Goal: Task Accomplishment & Management: Manage account settings

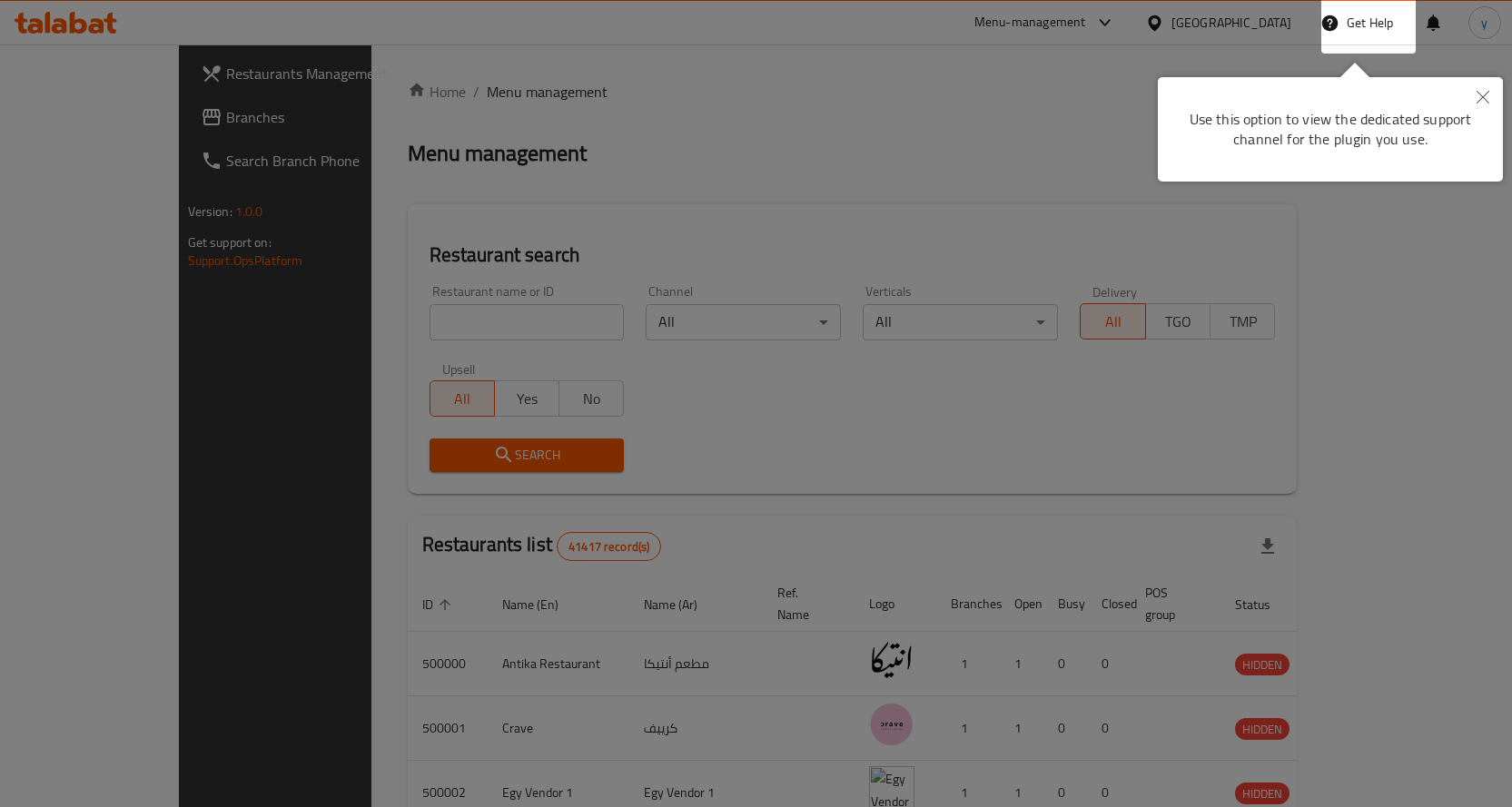
click at [1492, 97] on button "Close" at bounding box center [1483, 98] width 40 height 42
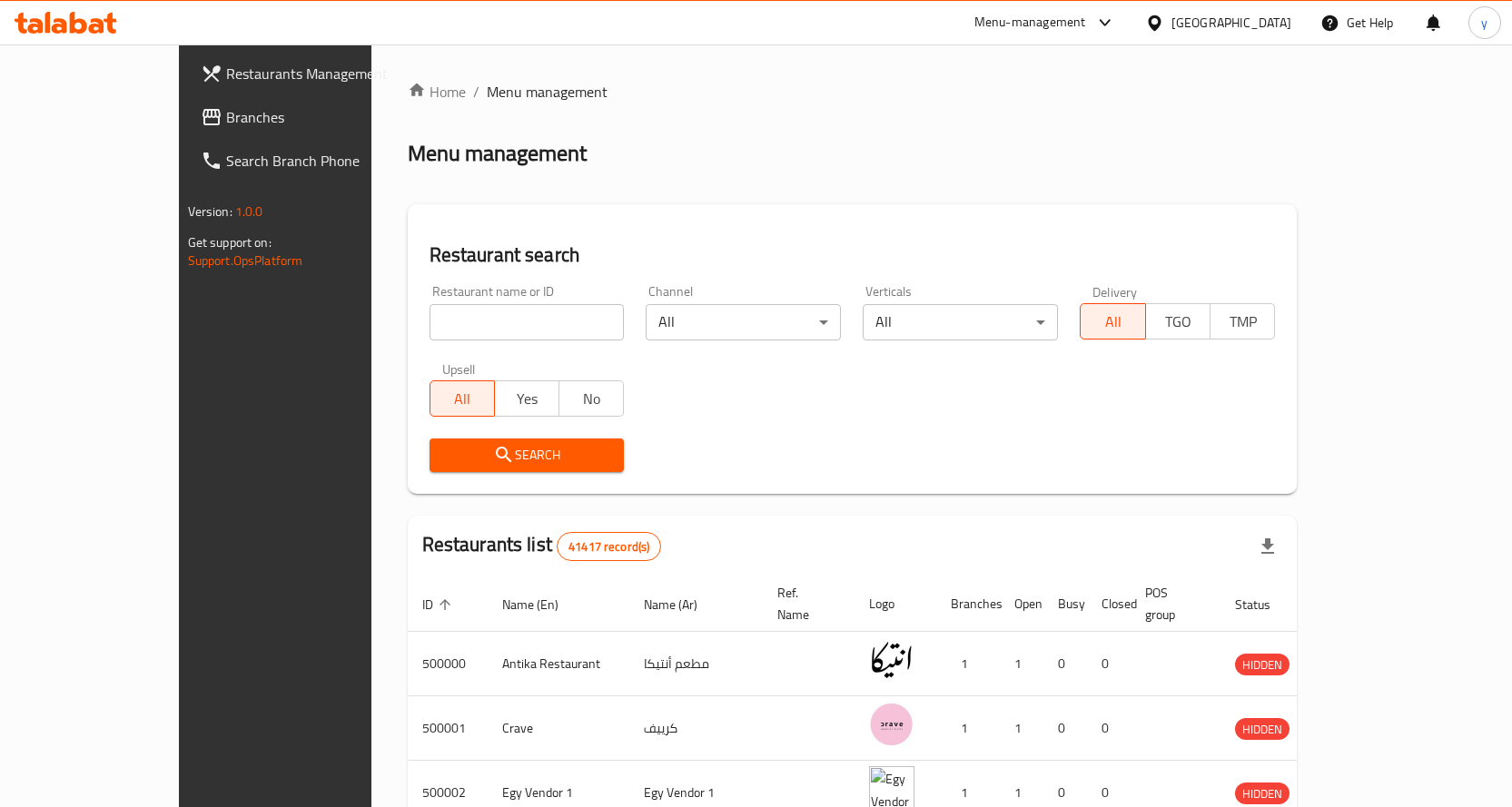
click at [1164, 27] on icon at bounding box center [1154, 23] width 19 height 19
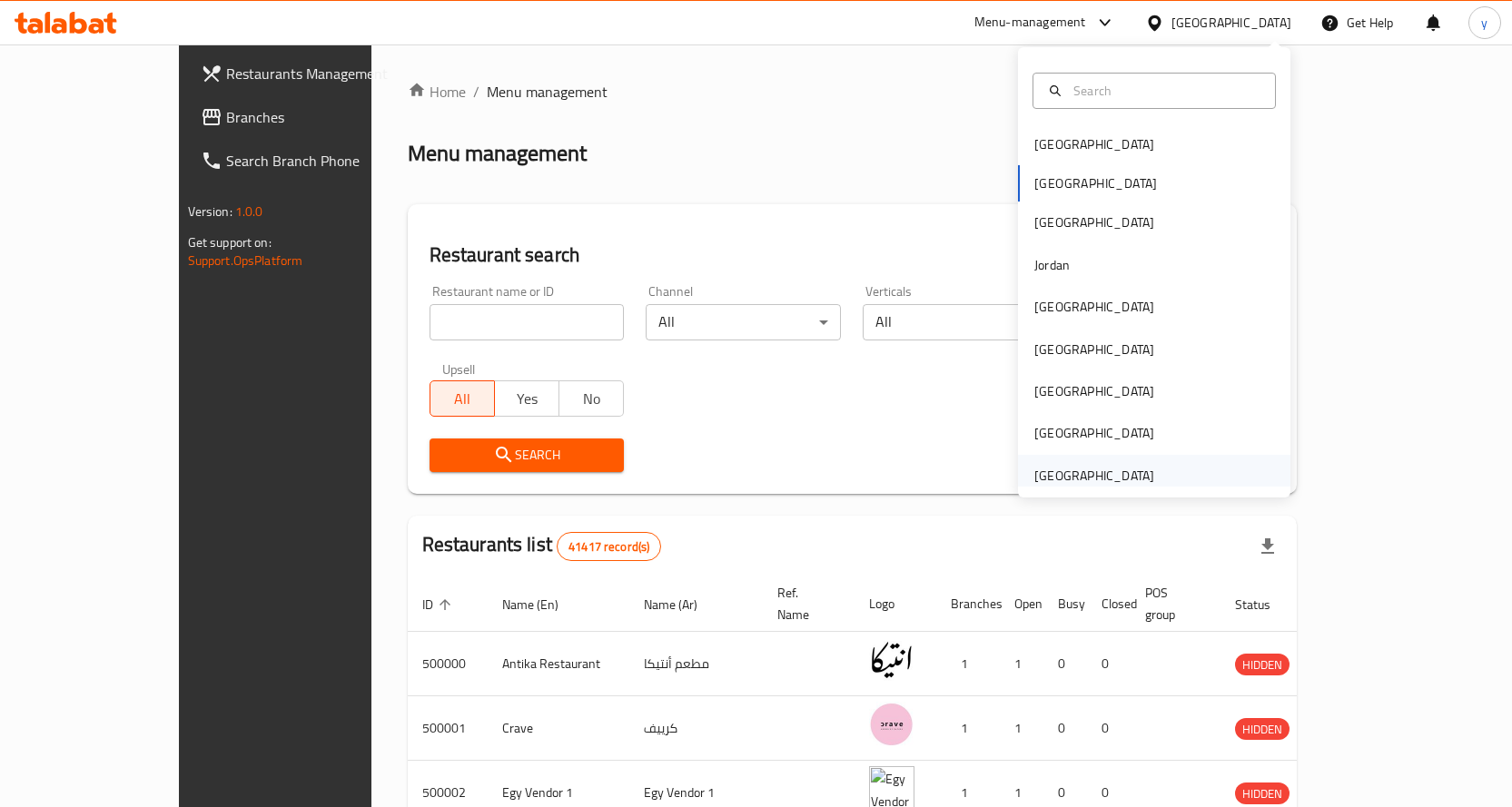
click at [1114, 466] on div "[GEOGRAPHIC_DATA]" at bounding box center [1094, 475] width 120 height 20
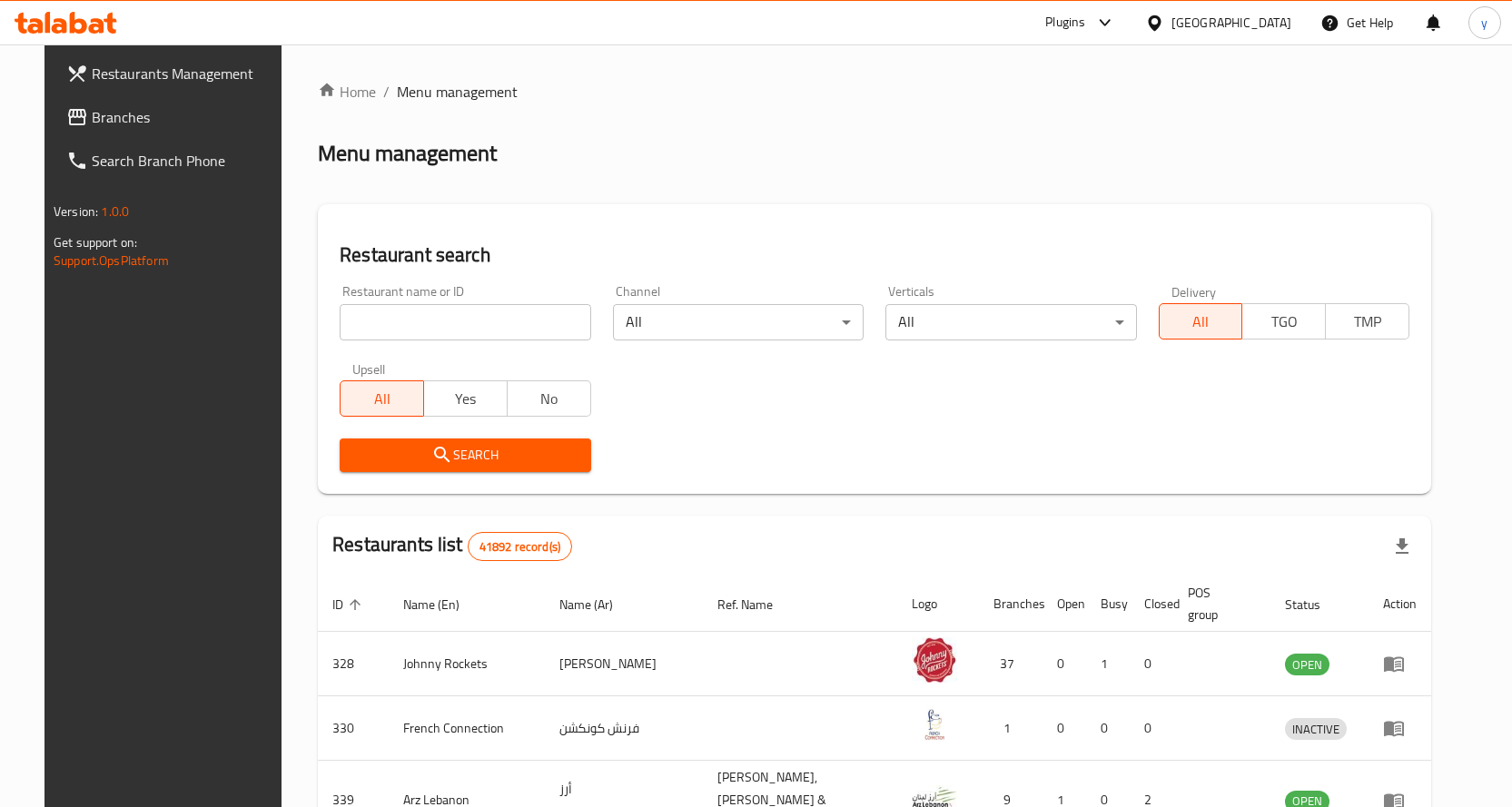
click at [95, 115] on span "Branches" at bounding box center [187, 117] width 191 height 22
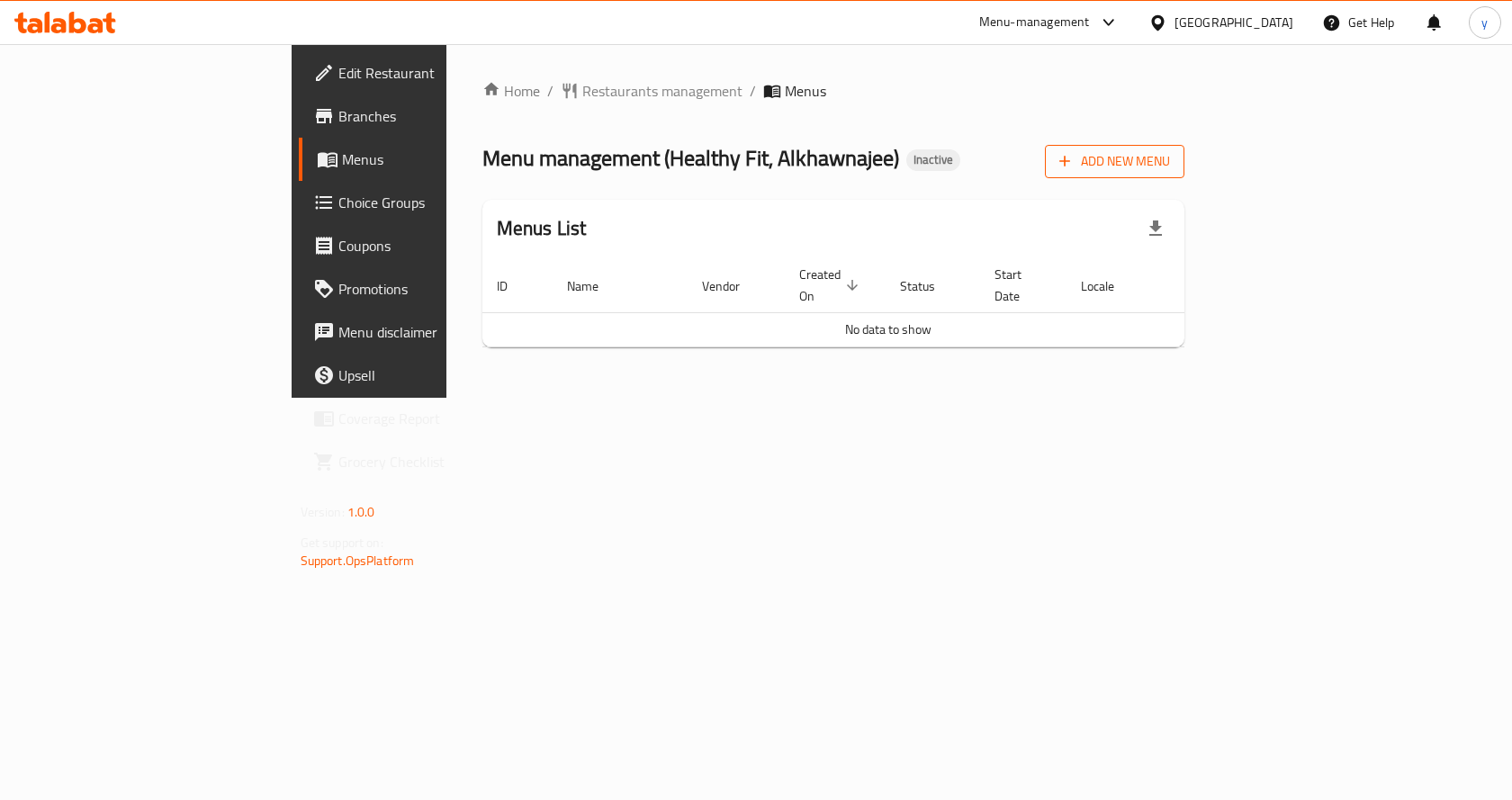
click at [1170, 156] on span "Add New Menu" at bounding box center [1115, 161] width 111 height 23
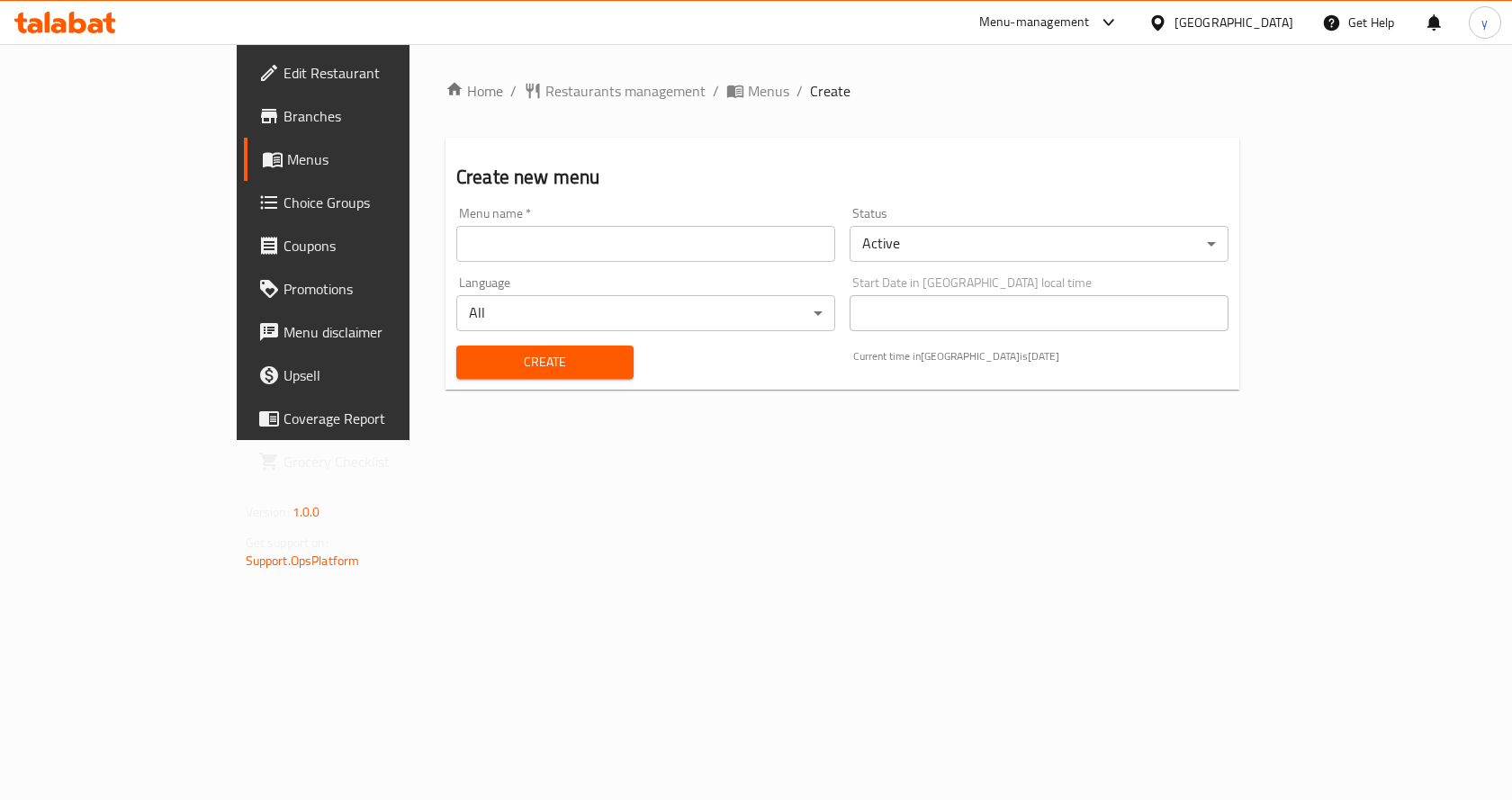
click at [538, 261] on div "Menu name   * Menu name *" at bounding box center [646, 235] width 393 height 69
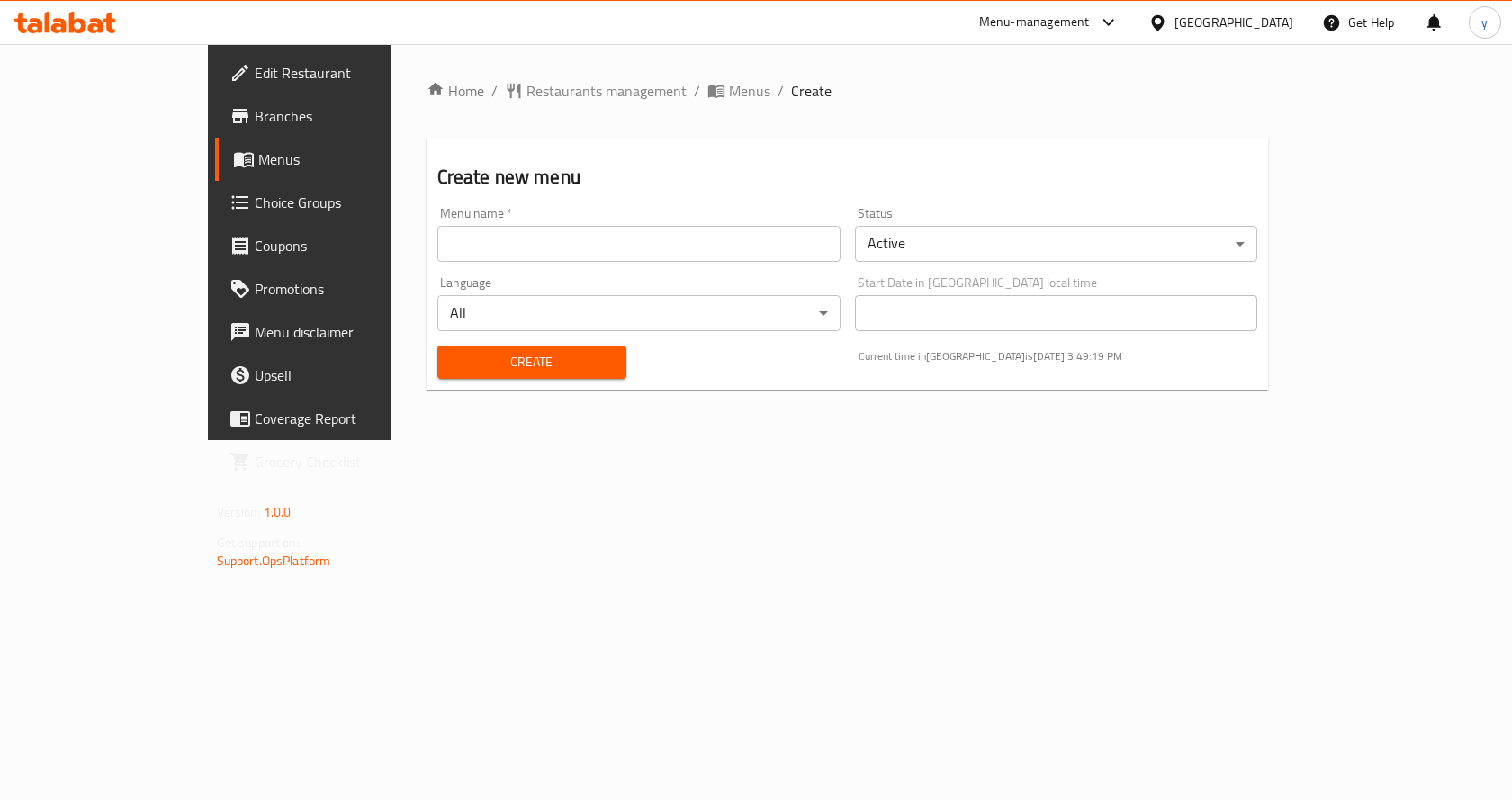
click at [538, 256] on input "text" at bounding box center [639, 244] width 403 height 36
type input "[DATE]"
click at [539, 368] on span "Create" at bounding box center [532, 361] width 160 height 23
click at [707, 93] on span "breadcrumb" at bounding box center [718, 91] width 22 height 18
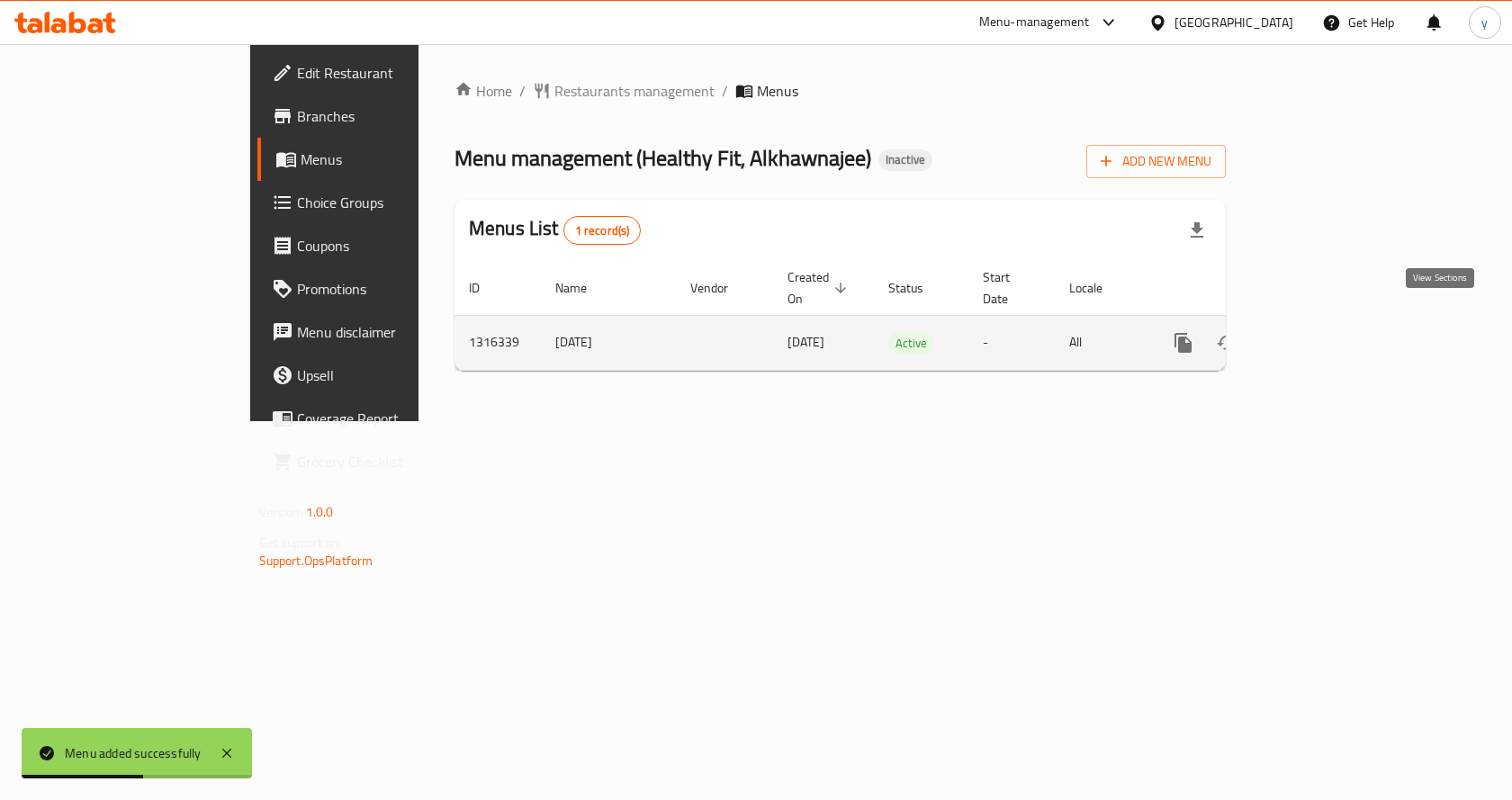
click at [1324, 332] on icon "enhanced table" at bounding box center [1313, 343] width 22 height 22
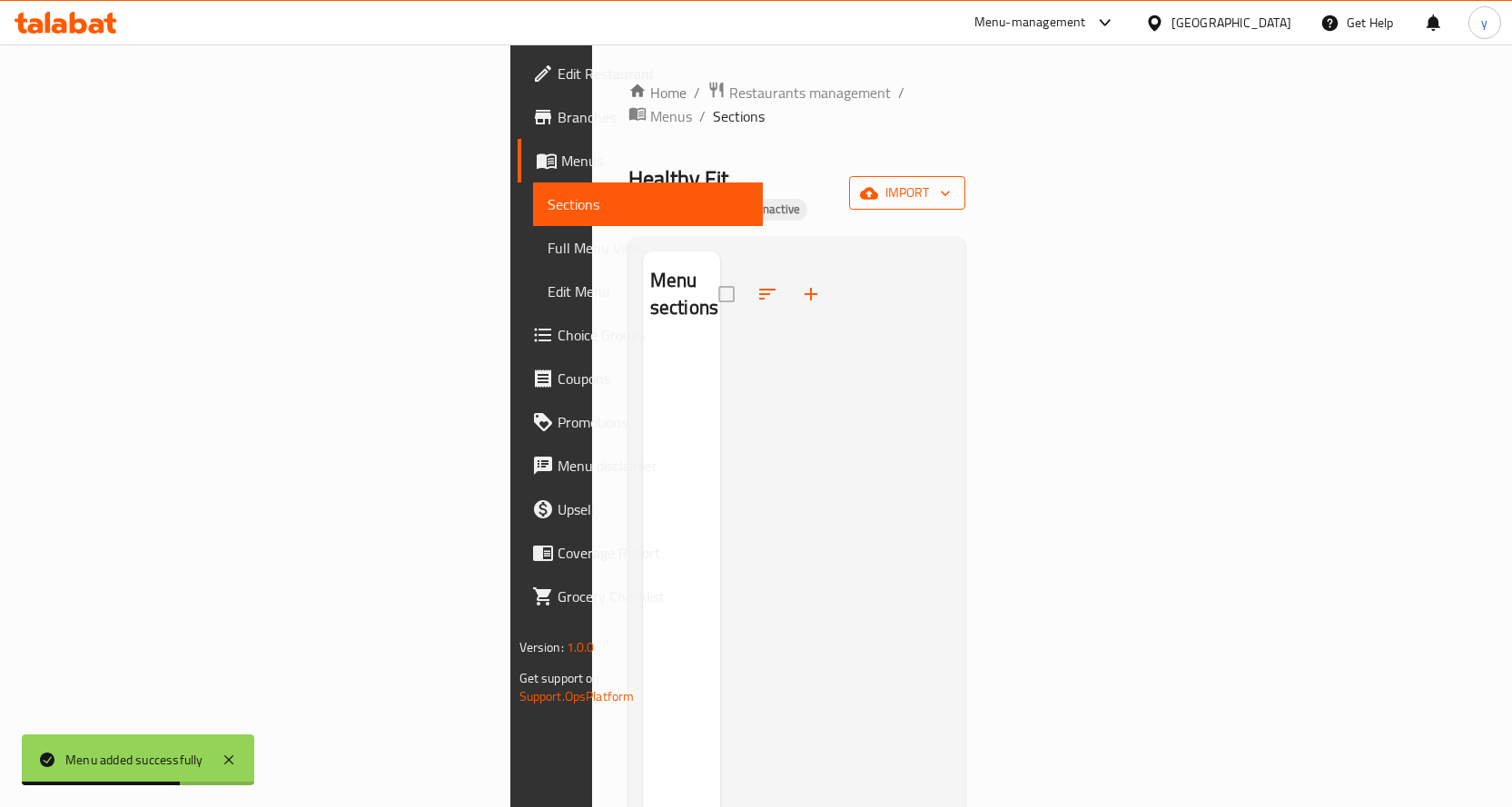
click at [951, 182] on span "import" at bounding box center [906, 193] width 87 height 23
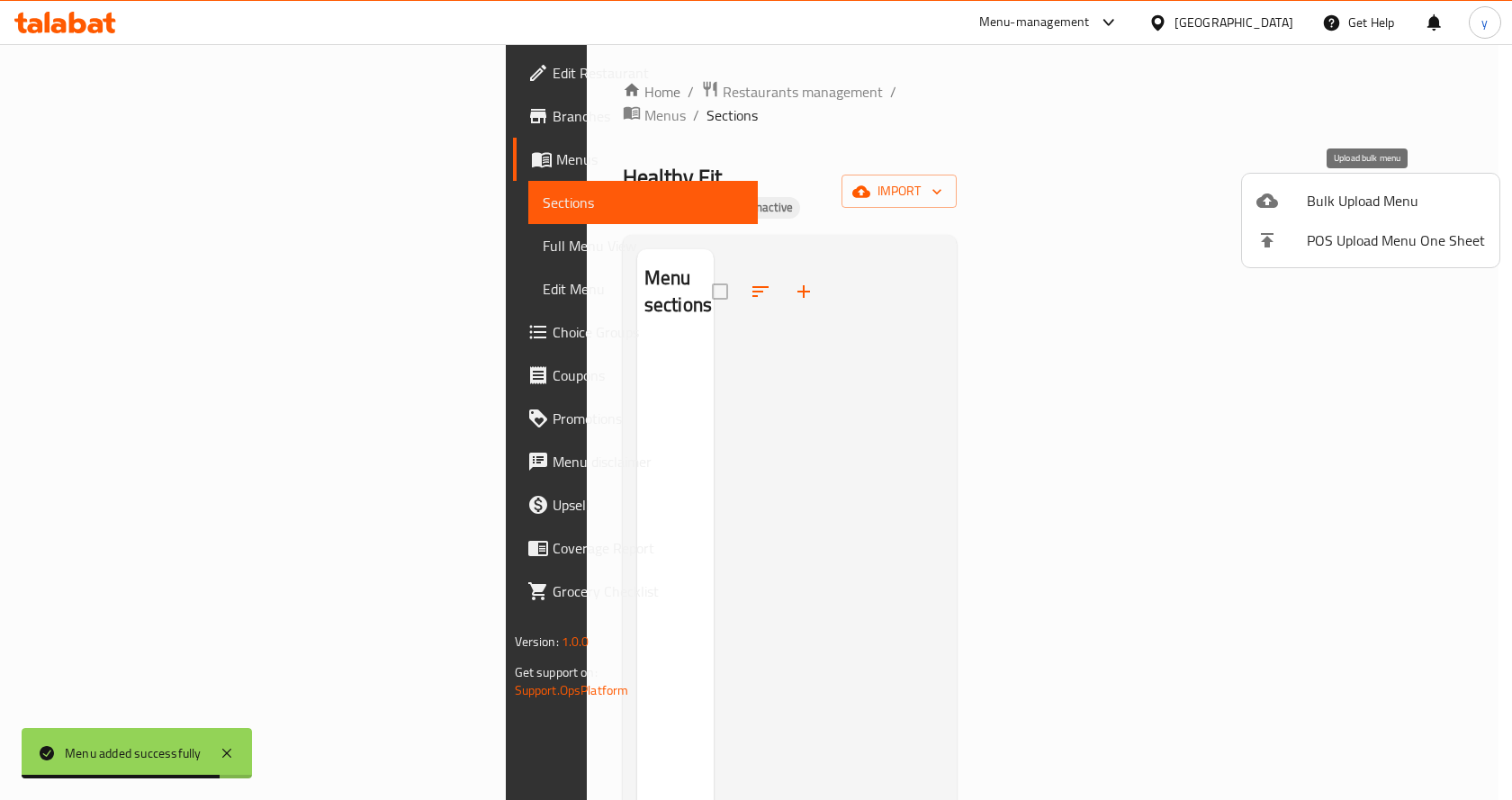
click at [1311, 212] on span "Bulk Upload Menu" at bounding box center [1396, 201] width 178 height 22
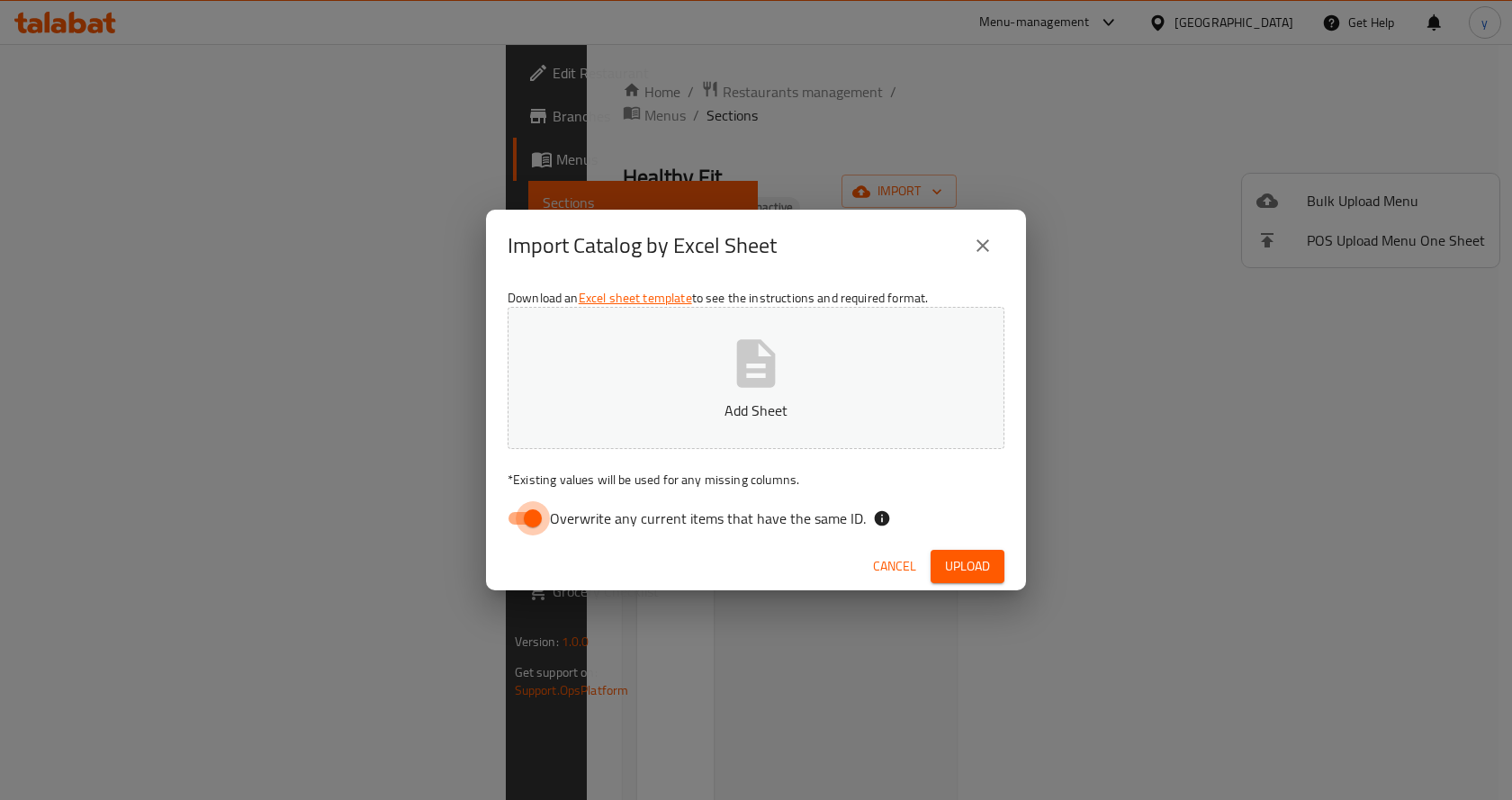
click at [539, 508] on input "Overwrite any current items that have the same ID." at bounding box center [533, 518] width 103 height 35
checkbox input "false"
click at [707, 405] on p "Add Sheet" at bounding box center [756, 411] width 441 height 22
click at [947, 555] on span "Upload" at bounding box center [966, 566] width 45 height 23
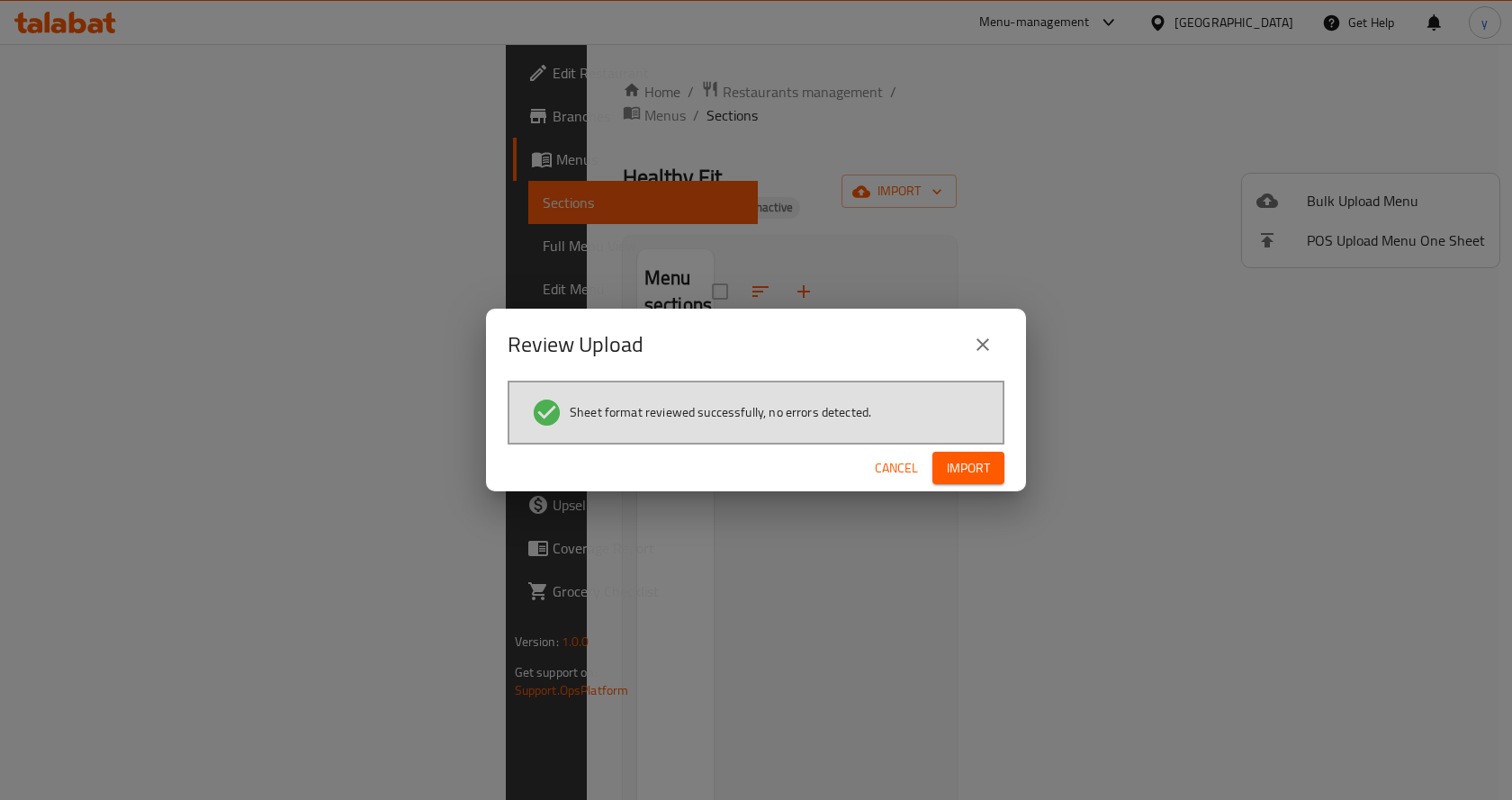
click at [954, 465] on span "Import" at bounding box center [968, 468] width 44 height 23
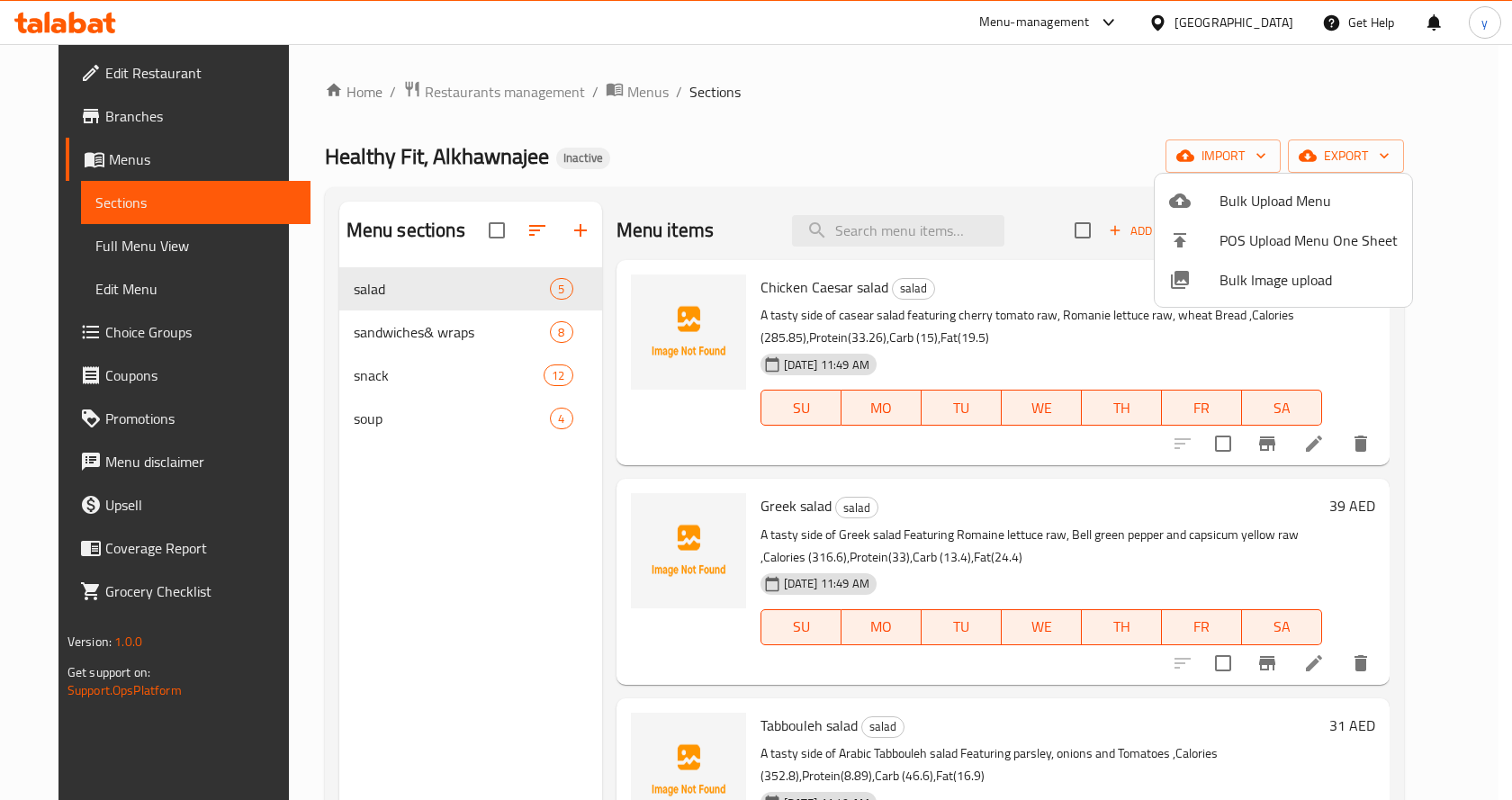
click at [94, 250] on div at bounding box center [756, 400] width 1512 height 800
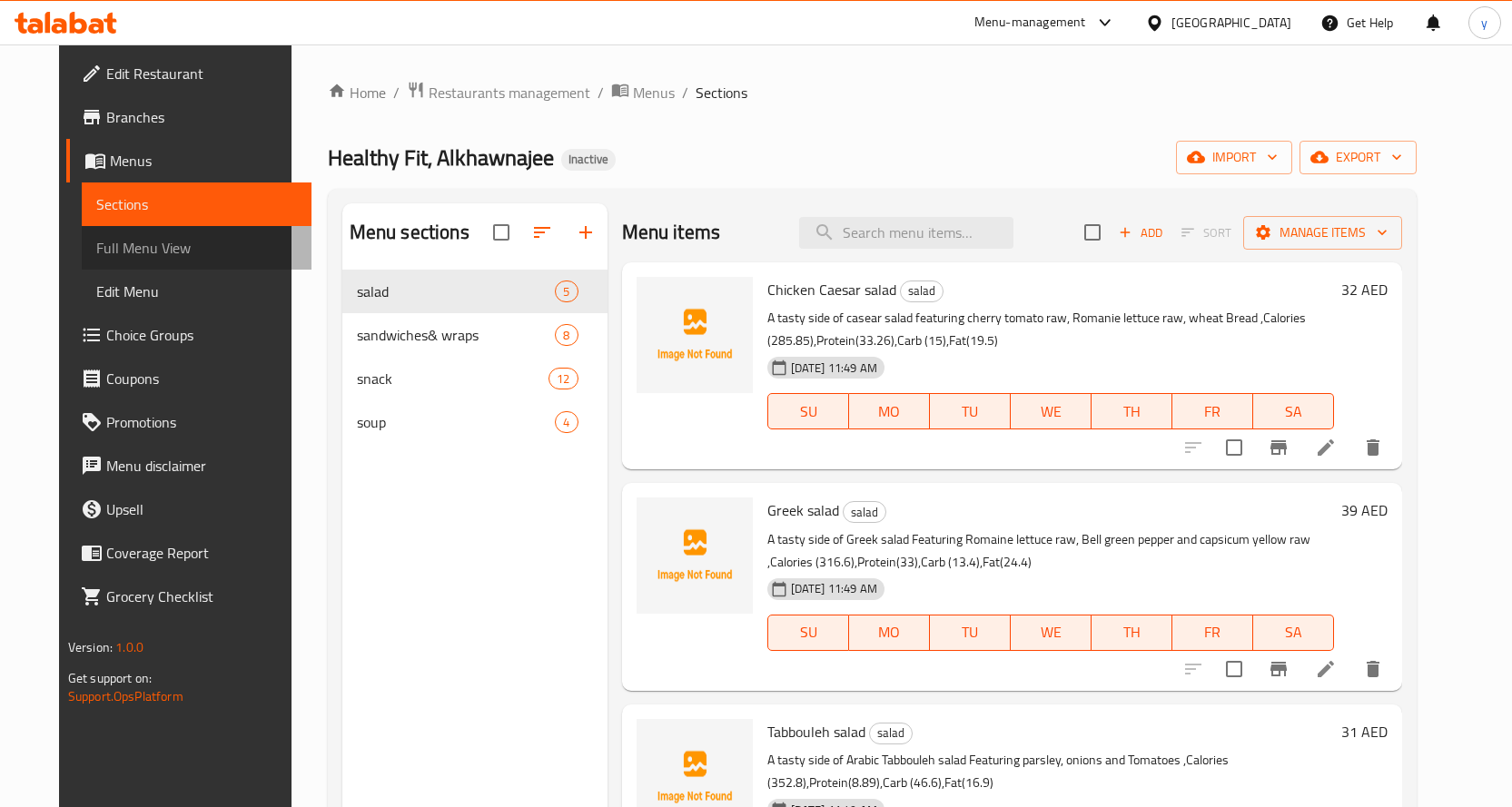
click at [96, 246] on span "Full Menu View" at bounding box center [196, 248] width 201 height 22
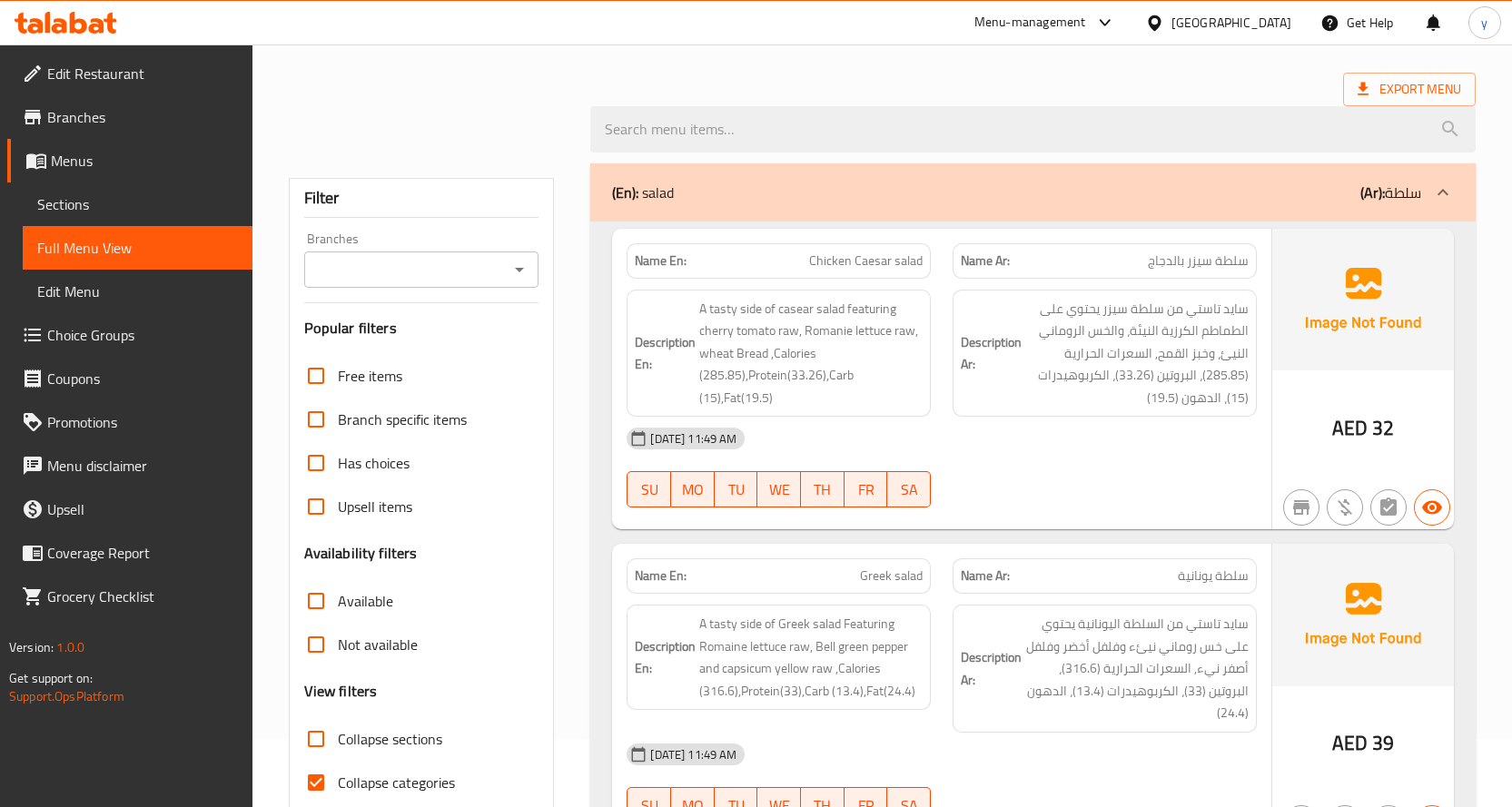
scroll to position [273, 0]
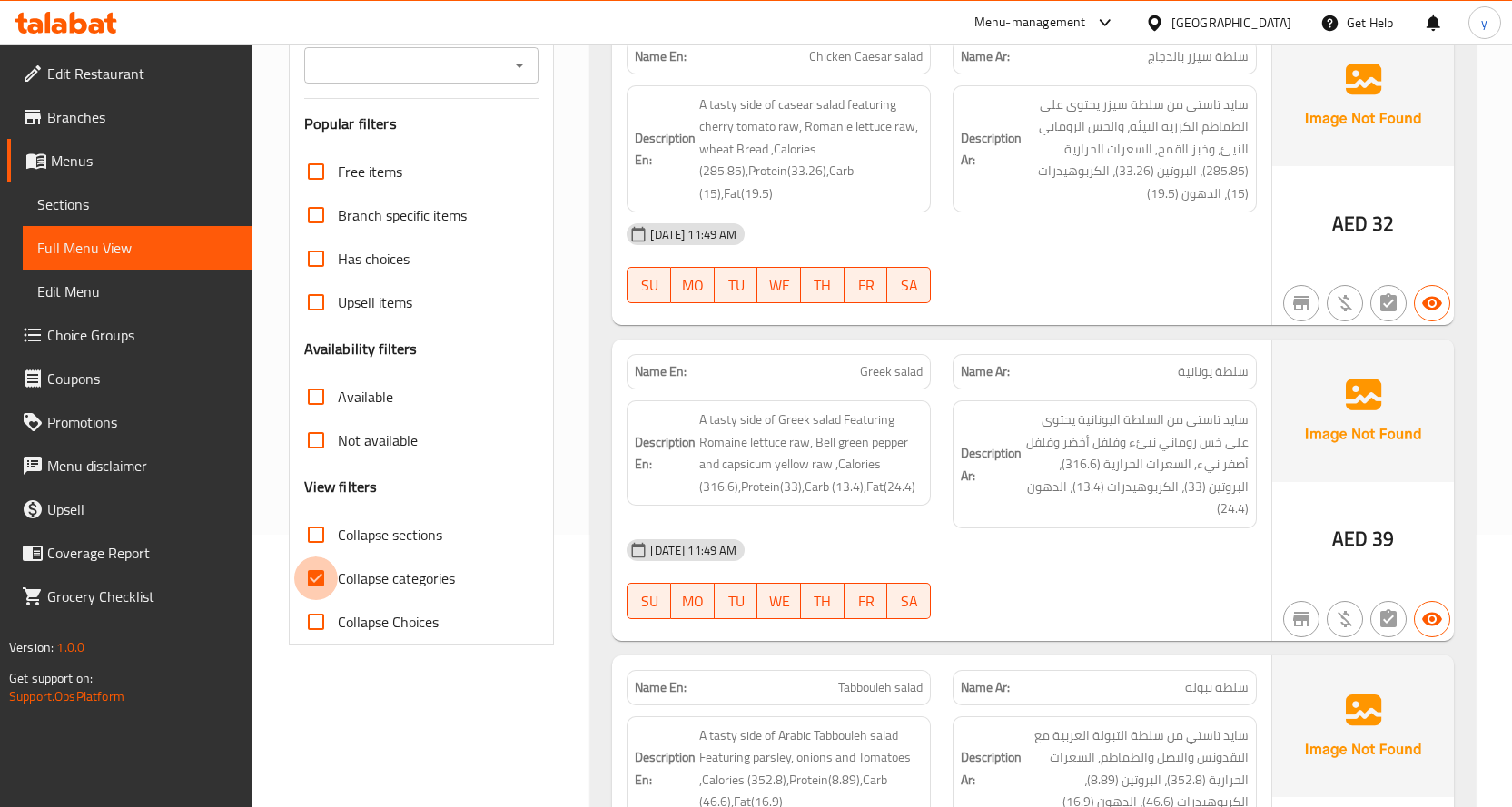
click at [324, 572] on input "Collapse categories" at bounding box center [316, 578] width 44 height 44
checkbox input "false"
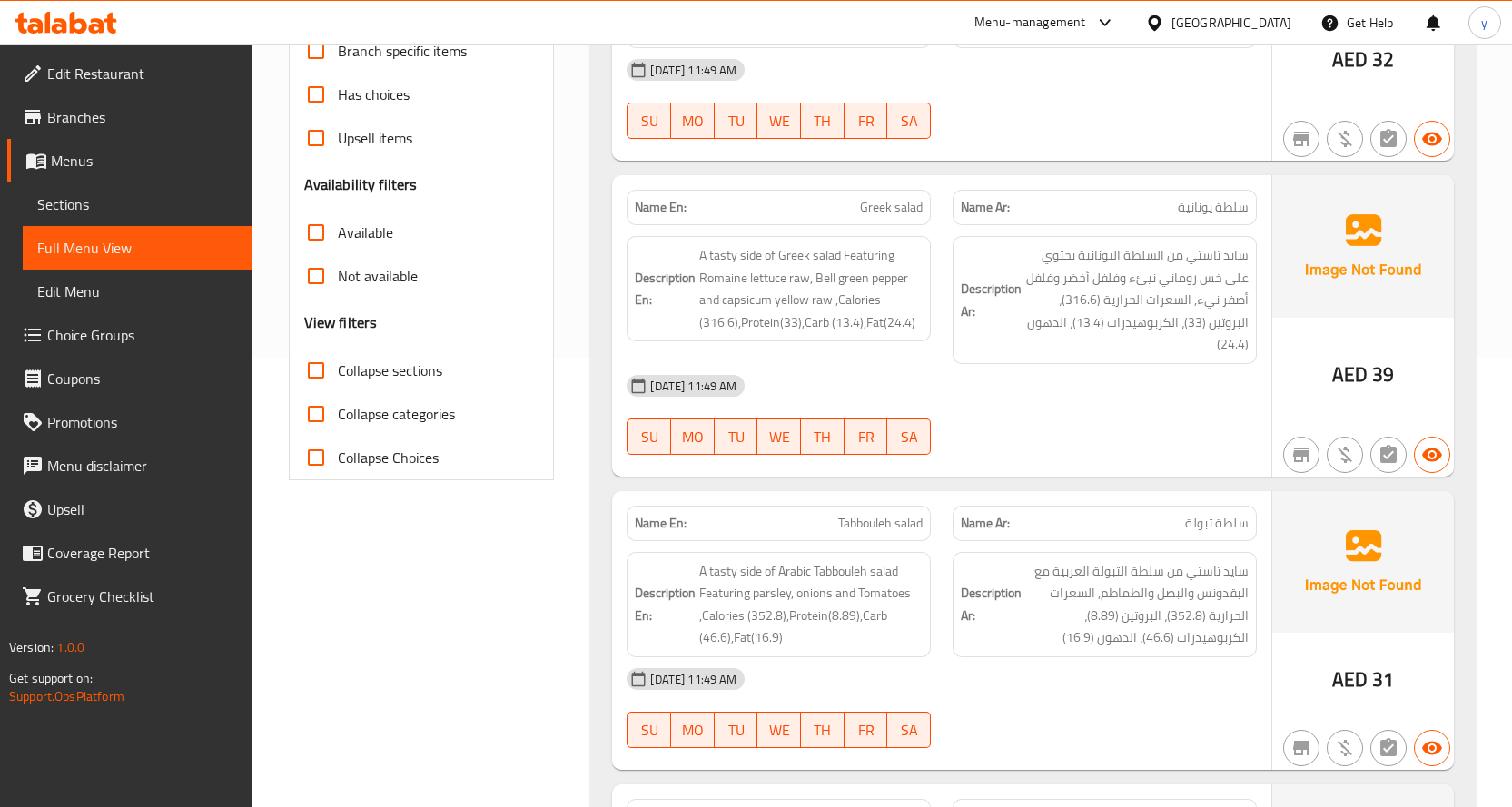
scroll to position [453, 0]
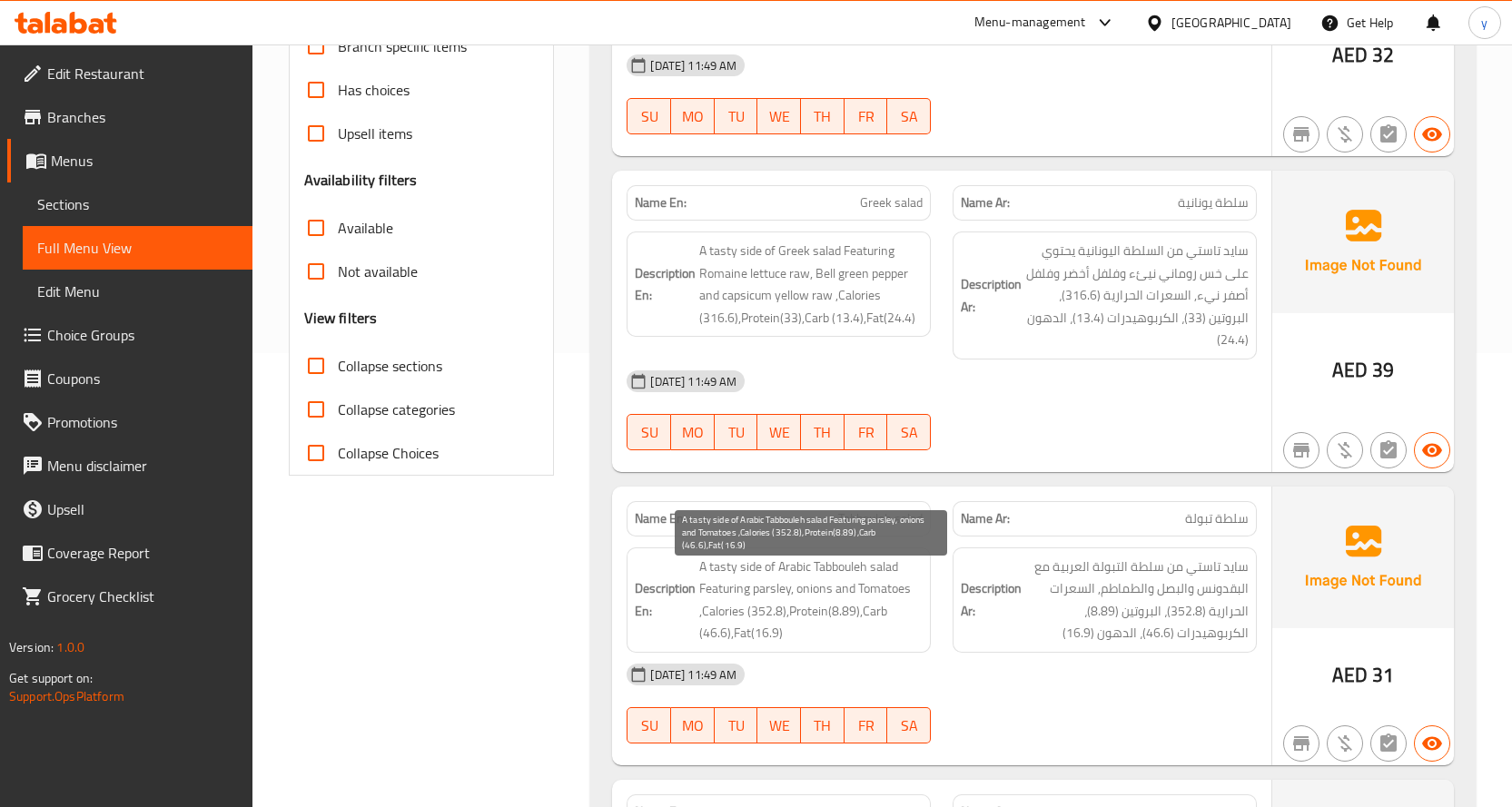
click at [775, 614] on span "A tasty side of Arabic Tabbouleh salad Featuring parsley, onions and Tomatoes ,…" at bounding box center [811, 599] width 224 height 89
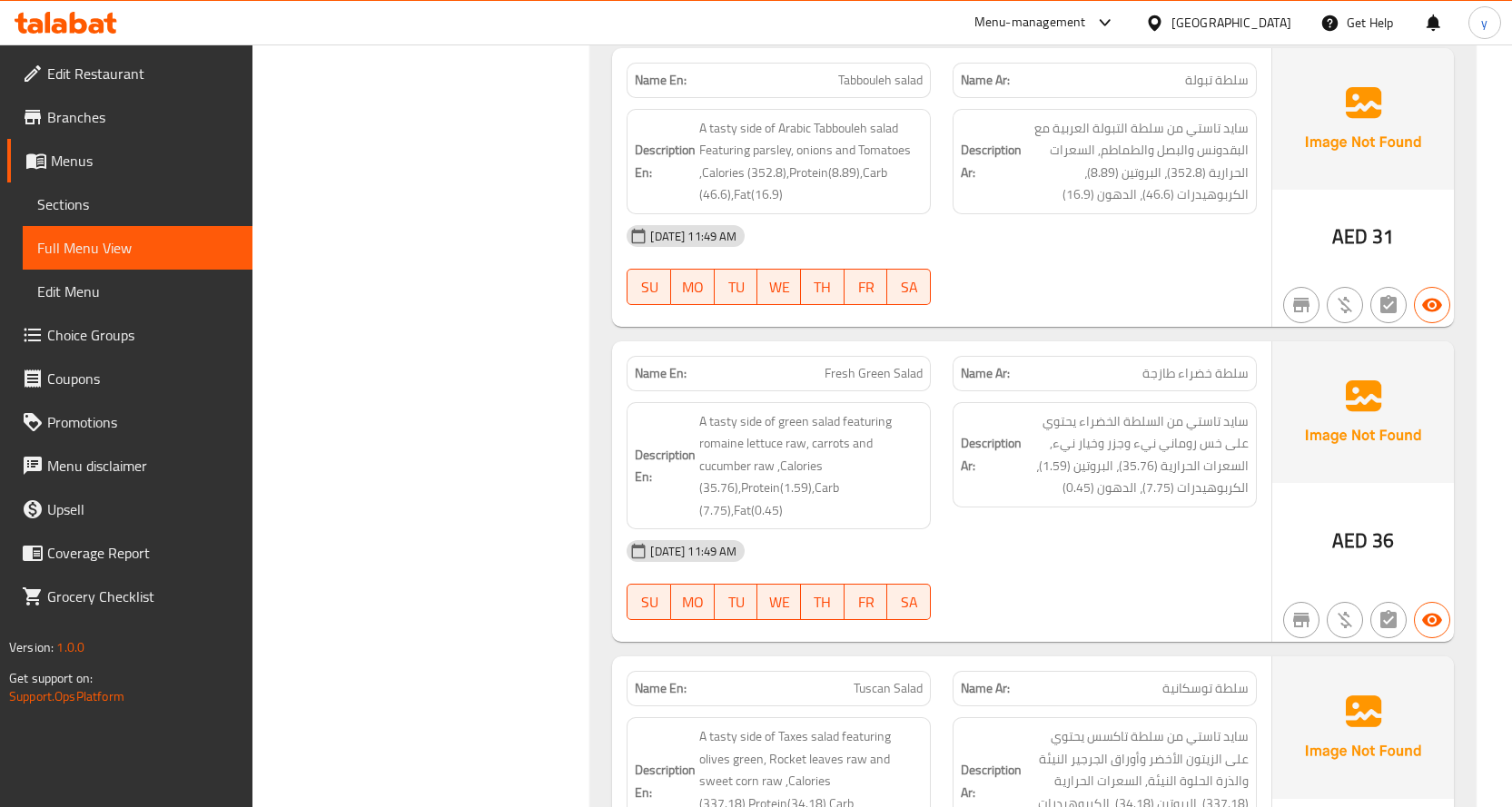
scroll to position [908, 0]
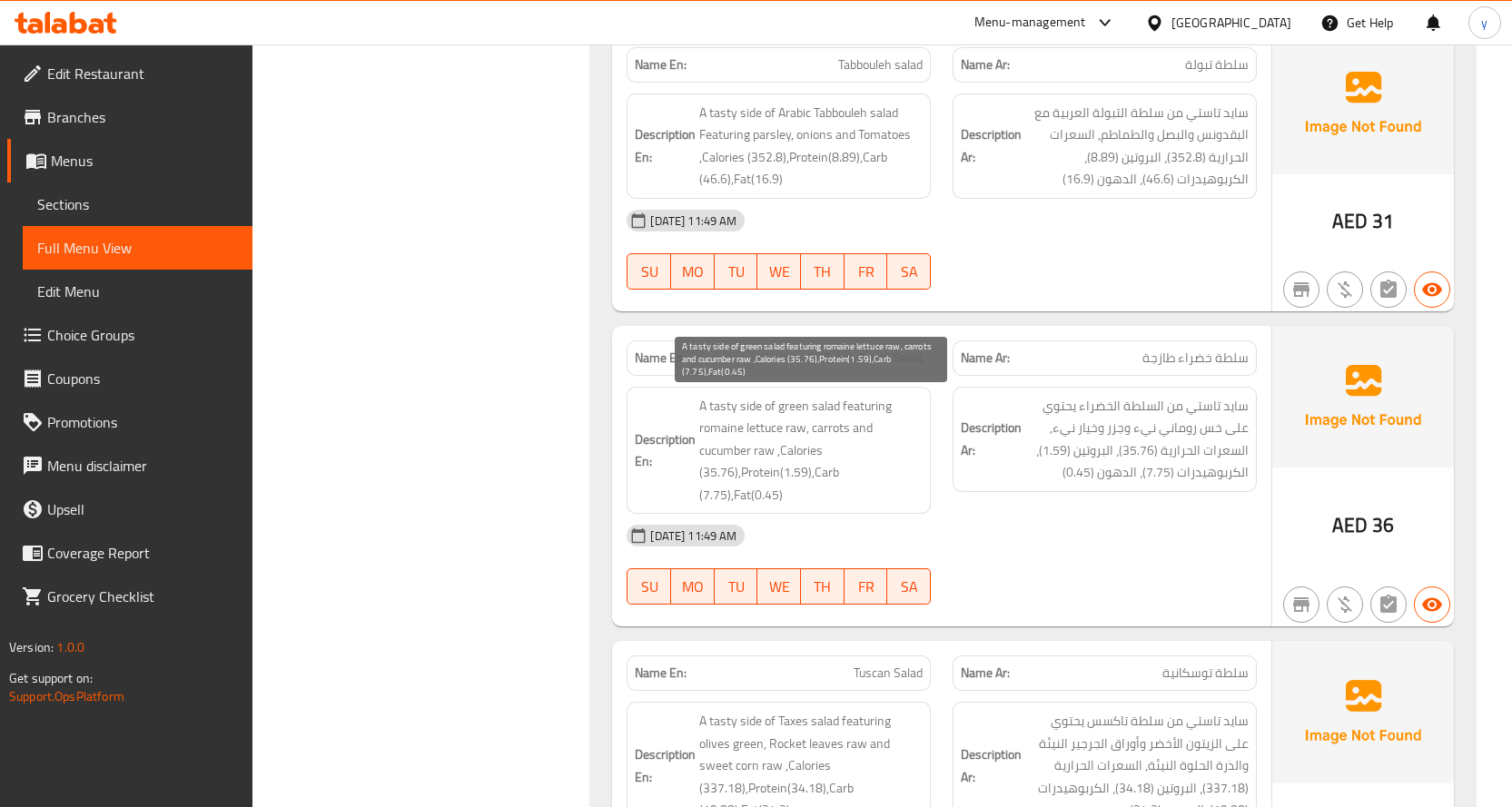
click at [731, 470] on span "A tasty side of green salad featuring romaine lettuce raw, carrots and cucumber…" at bounding box center [811, 450] width 224 height 112
click at [792, 479] on span "A tasty side of green salad featuring romaine lettuce raw, carrots and cucumber…" at bounding box center [811, 450] width 224 height 112
click at [862, 476] on span "A tasty side of green salad featuring romaine lettuce raw, carrots and cucumber…" at bounding box center [811, 450] width 224 height 112
click at [918, 475] on span "A tasty side of green salad featuring romaine lettuce raw, carrots and cucumber…" at bounding box center [811, 450] width 224 height 112
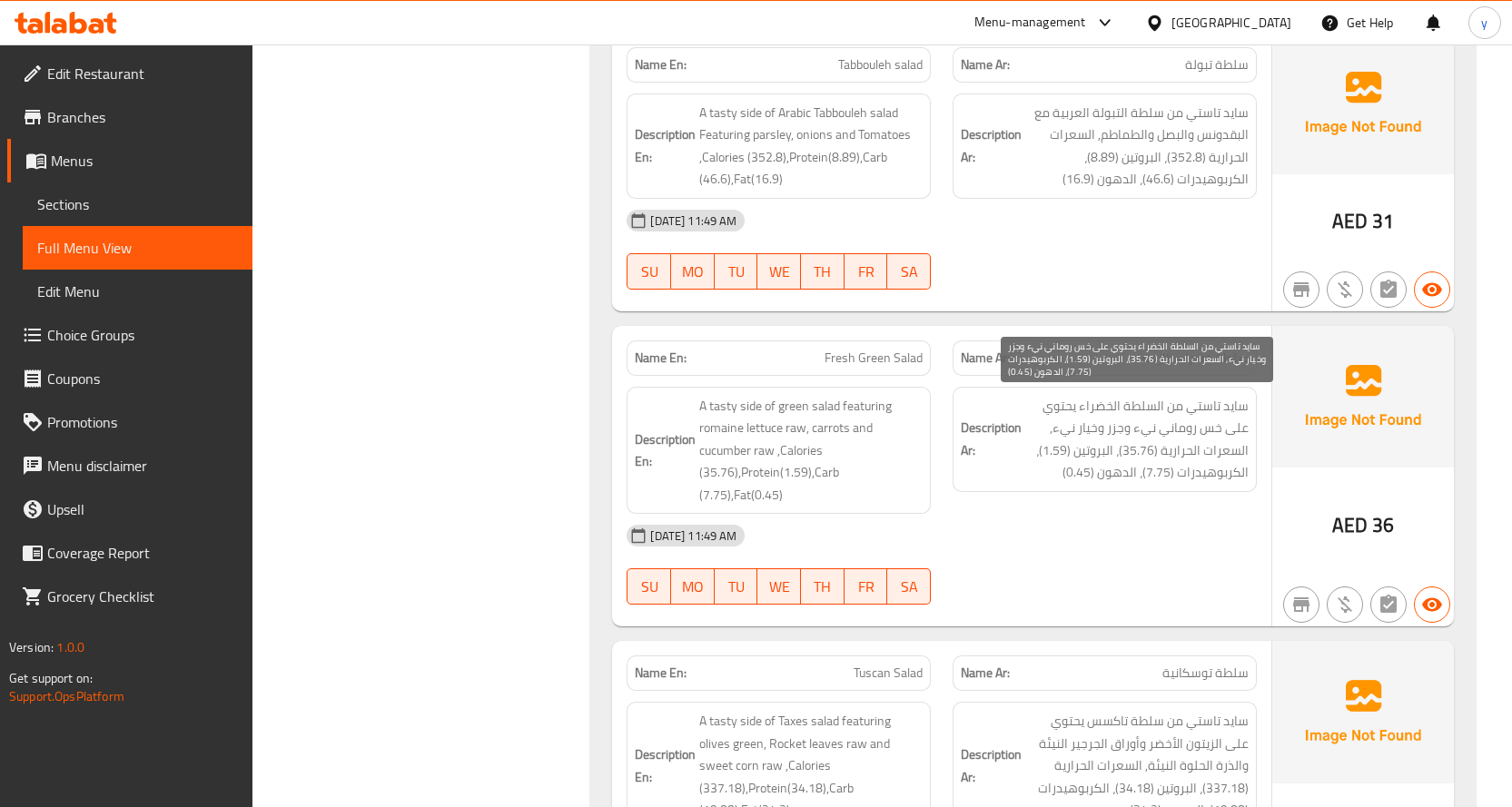
click at [1134, 463] on span "سايد تاستي من السلطة الخضراء يحتوي على خس روماني نيء وجزر وخيار نيء, السعرات ال…" at bounding box center [1137, 438] width 224 height 89
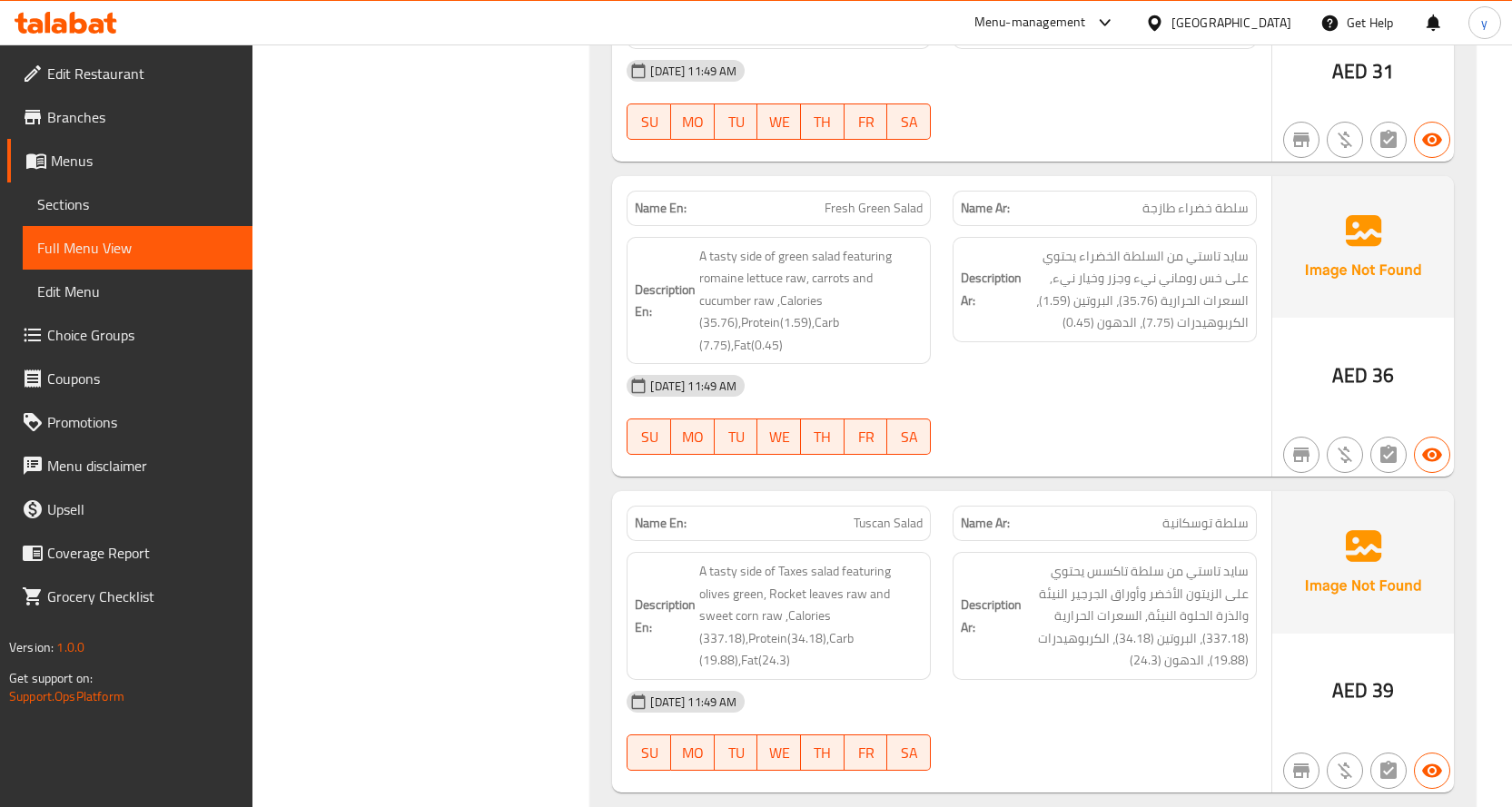
scroll to position [1090, 0]
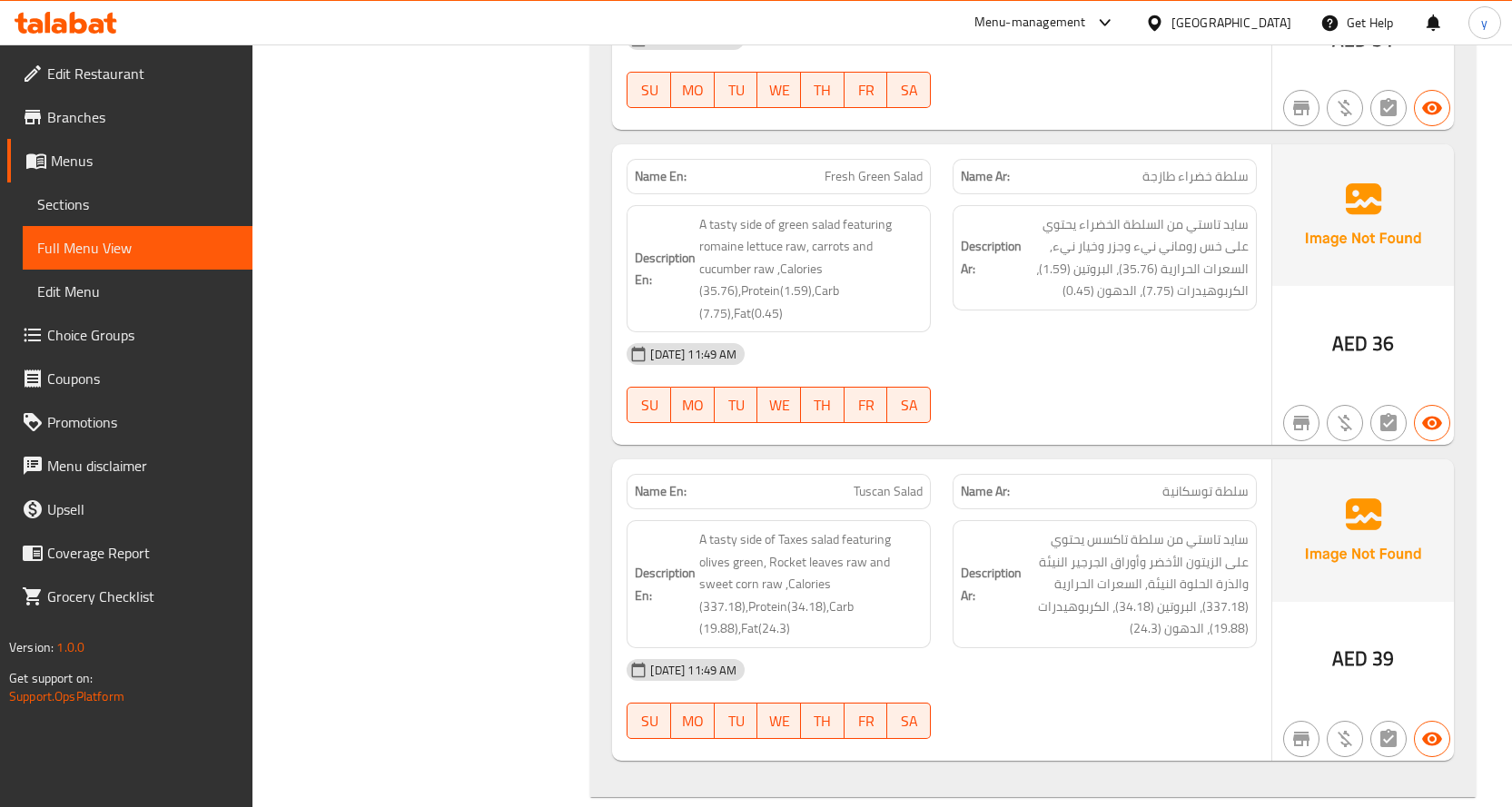
click at [1153, 482] on p "Name Ar: سلطة توسكانية" at bounding box center [1105, 491] width 288 height 19
click at [1156, 482] on p "Name Ar: سلطة توسكانية" at bounding box center [1105, 491] width 288 height 19
drag, startPoint x: 854, startPoint y: 471, endPoint x: 889, endPoint y: 483, distance: 37.0
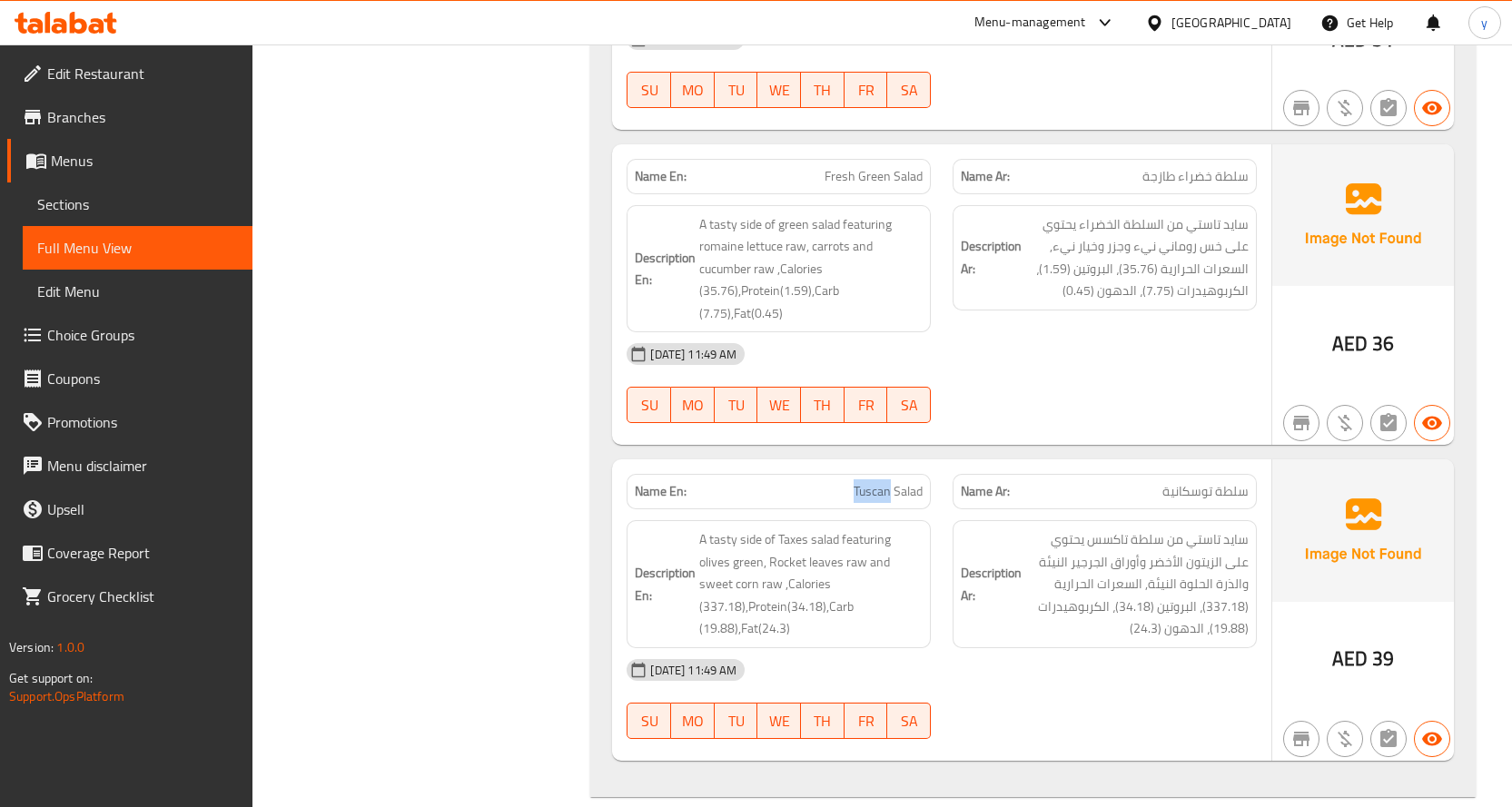
click at [889, 483] on div "Name En: Tuscan Salad" at bounding box center [778, 490] width 304 height 35
copy span "Tuscan"
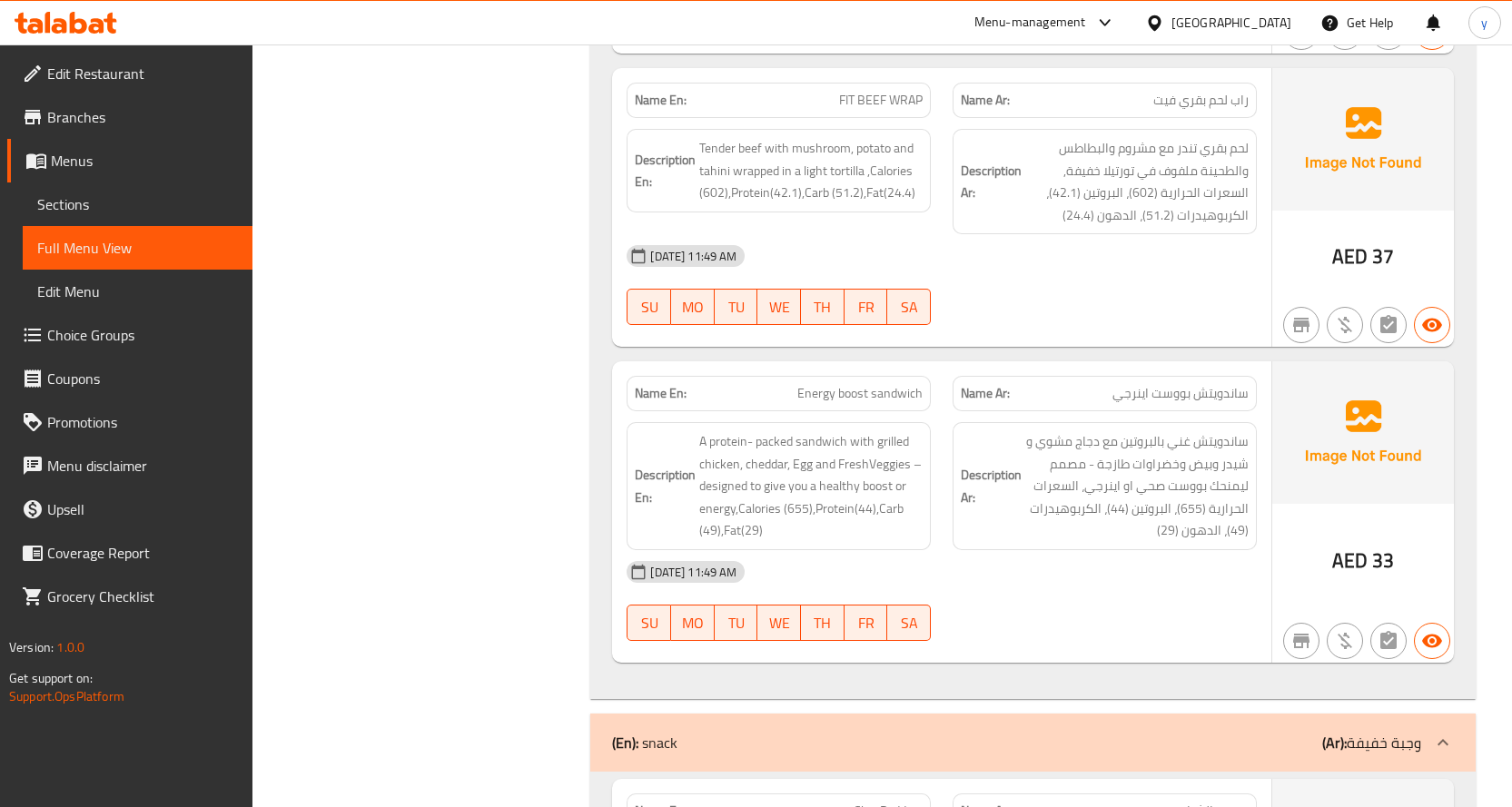
scroll to position [3812, 0]
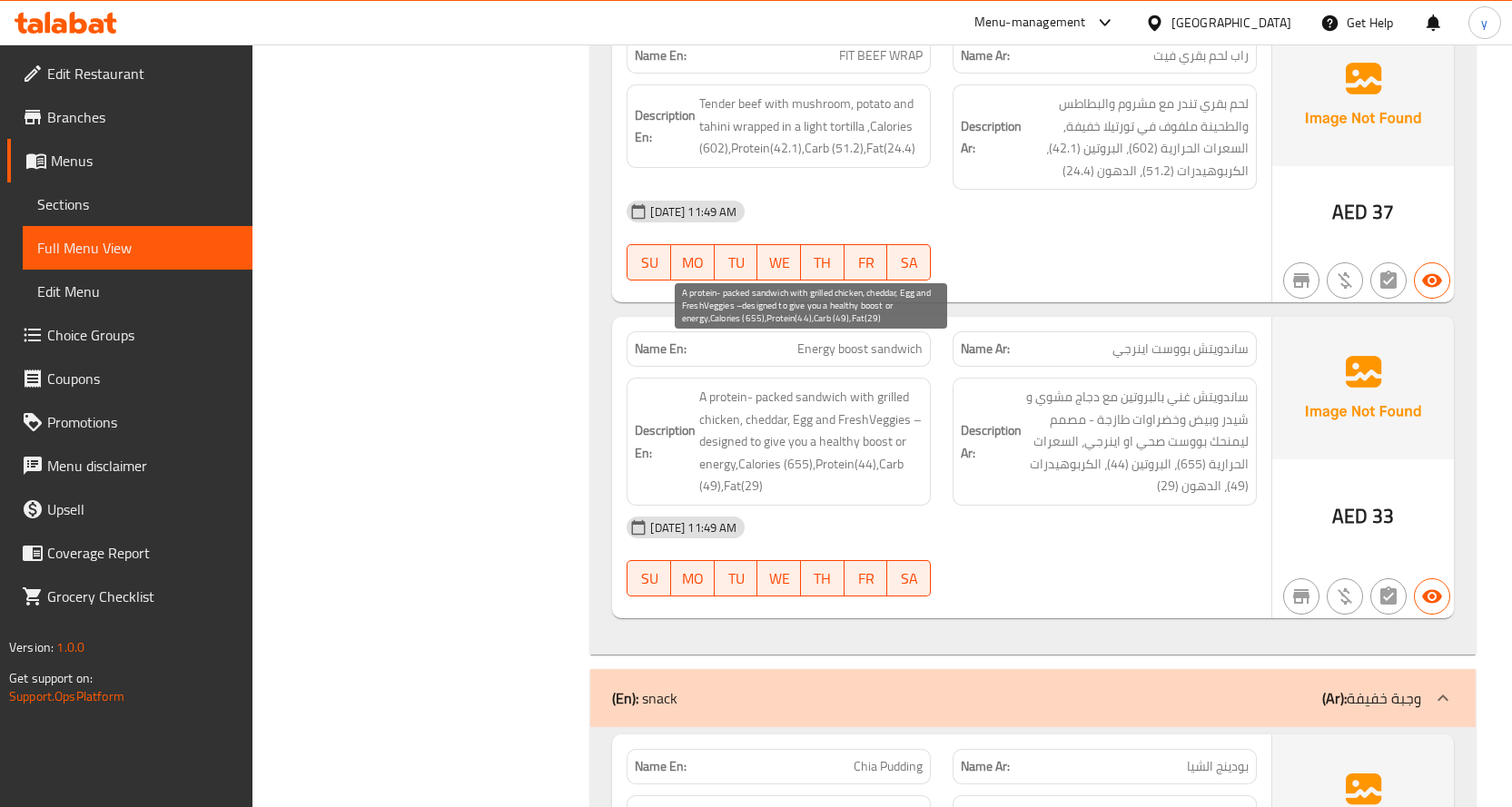
click at [802, 431] on span "A protein- packed sandwich with grilled chicken, cheddar, Egg and FreshVeggies …" at bounding box center [811, 441] width 224 height 112
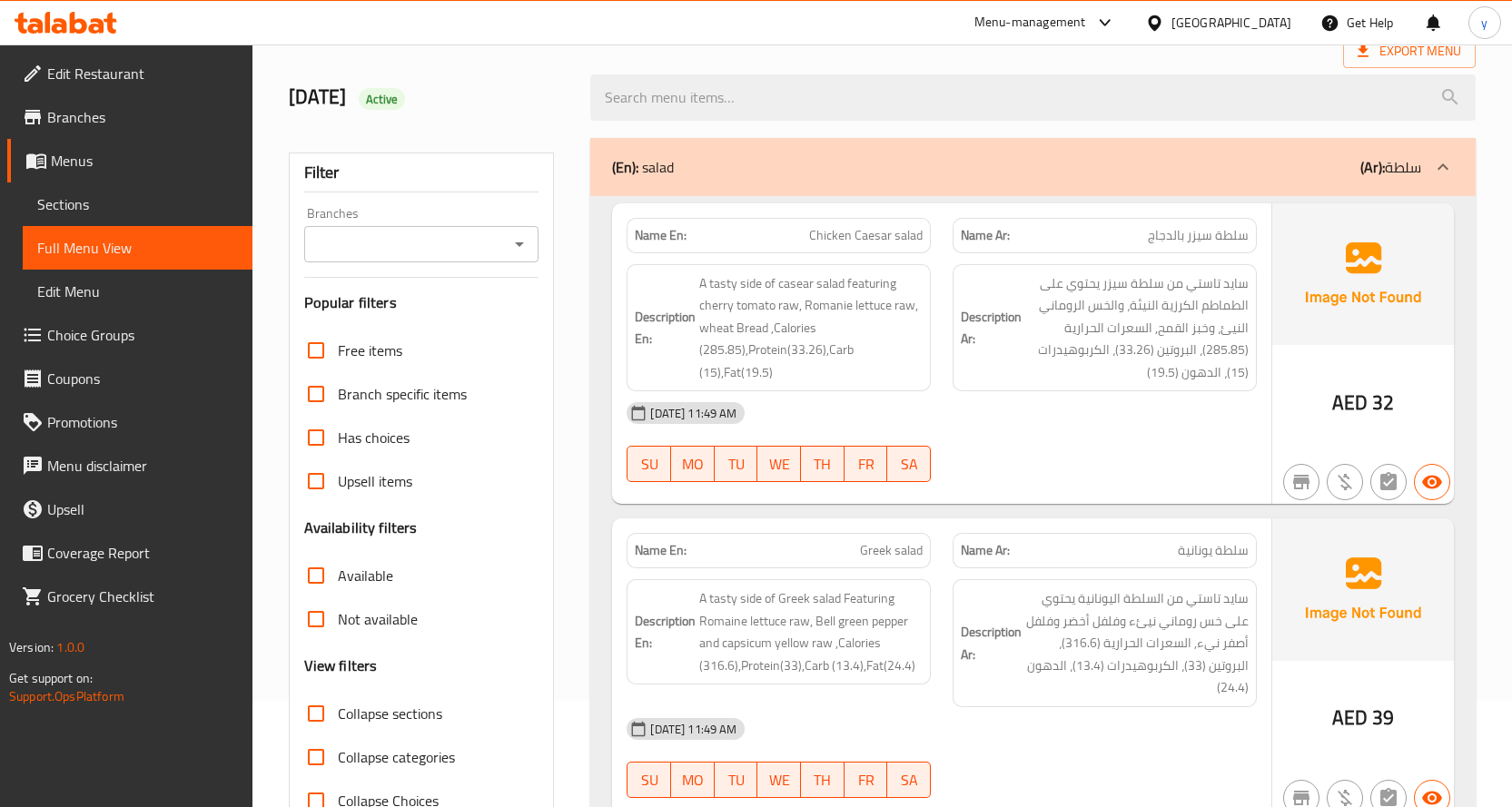
scroll to position [0, 0]
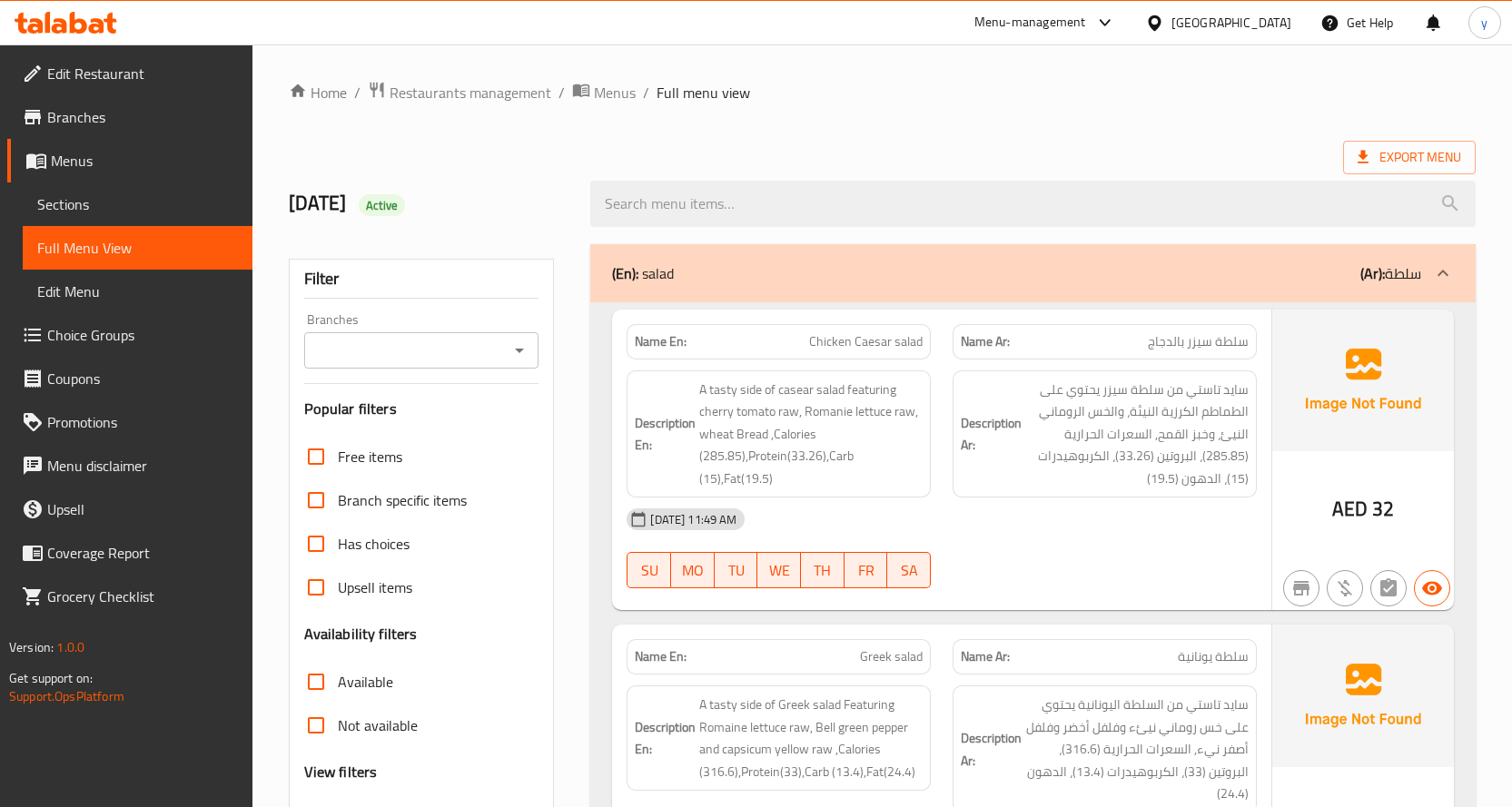
click at [574, 145] on div "Export Menu" at bounding box center [882, 158] width 1187 height 34
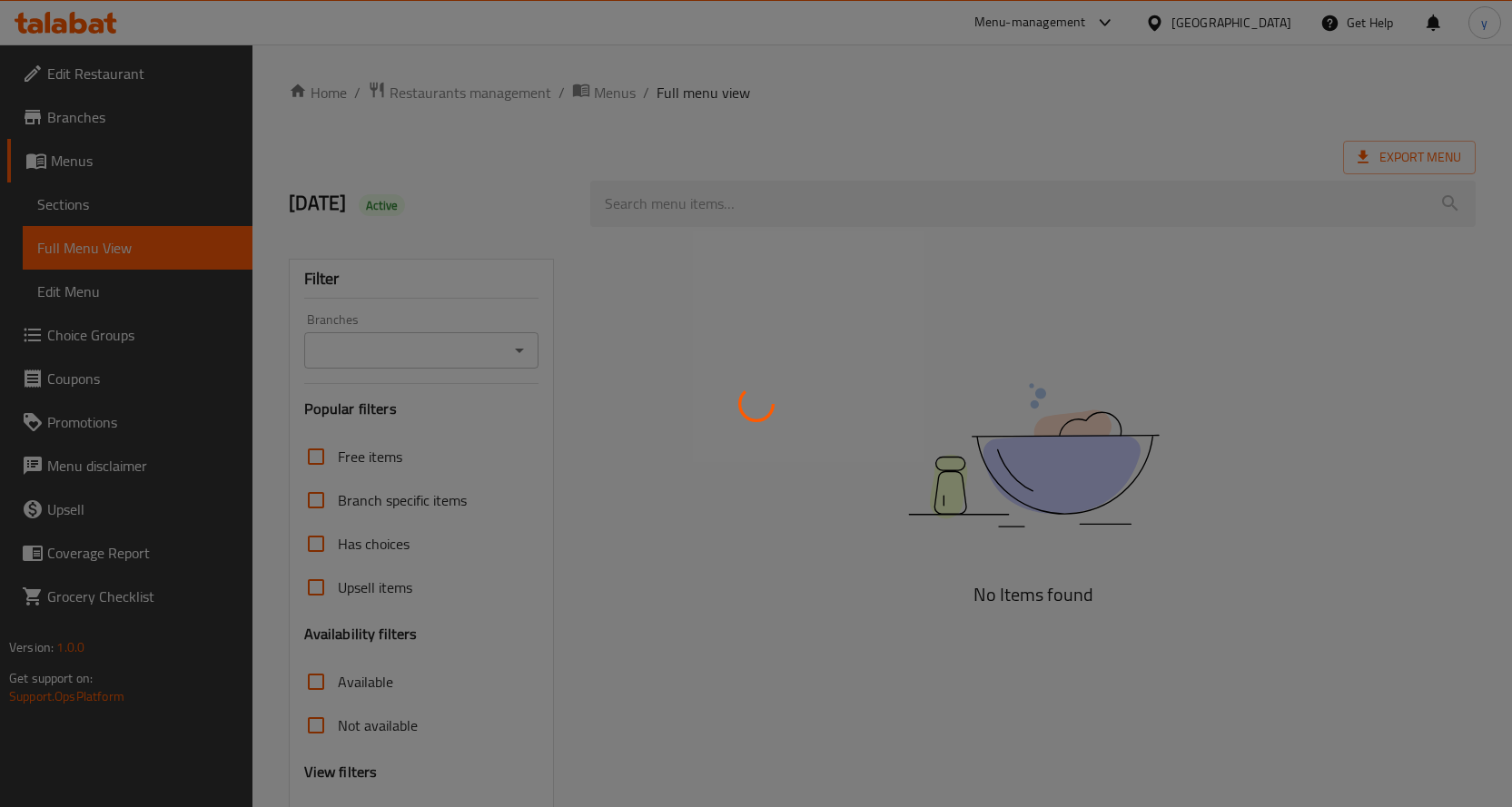
click at [582, 339] on div at bounding box center [756, 404] width 1512 height 807
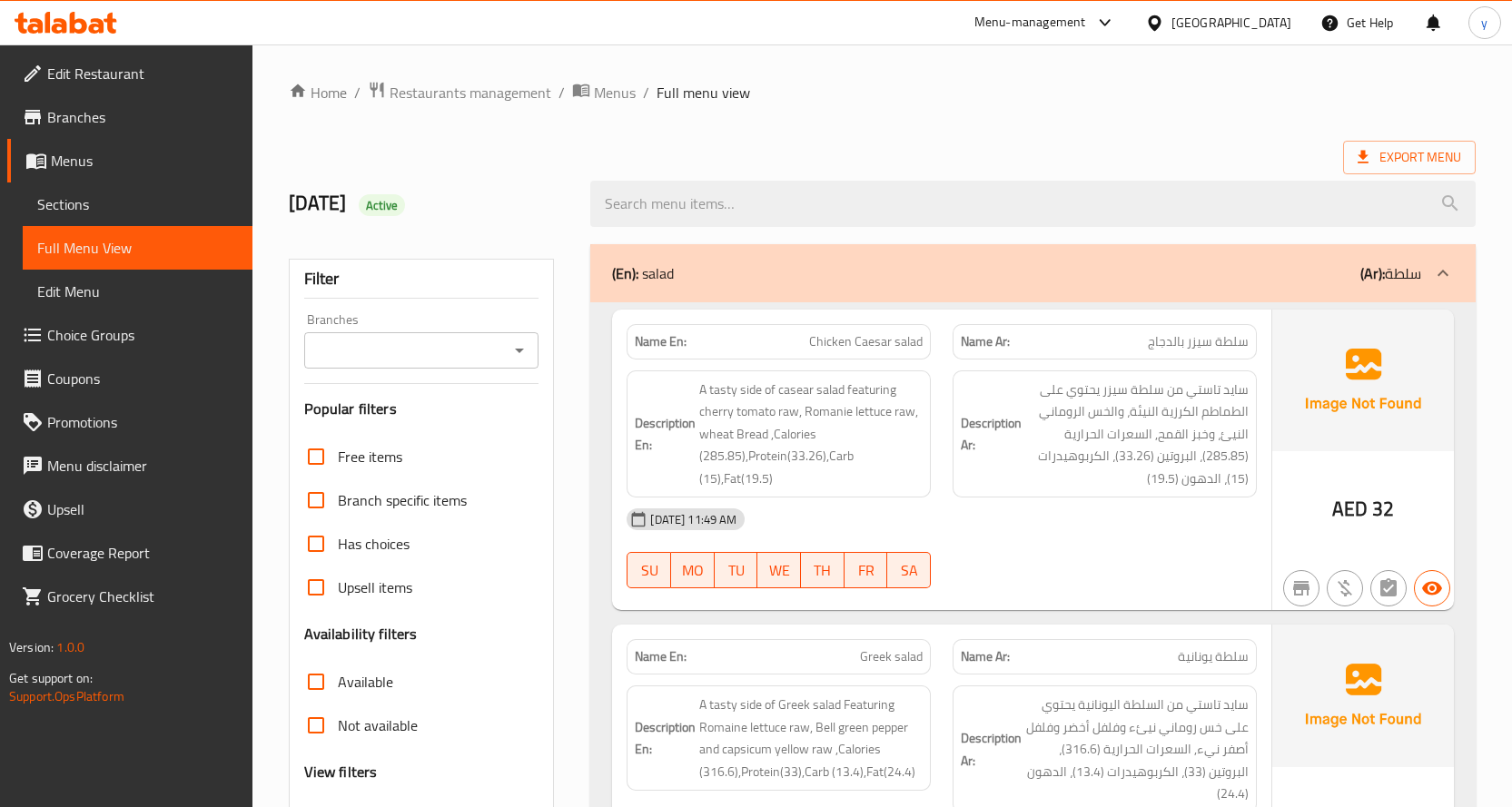
click at [81, 206] on span "Sections" at bounding box center [137, 205] width 201 height 22
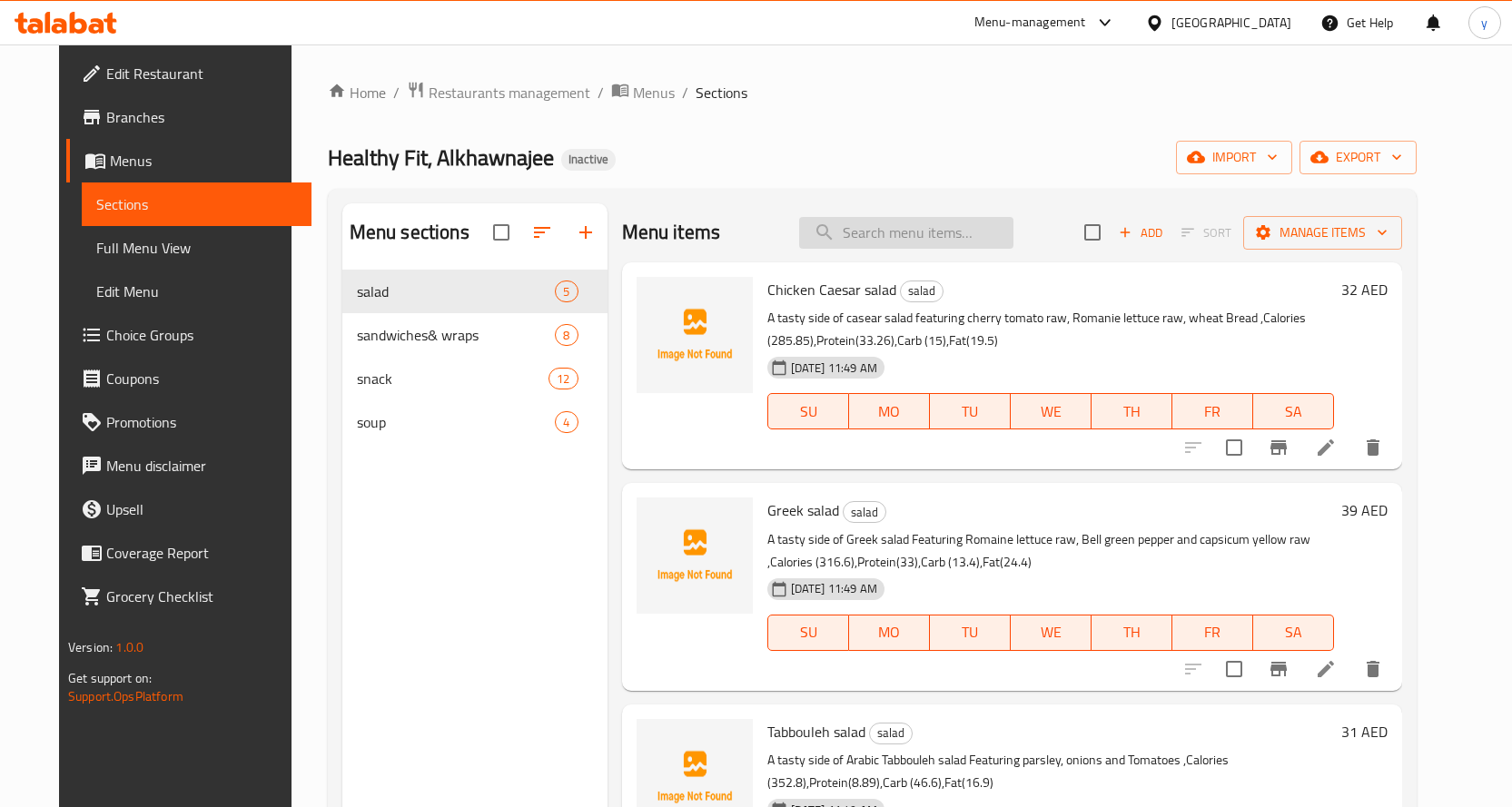
click at [929, 223] on input "search" at bounding box center [906, 233] width 214 height 32
paste input "توسكان"
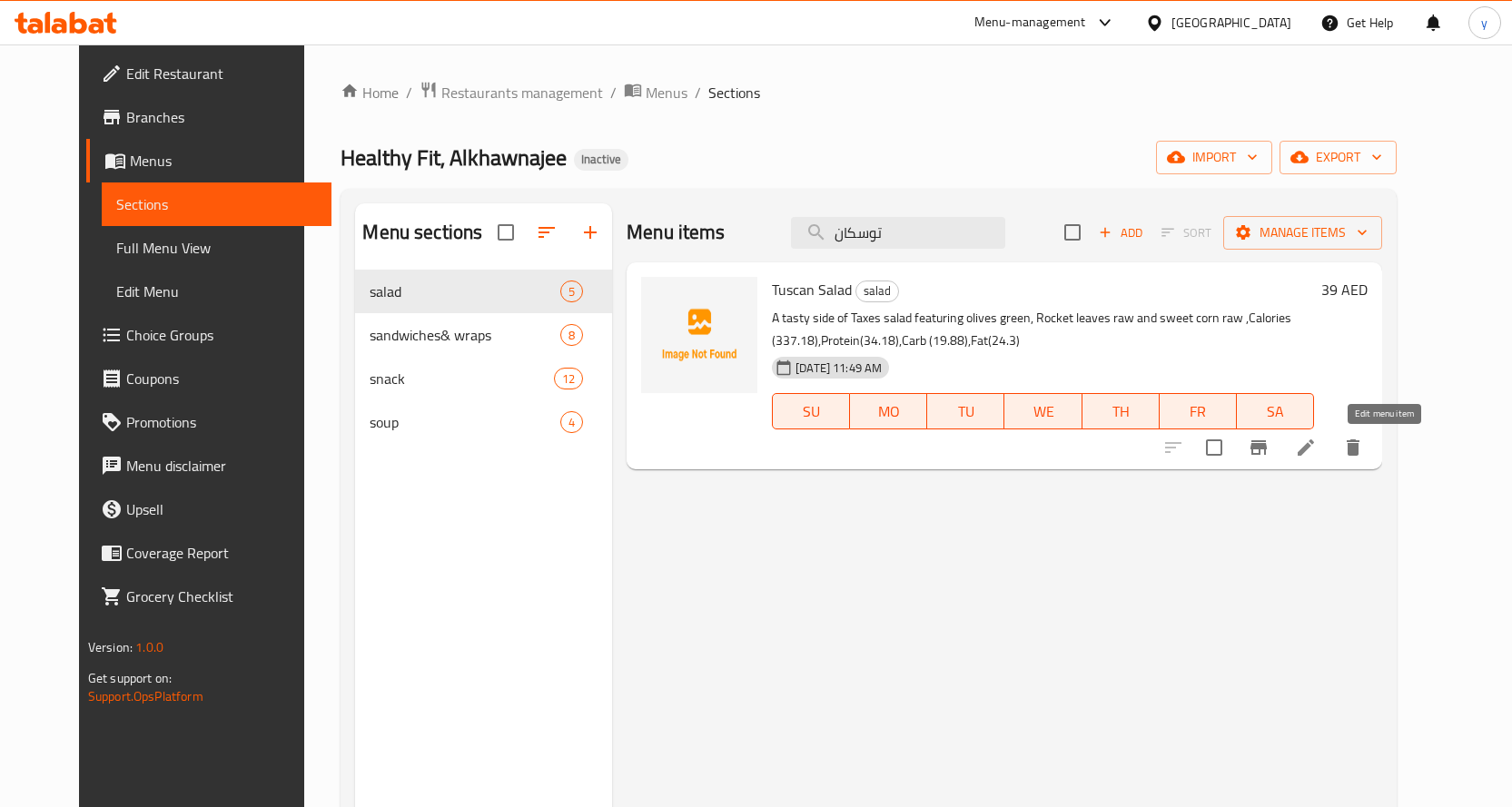
type input "توسكان"
click at [1317, 442] on icon at bounding box center [1306, 447] width 22 height 22
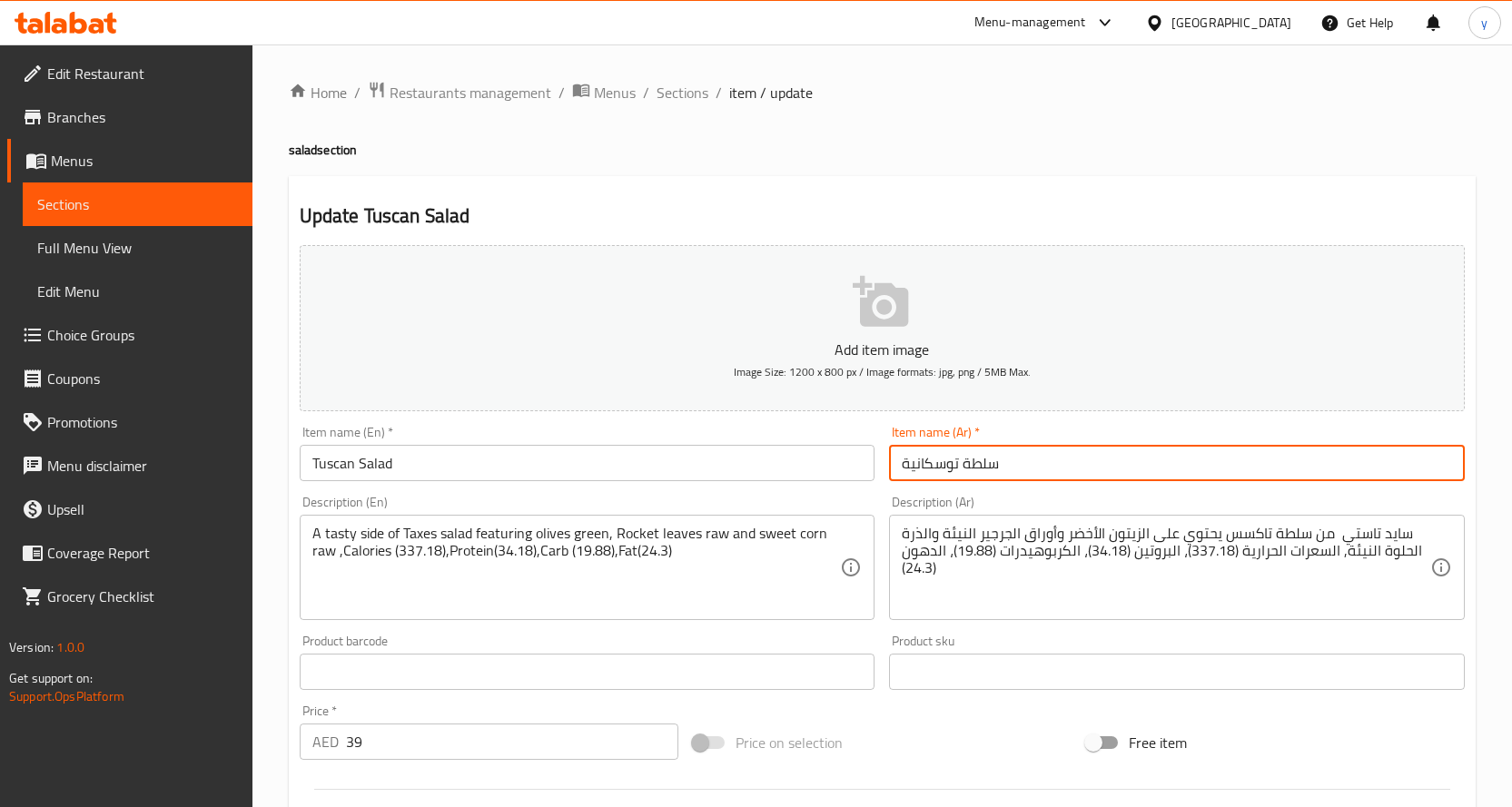
drag, startPoint x: 902, startPoint y: 466, endPoint x: 960, endPoint y: 485, distance: 61.0
click at [960, 485] on div "Item name (Ar)   * سلطة توسكانية Item name (Ar) *" at bounding box center [1177, 453] width 591 height 70
paste input "text"
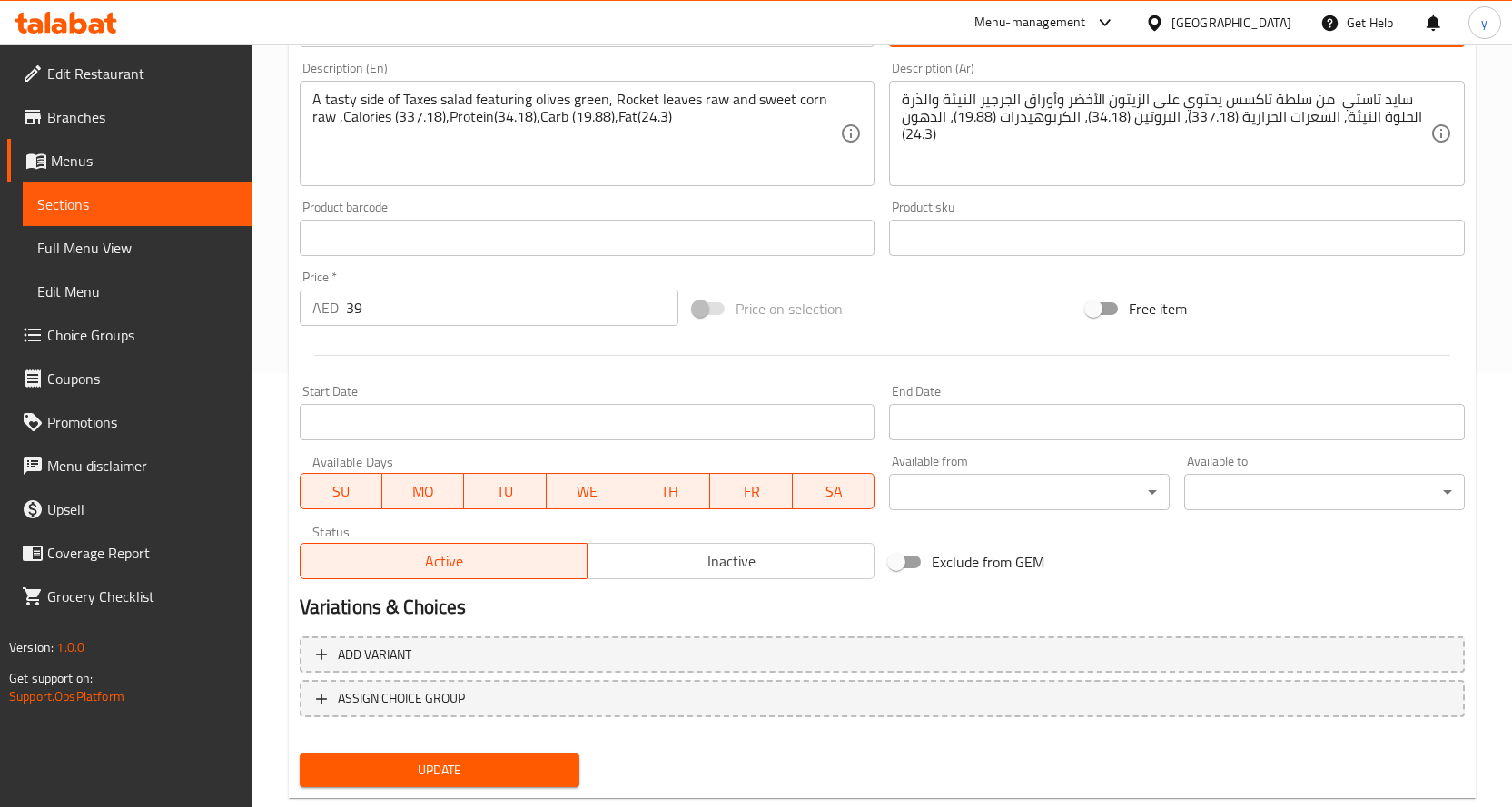
scroll to position [475, 0]
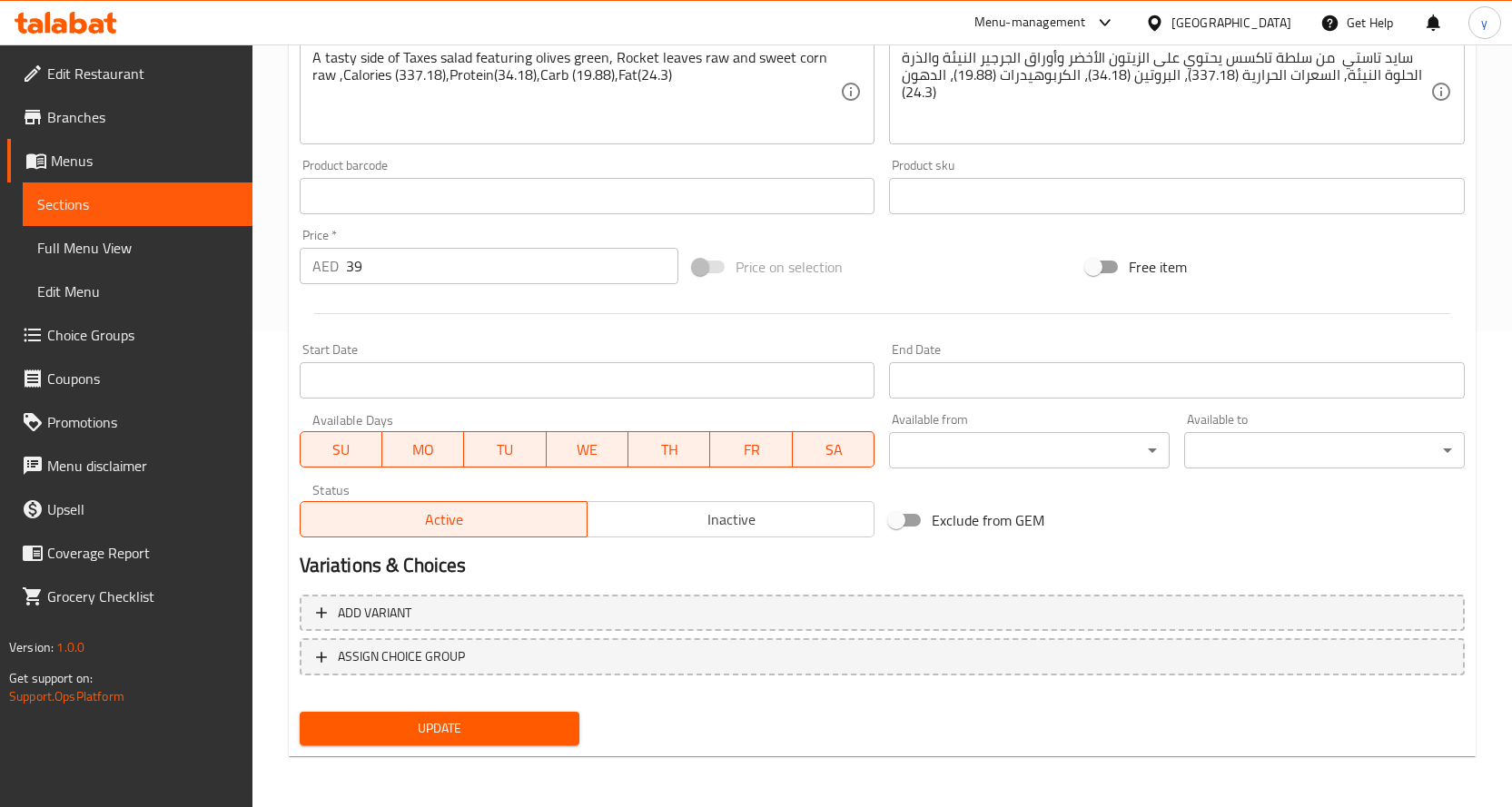
type input "سلطة توسكان"
click at [554, 722] on span "Update" at bounding box center [440, 728] width 252 height 23
click at [87, 209] on span "Sections" at bounding box center [137, 205] width 201 height 22
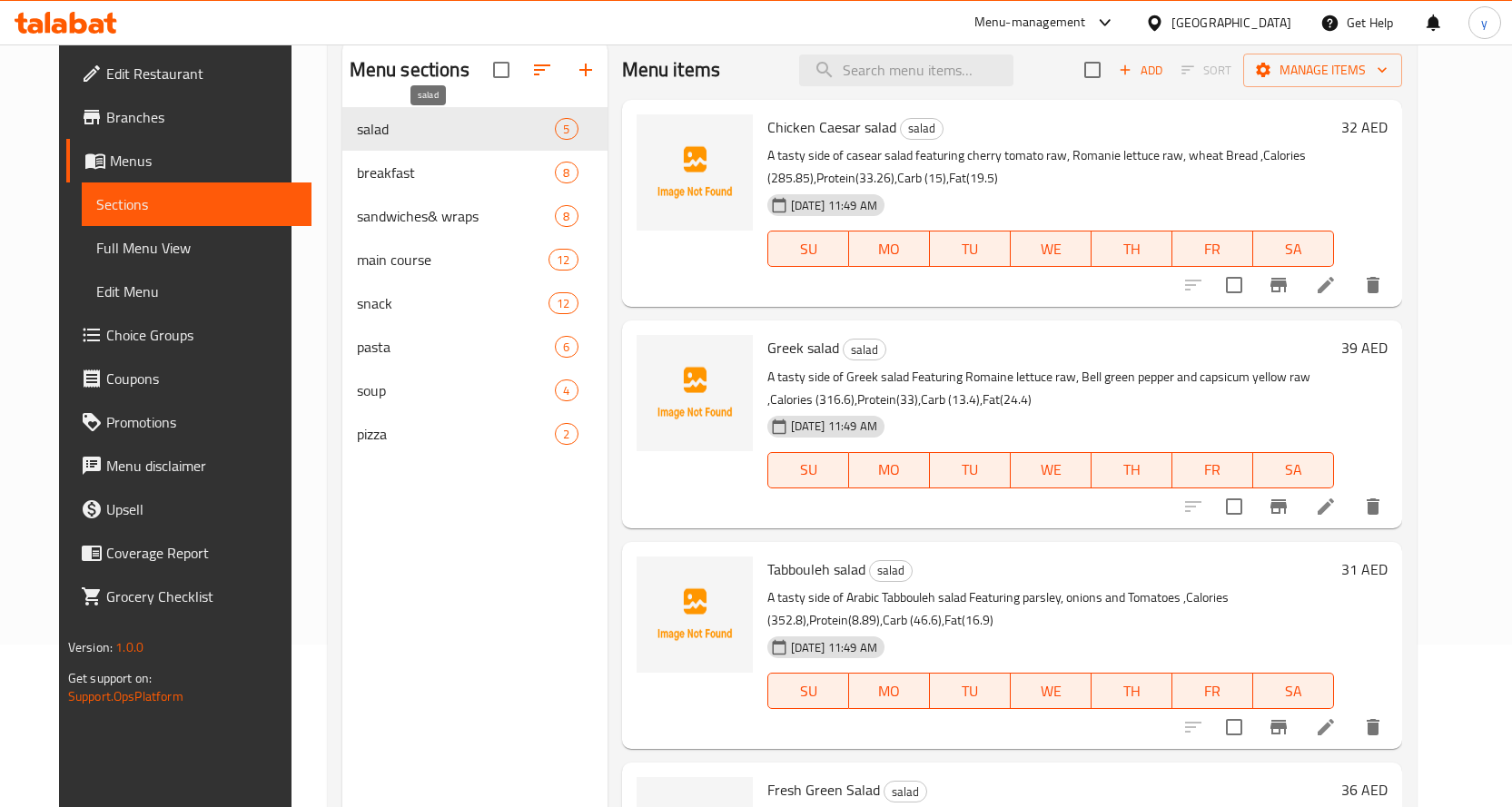
scroll to position [73, 0]
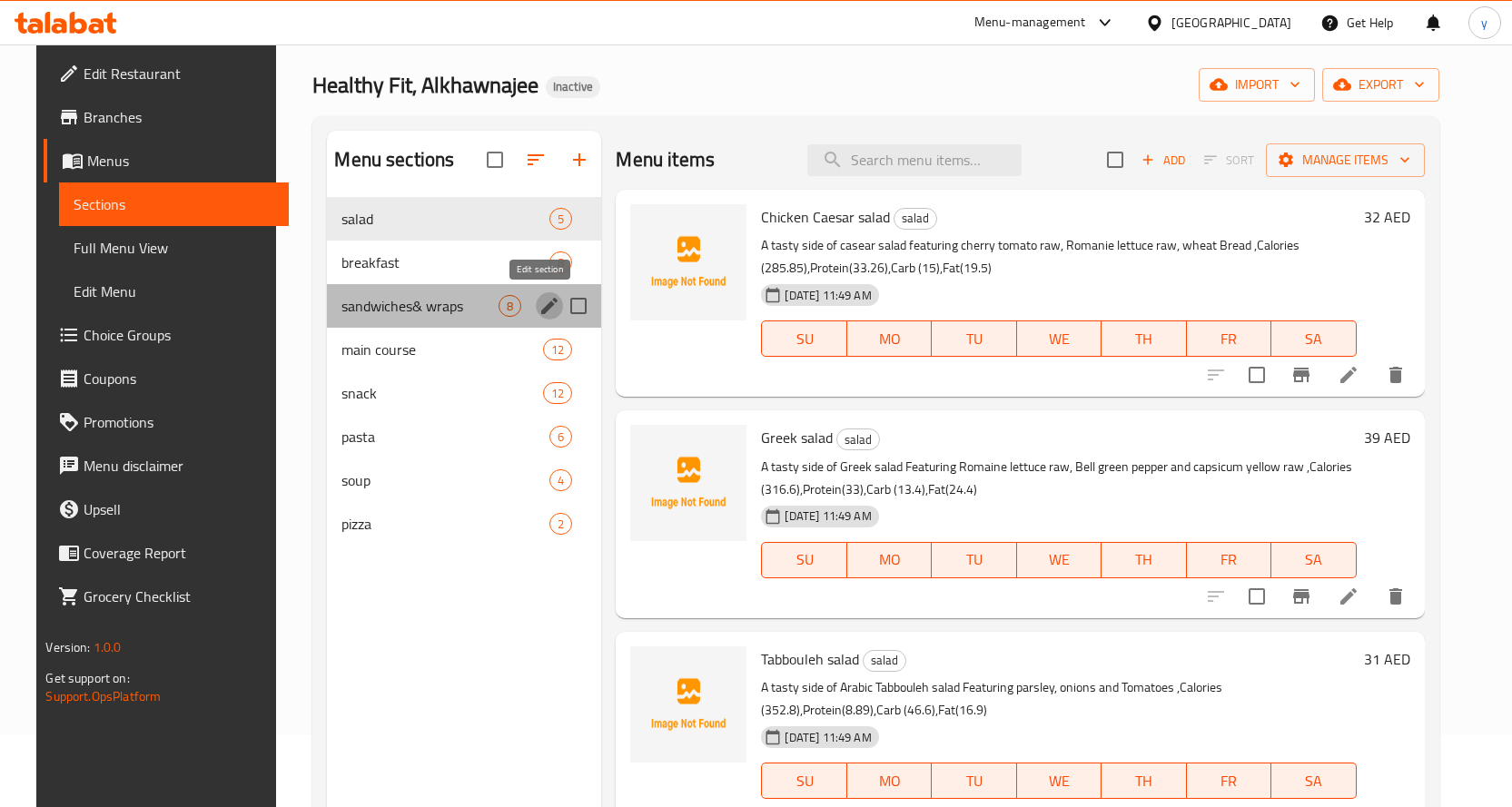
click at [542, 307] on icon "edit" at bounding box center [550, 306] width 16 height 16
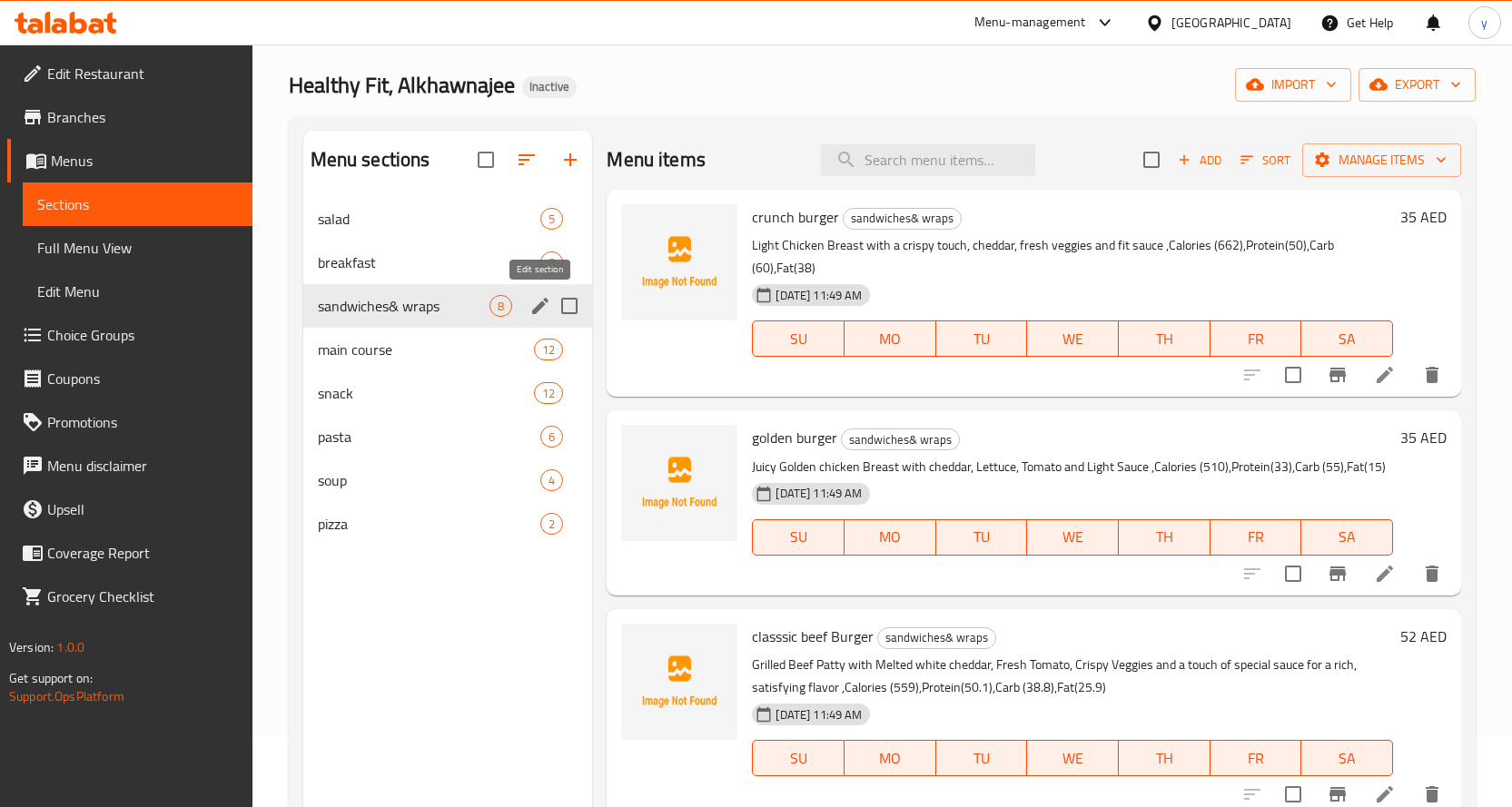
click at [544, 307] on icon "edit" at bounding box center [541, 306] width 22 height 22
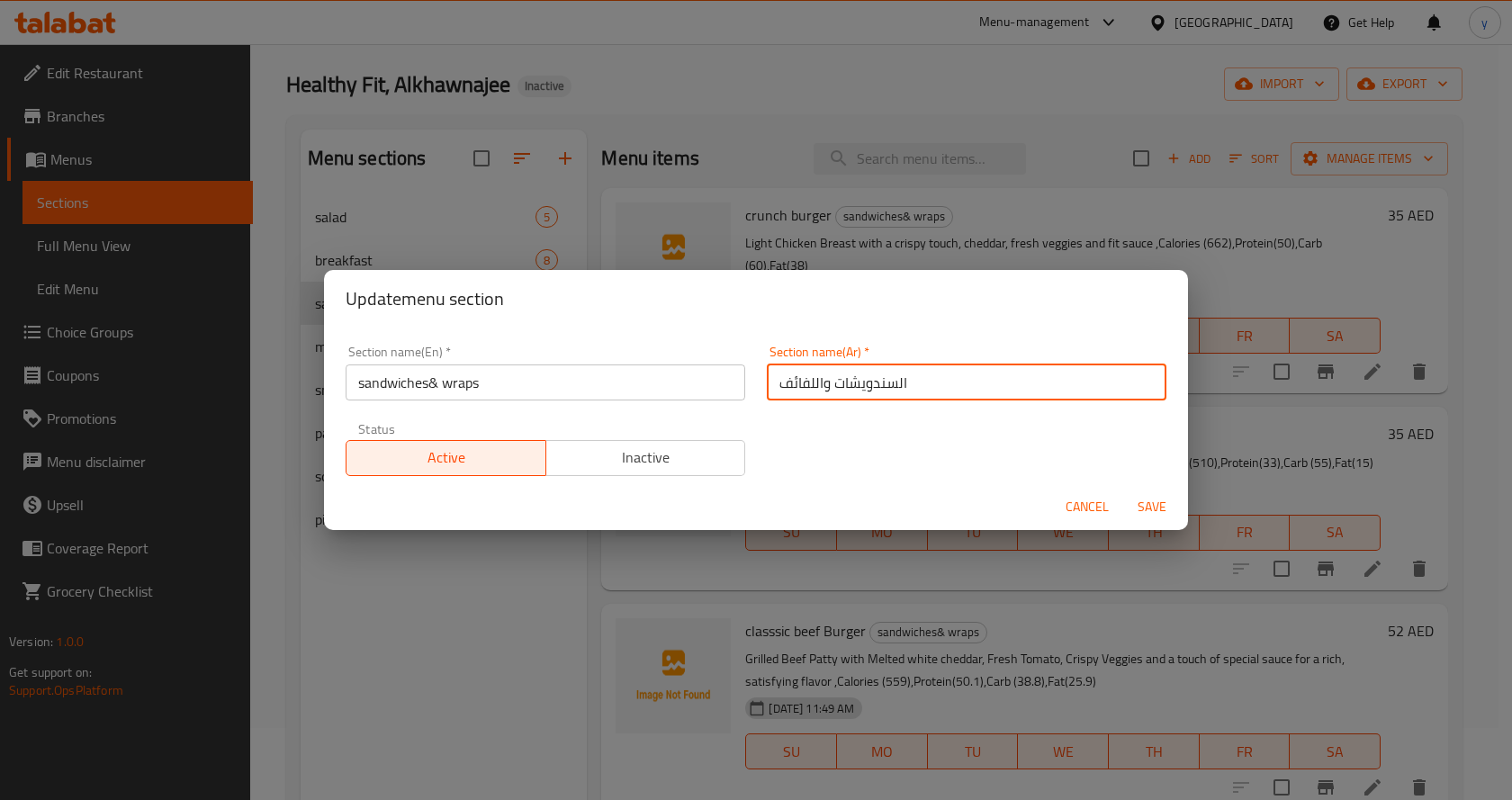
drag, startPoint x: 775, startPoint y: 386, endPoint x: 818, endPoint y: 397, distance: 44.4
click at [818, 397] on input "السندويشات واللفائف" at bounding box center [966, 382] width 400 height 36
paste input "اب"
type input "السندويشات ورابس"
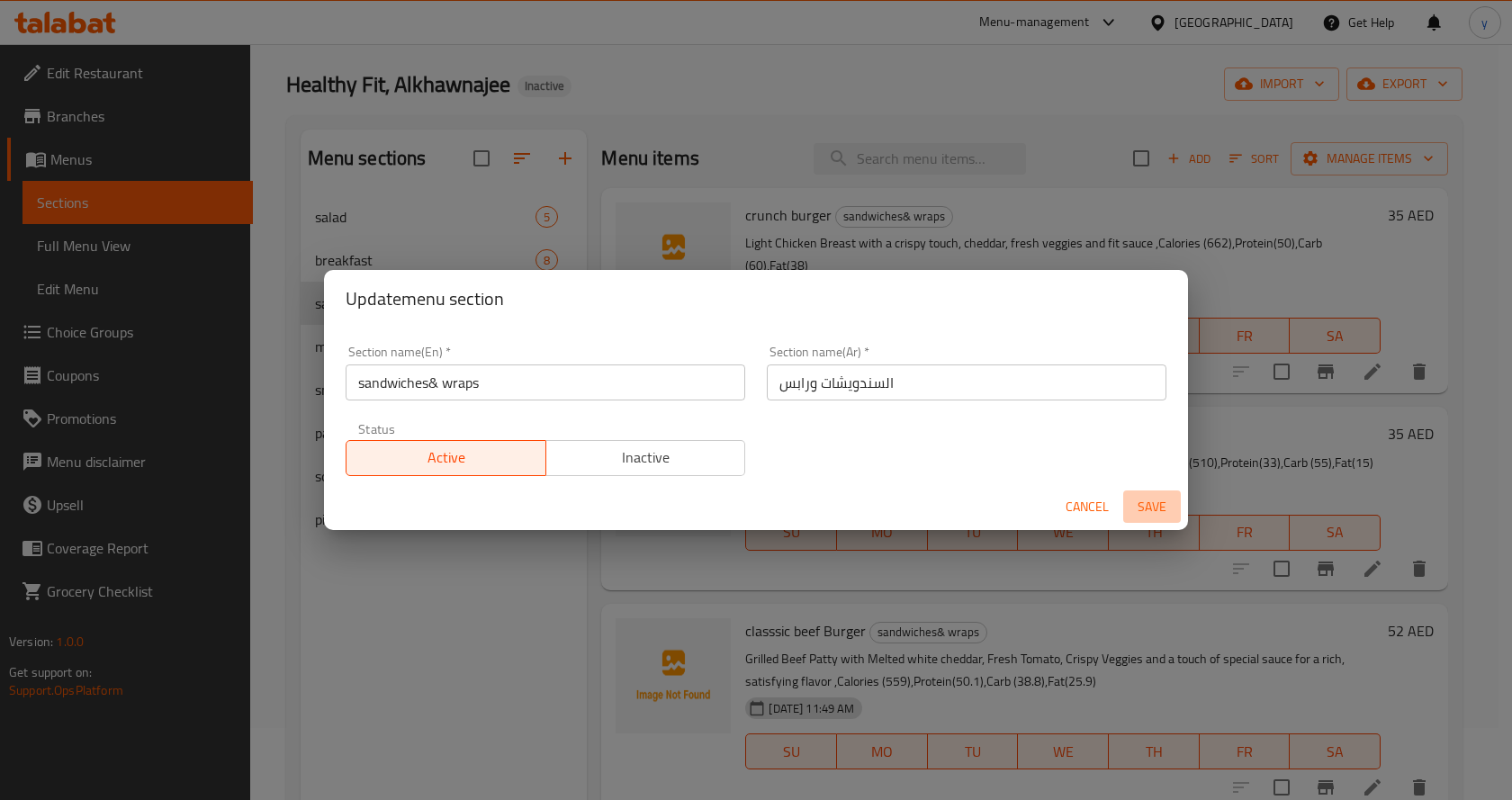
click at [1144, 500] on span "Save" at bounding box center [1153, 507] width 44 height 23
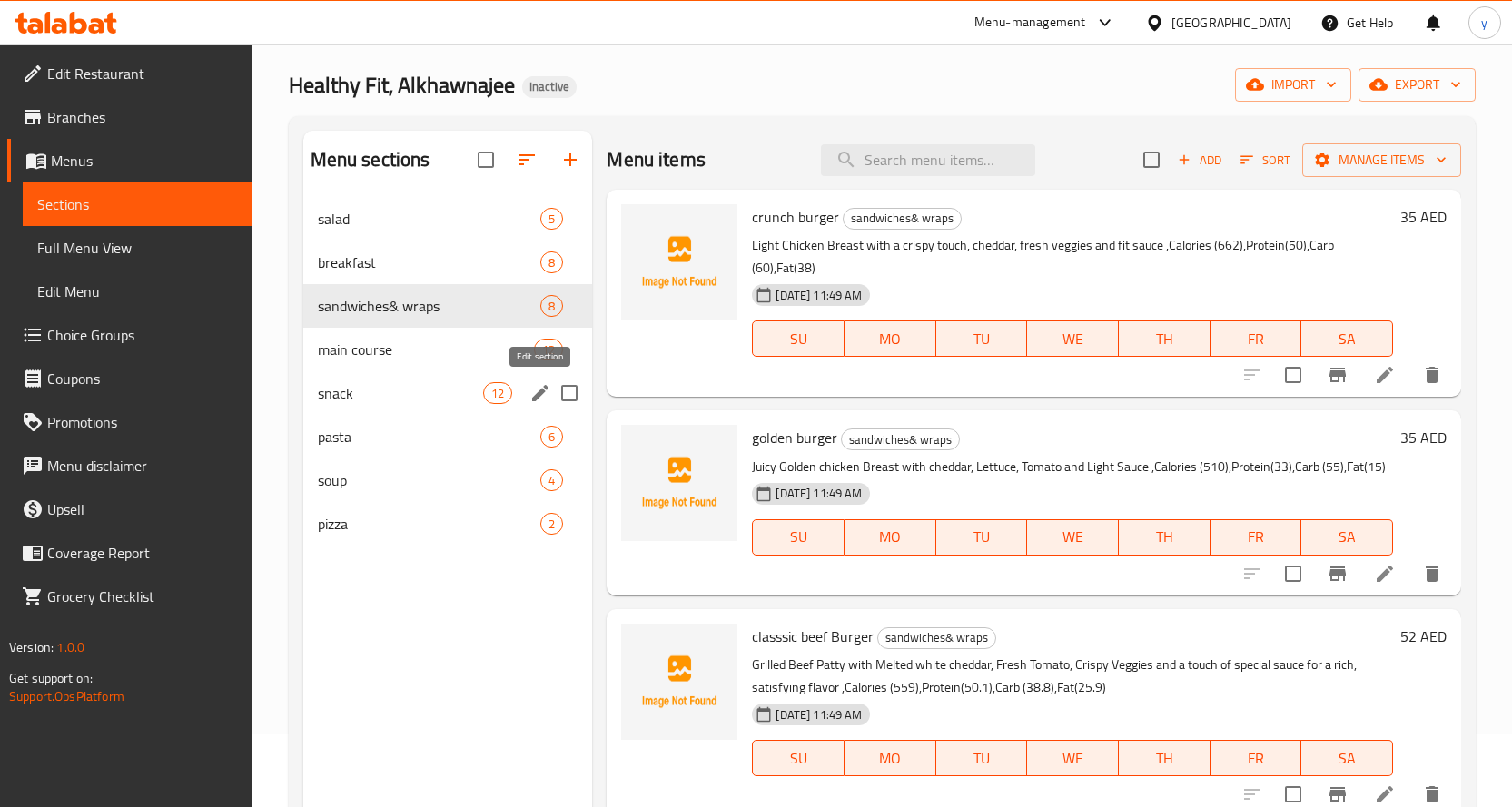
click at [533, 391] on icon "edit" at bounding box center [541, 394] width 22 height 22
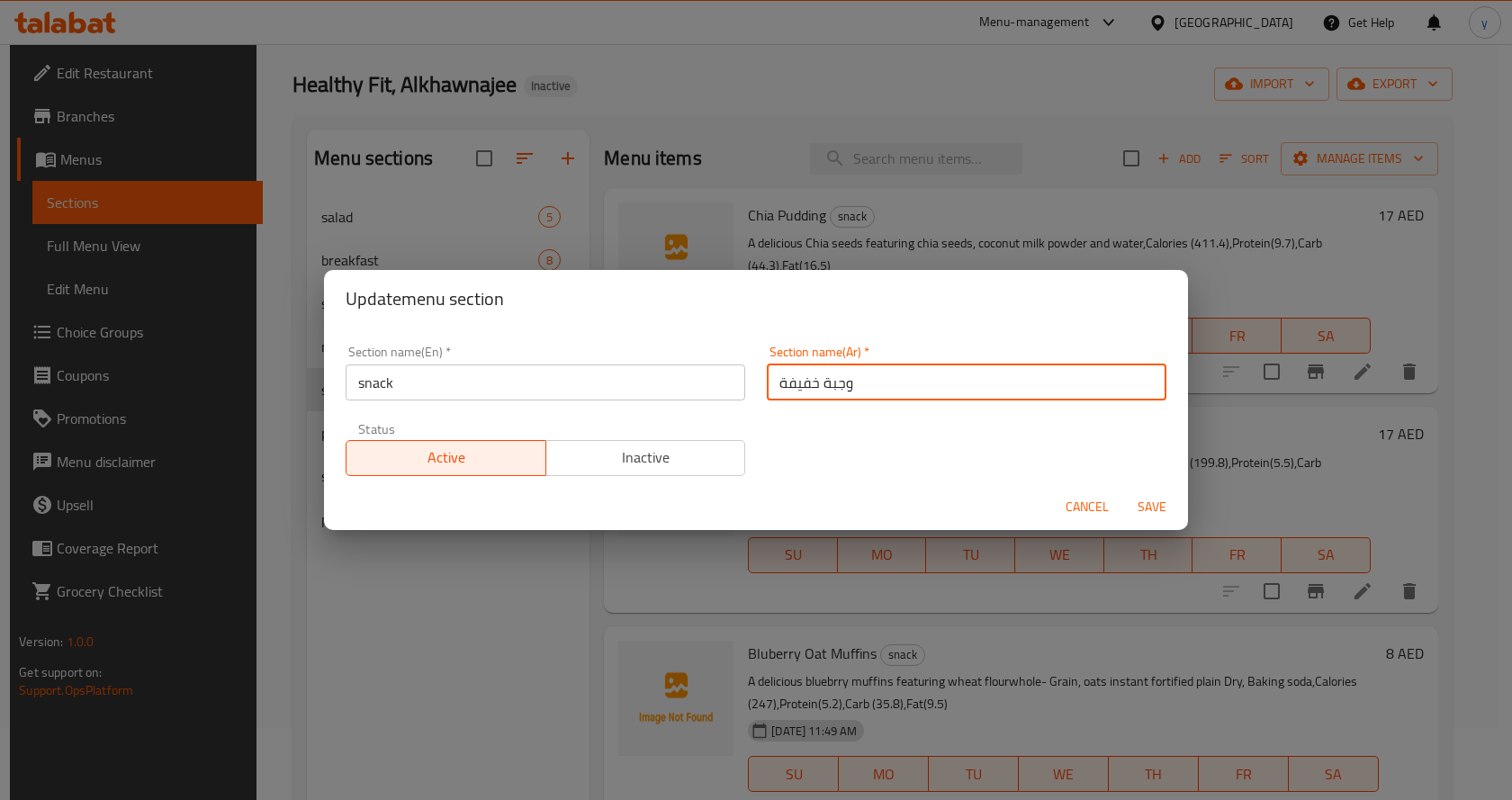
drag, startPoint x: 774, startPoint y: 389, endPoint x: 905, endPoint y: 388, distance: 131.0
click at [905, 388] on input "وجبة خفيفة" at bounding box center [966, 382] width 400 height 36
type input "سناك"
click at [1142, 498] on span "Save" at bounding box center [1153, 507] width 44 height 23
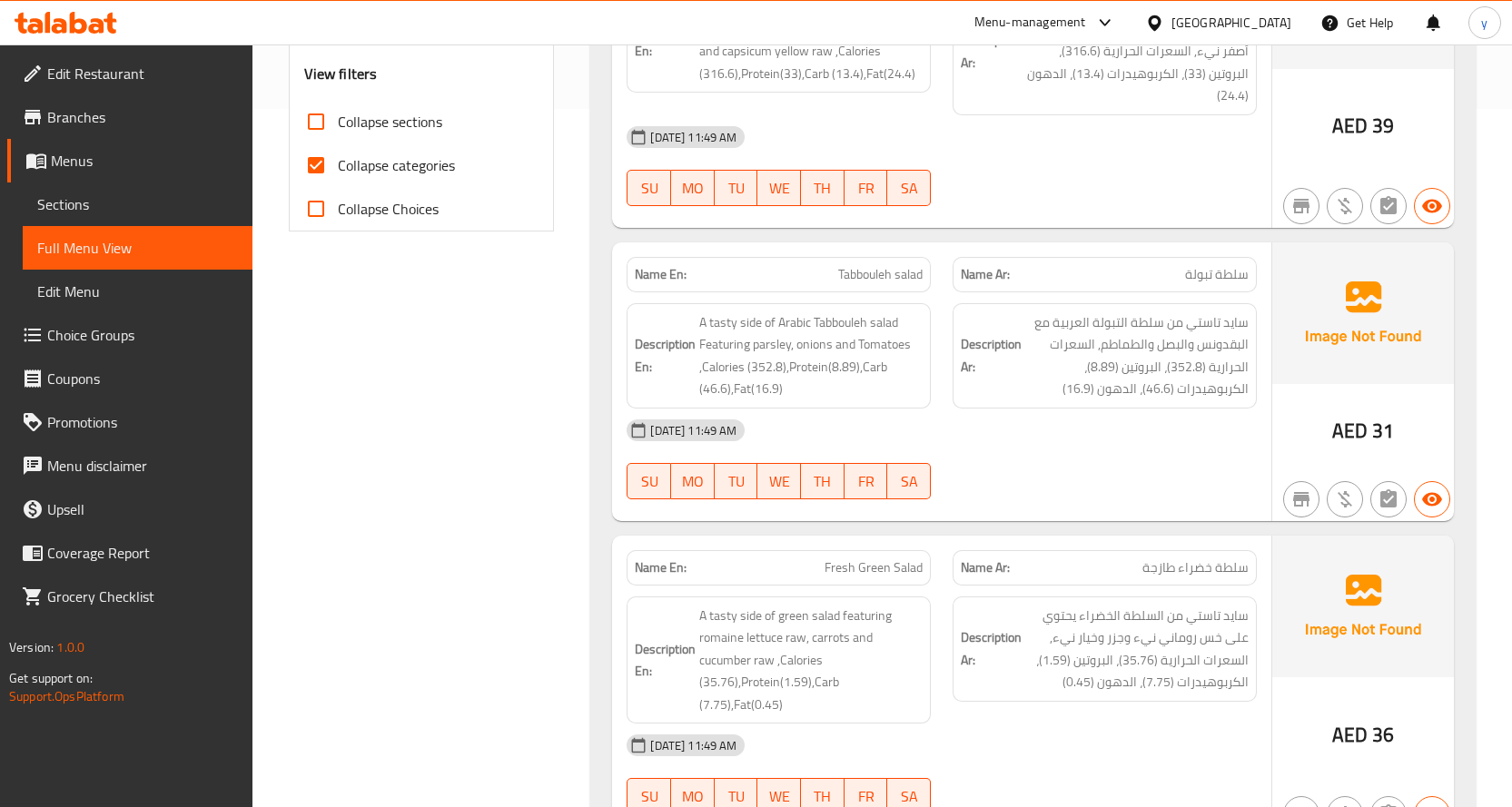
scroll to position [544, 0]
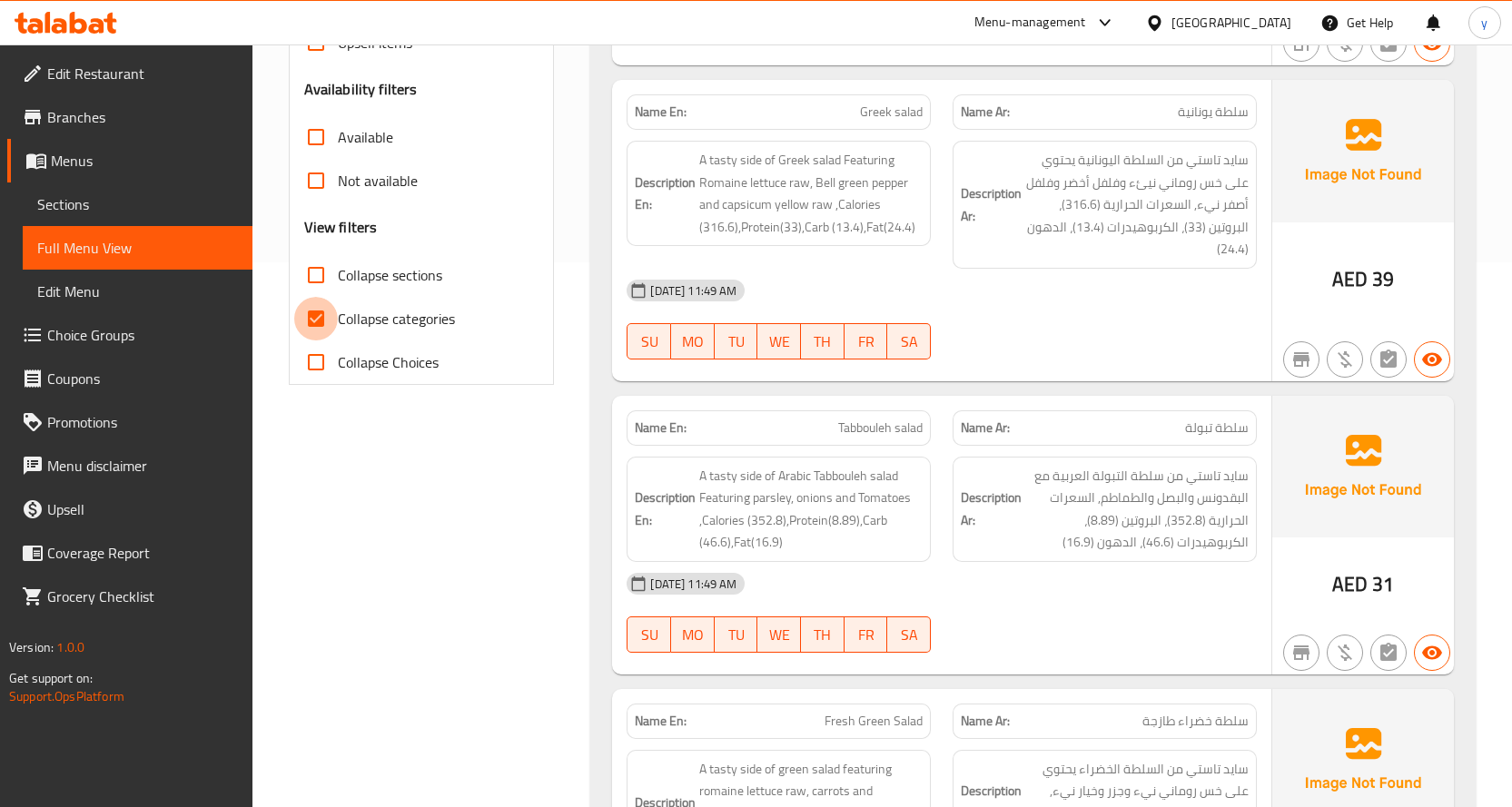
click at [314, 318] on input "Collapse categories" at bounding box center [316, 319] width 44 height 44
checkbox input "false"
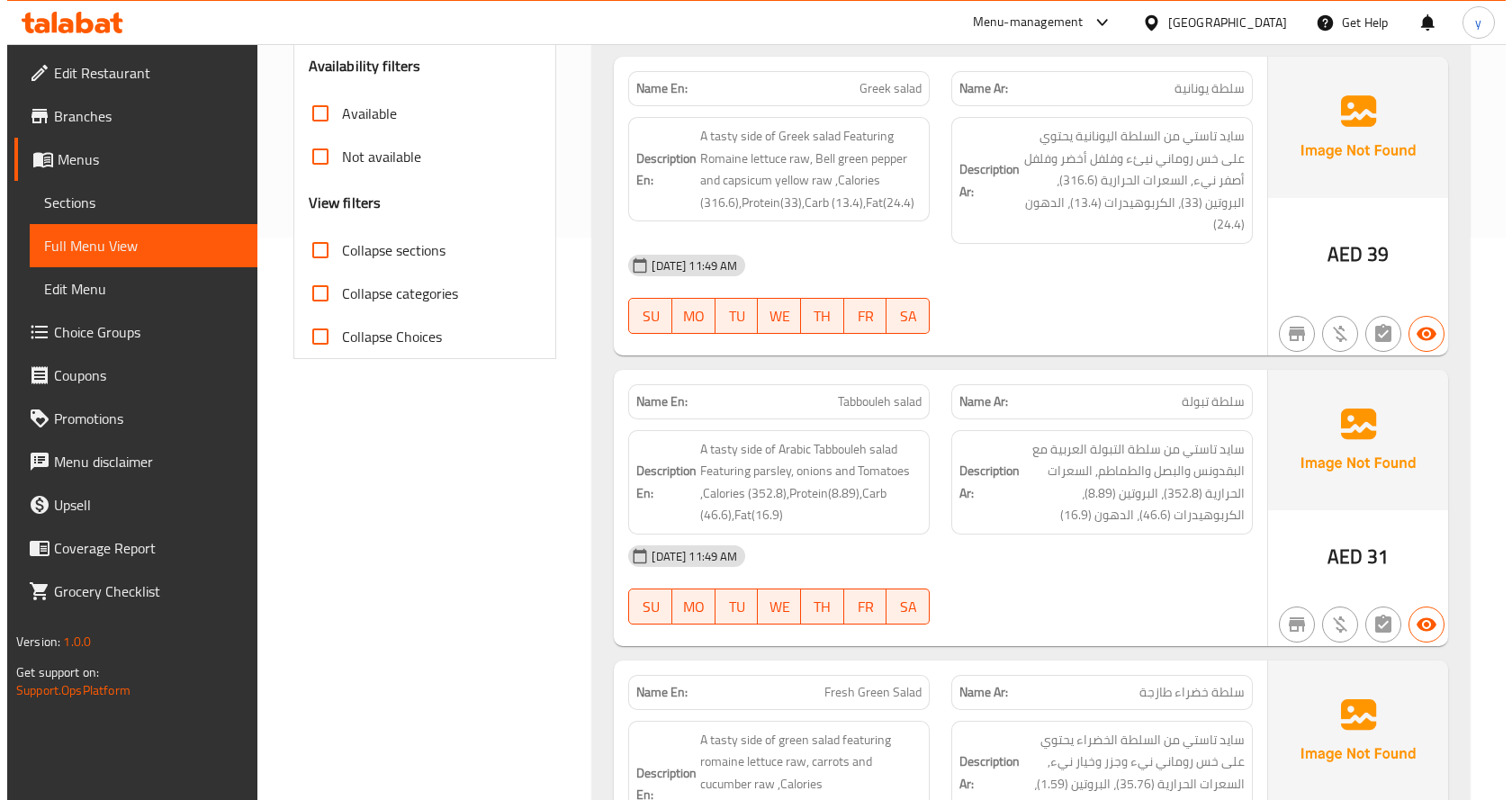
scroll to position [0, 0]
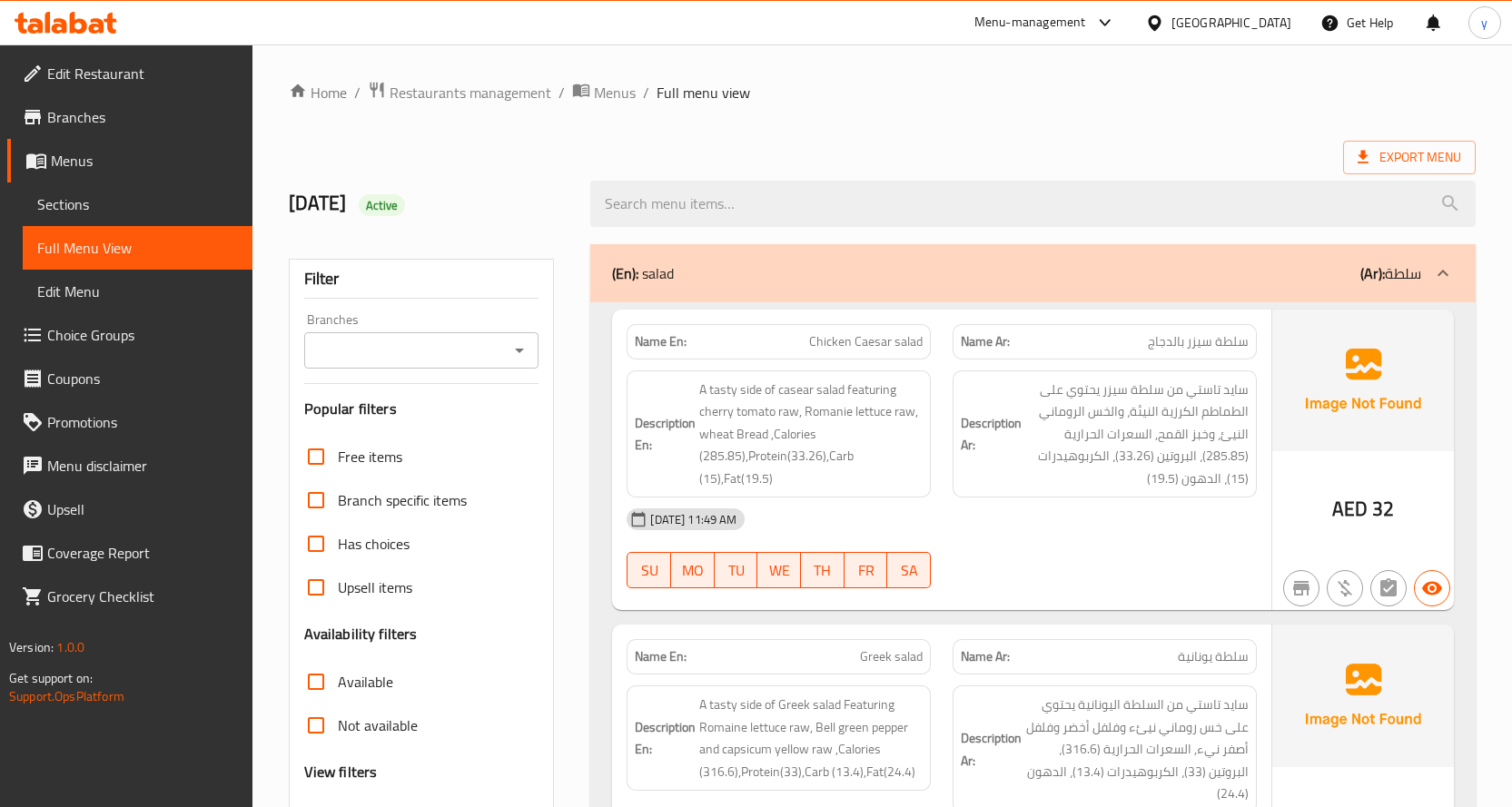
click at [557, 218] on div "[DATE] Active" at bounding box center [429, 204] width 303 height 81
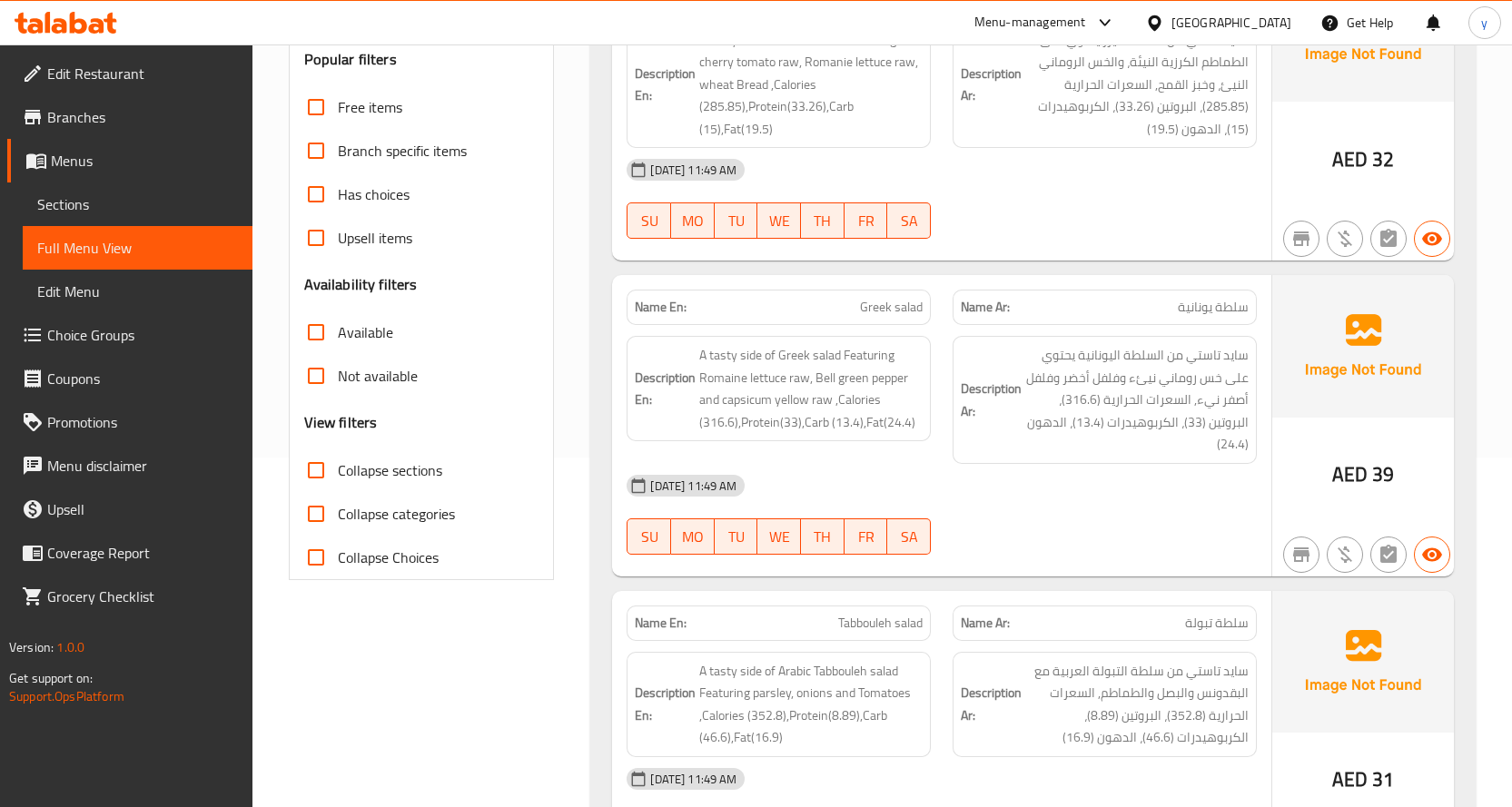
scroll to position [364, 0]
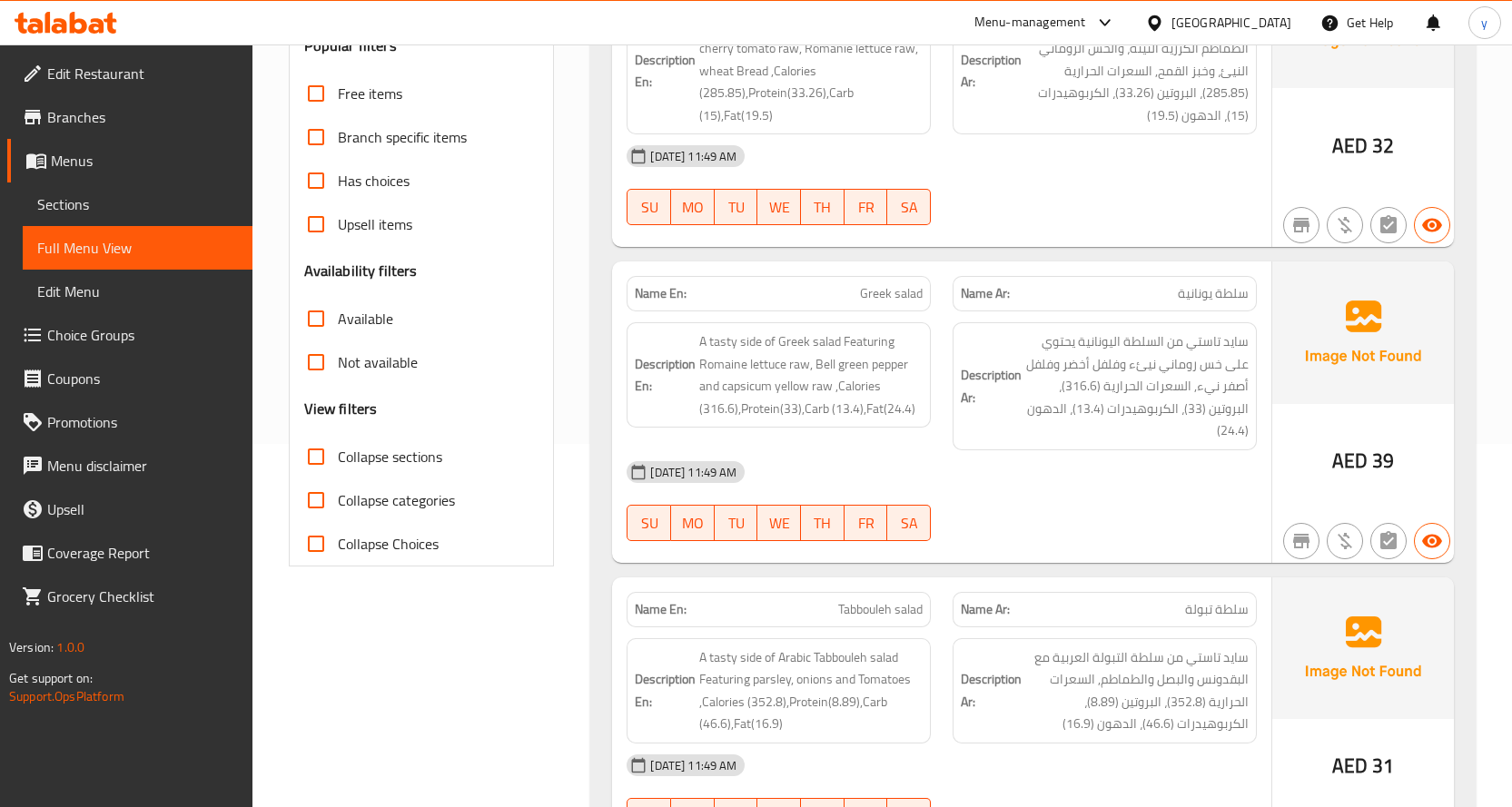
click at [313, 459] on input "Collapse sections" at bounding box center [316, 456] width 44 height 44
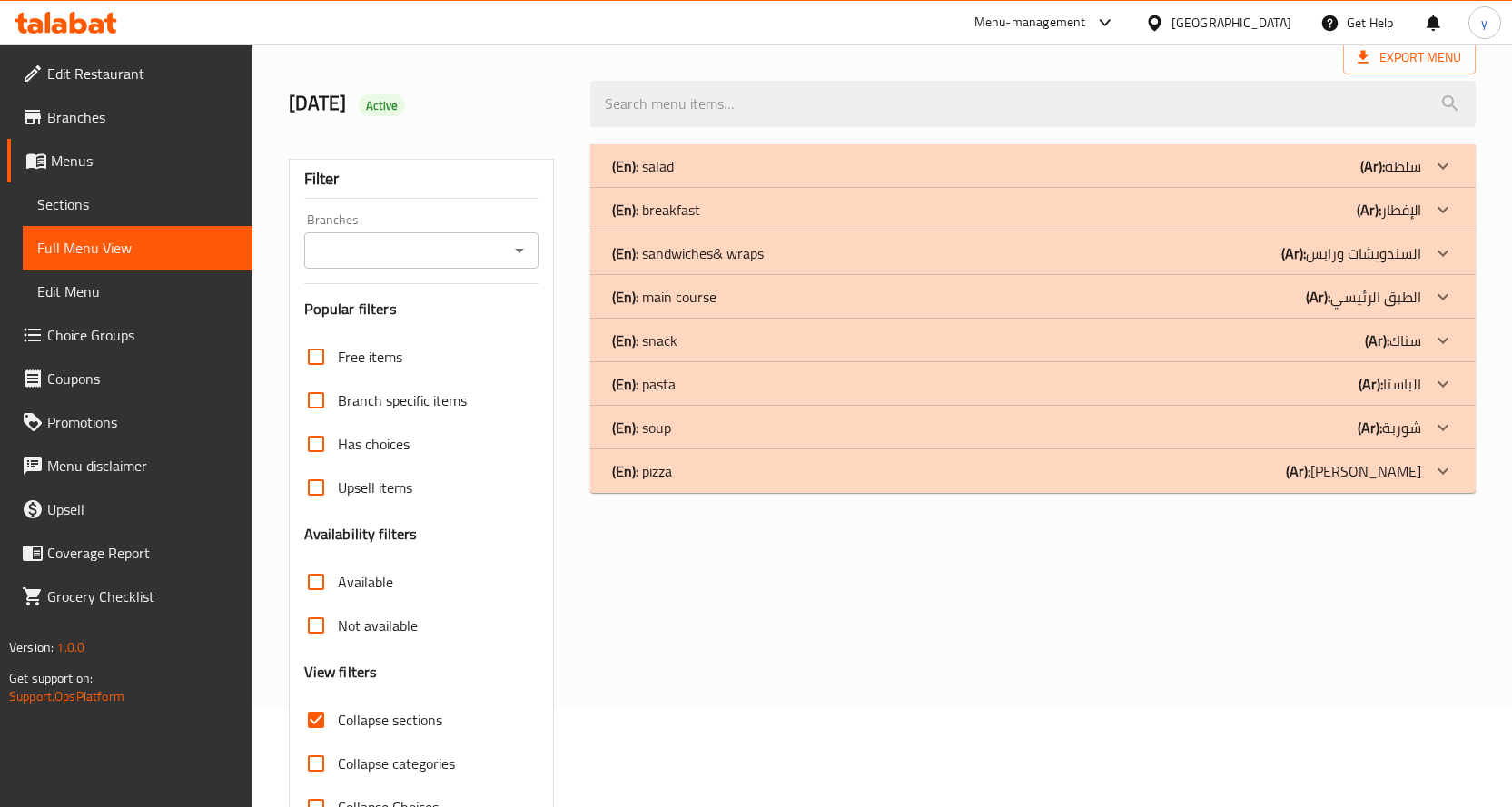
scroll to position [68, 0]
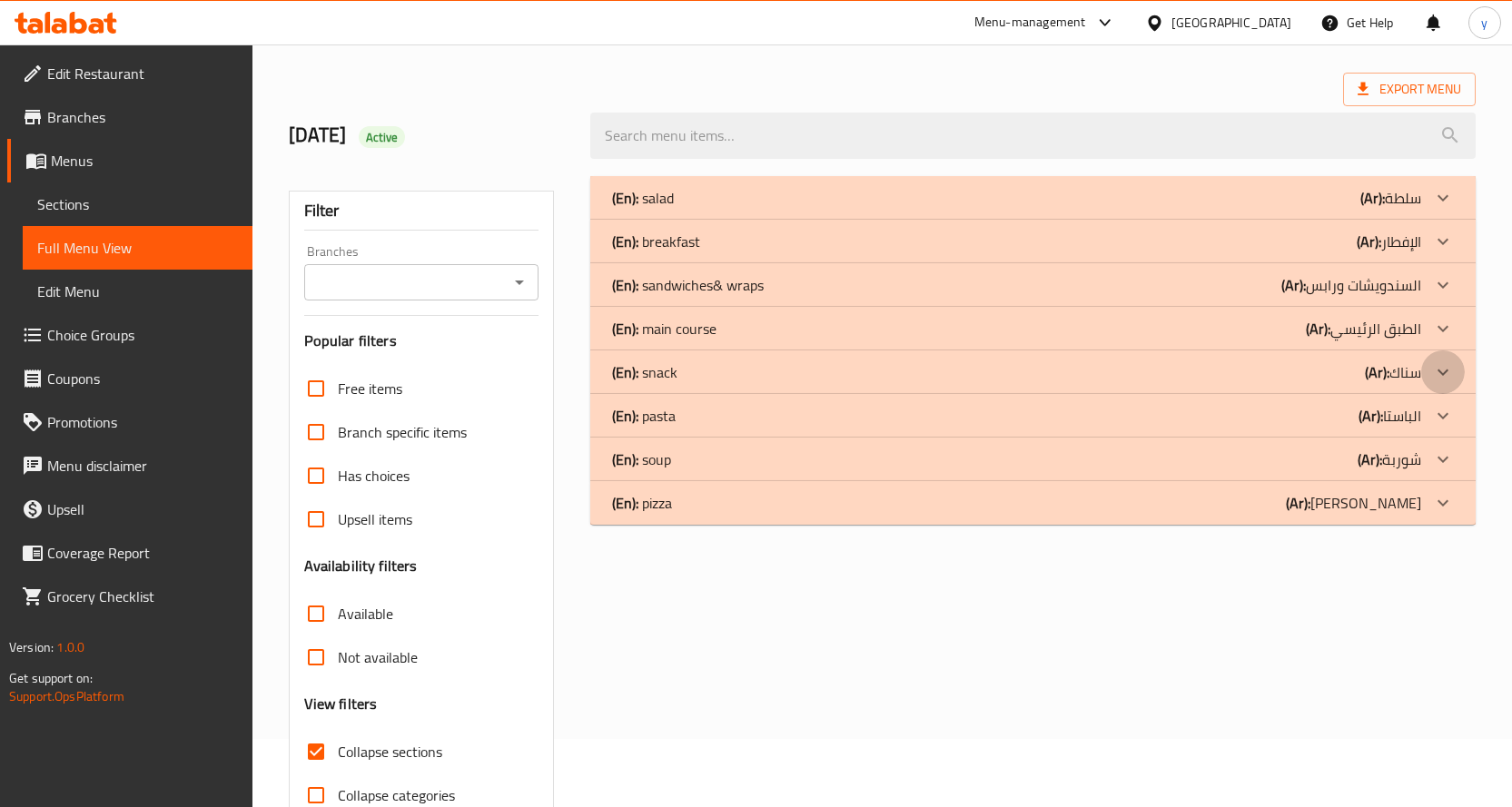
click at [1444, 367] on icon at bounding box center [1443, 373] width 22 height 22
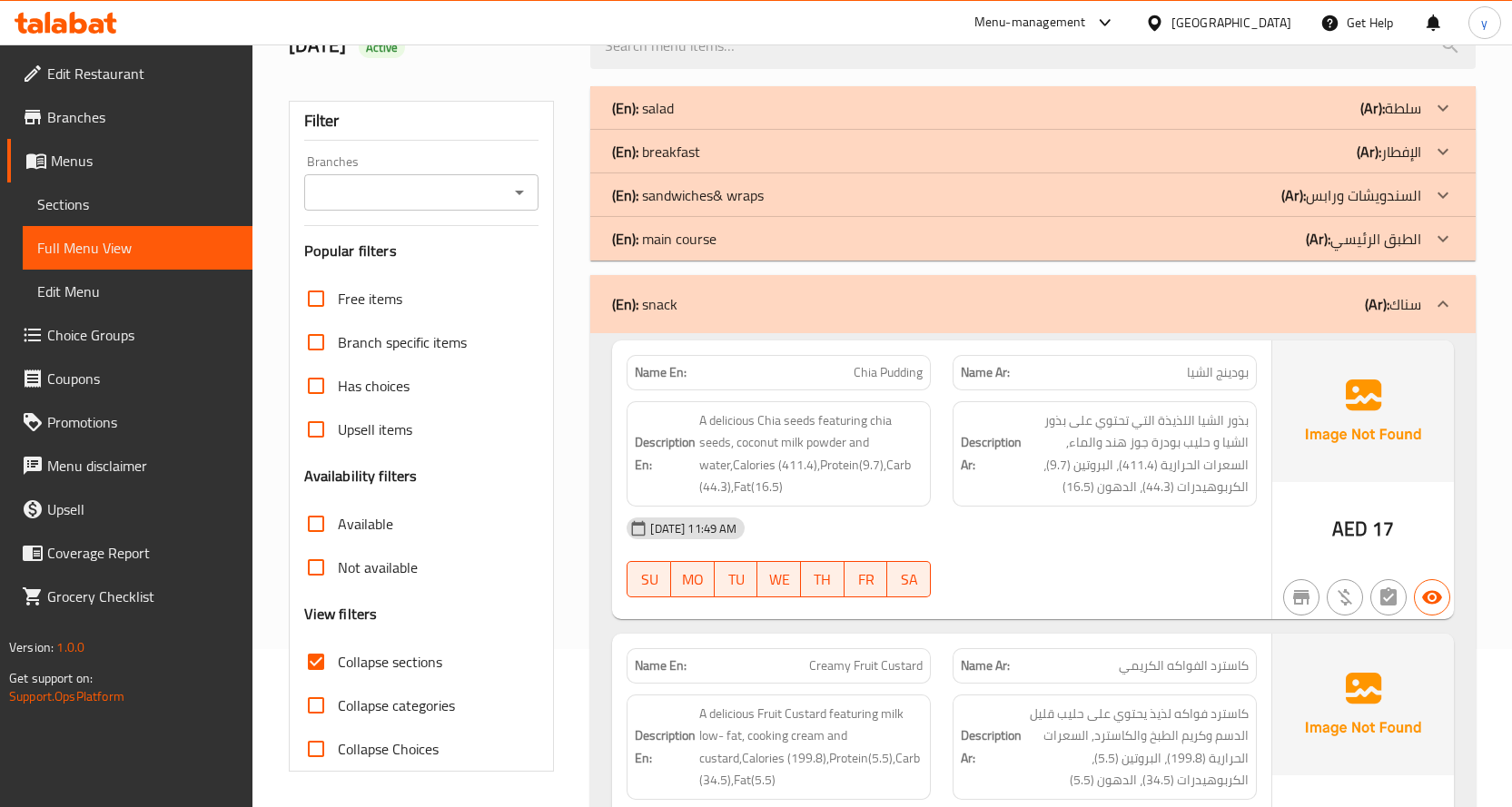
scroll to position [0, 0]
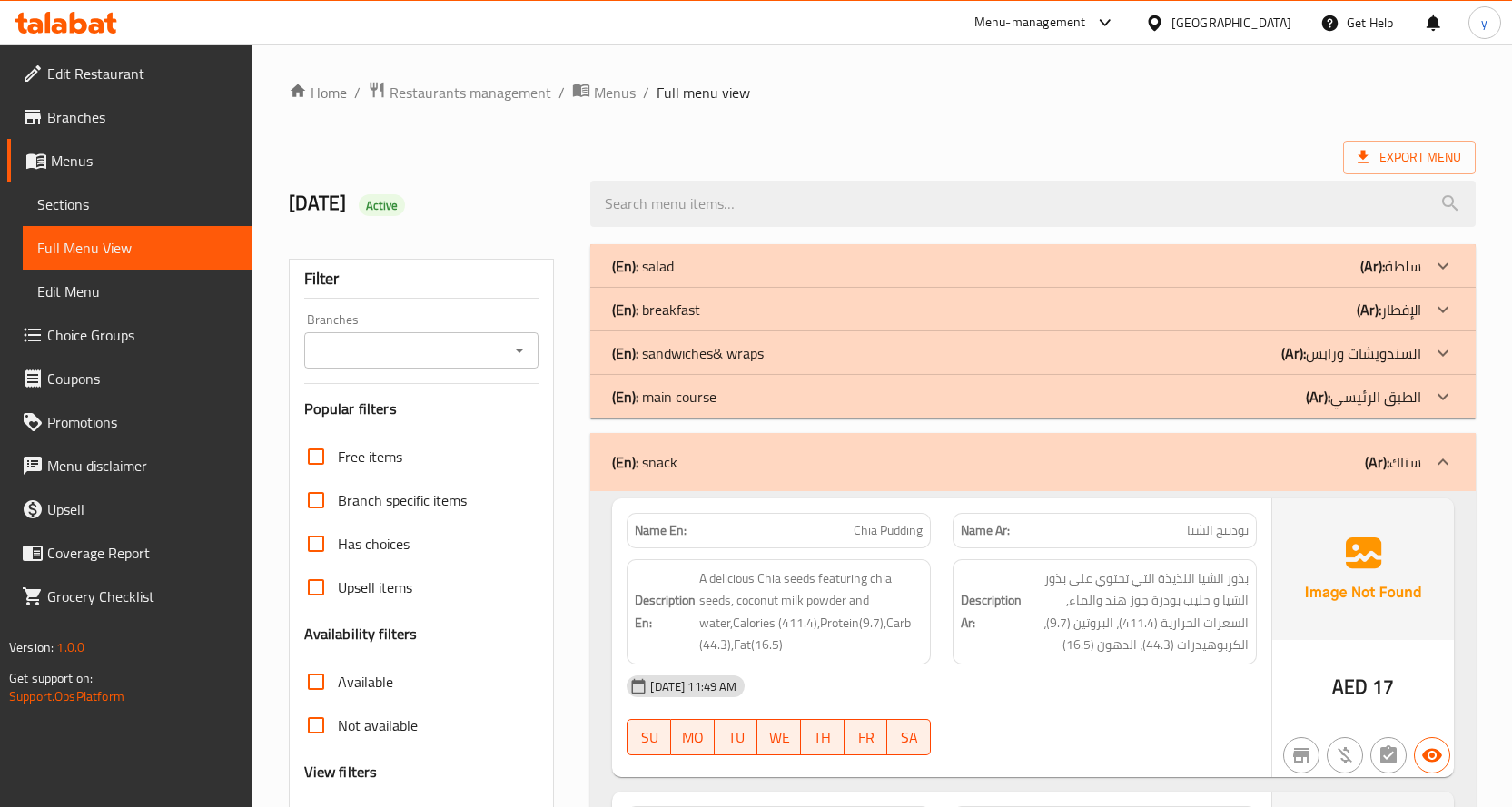
click at [1438, 263] on icon at bounding box center [1443, 266] width 22 height 22
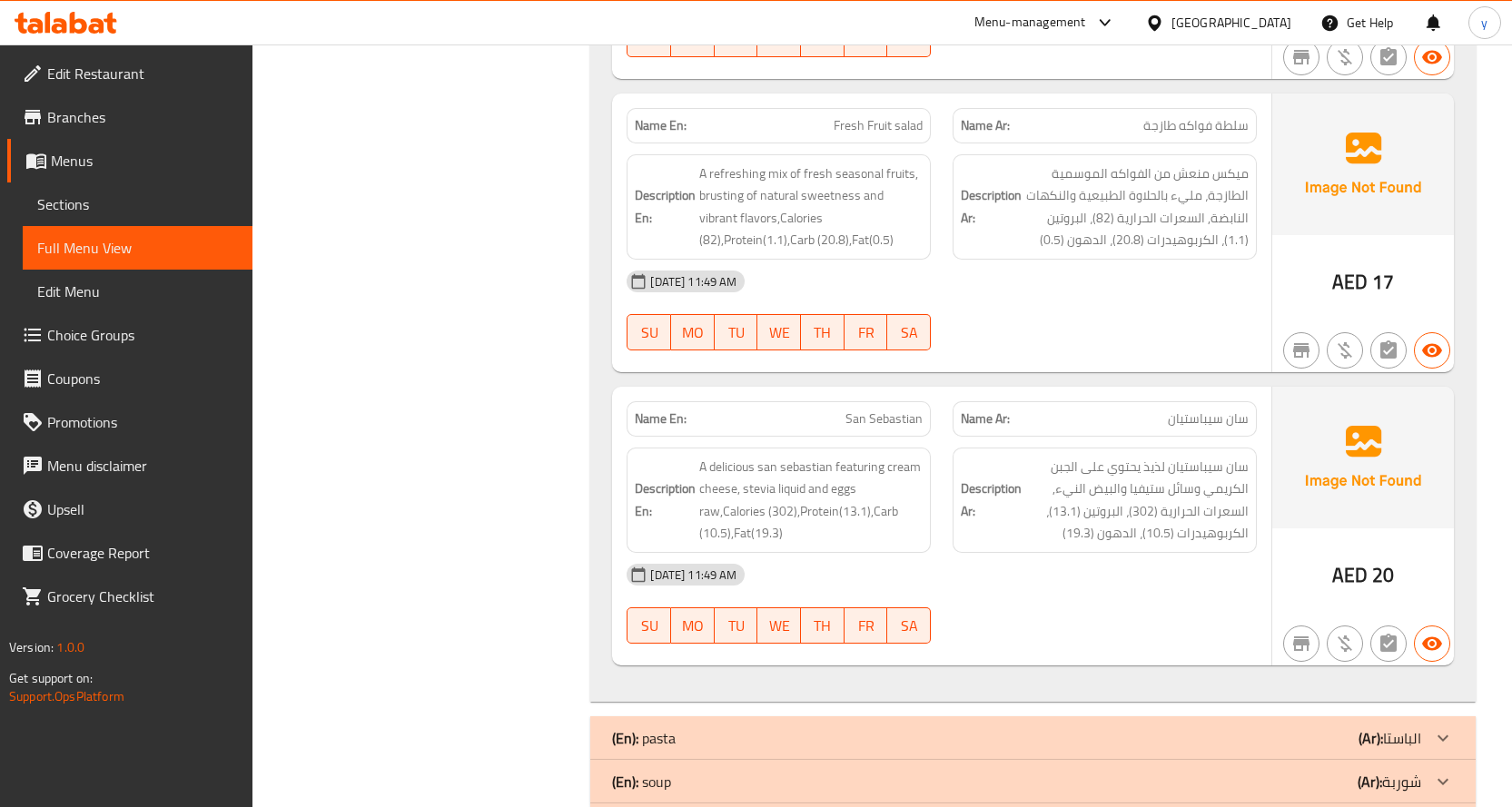
scroll to position [5137, 0]
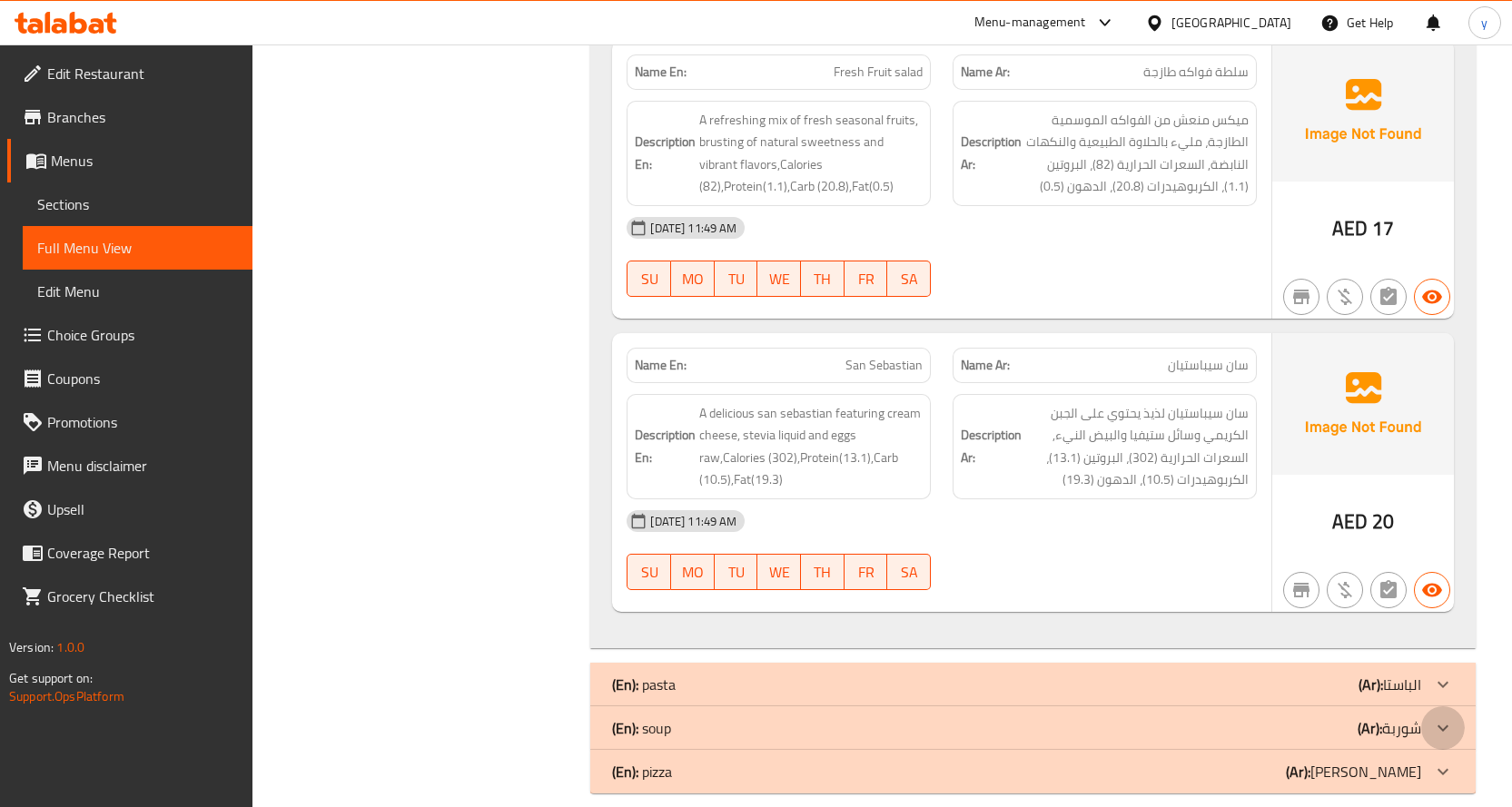
click at [1438, 717] on icon at bounding box center [1443, 728] width 22 height 22
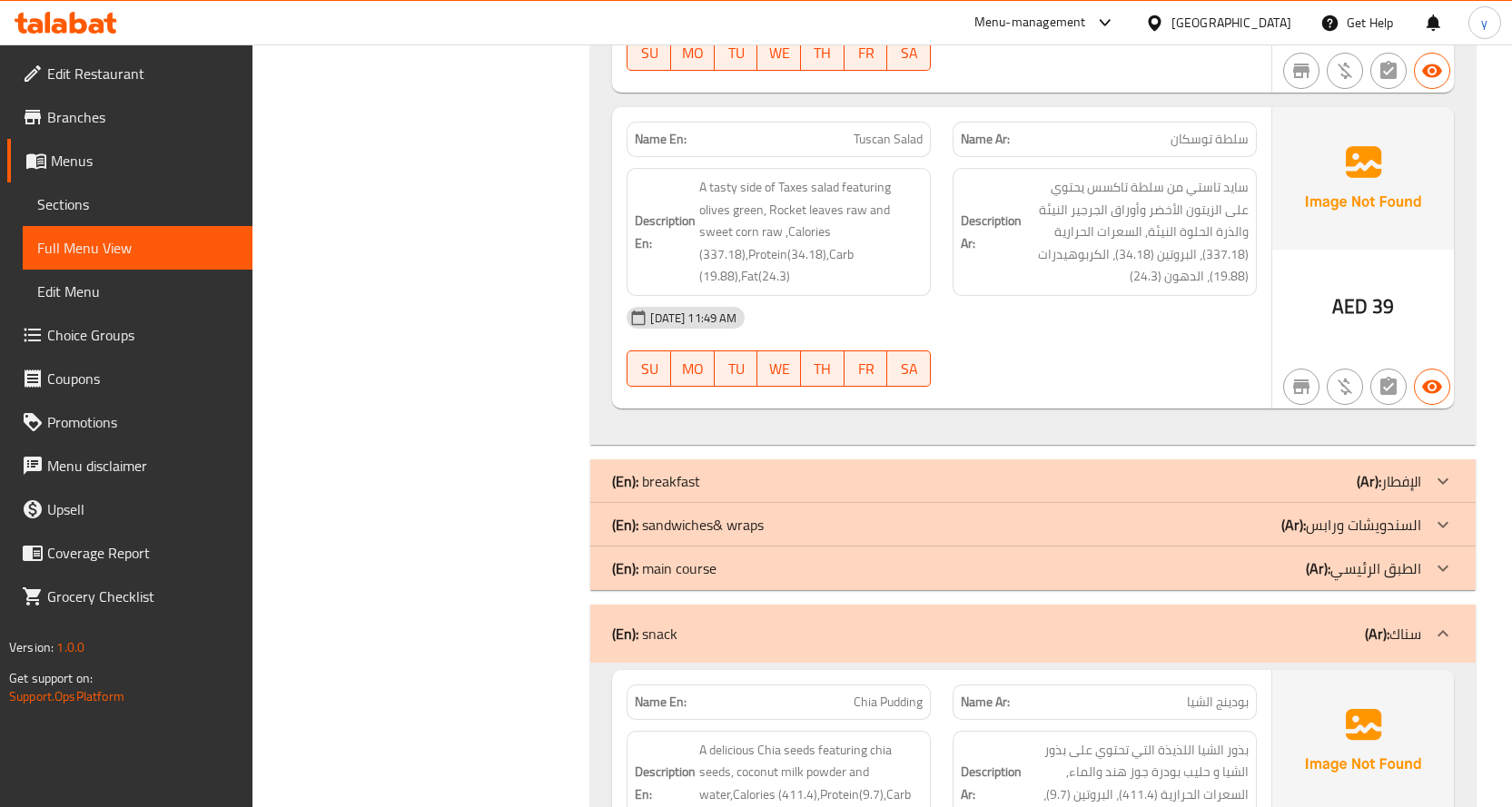
scroll to position [1457, 0]
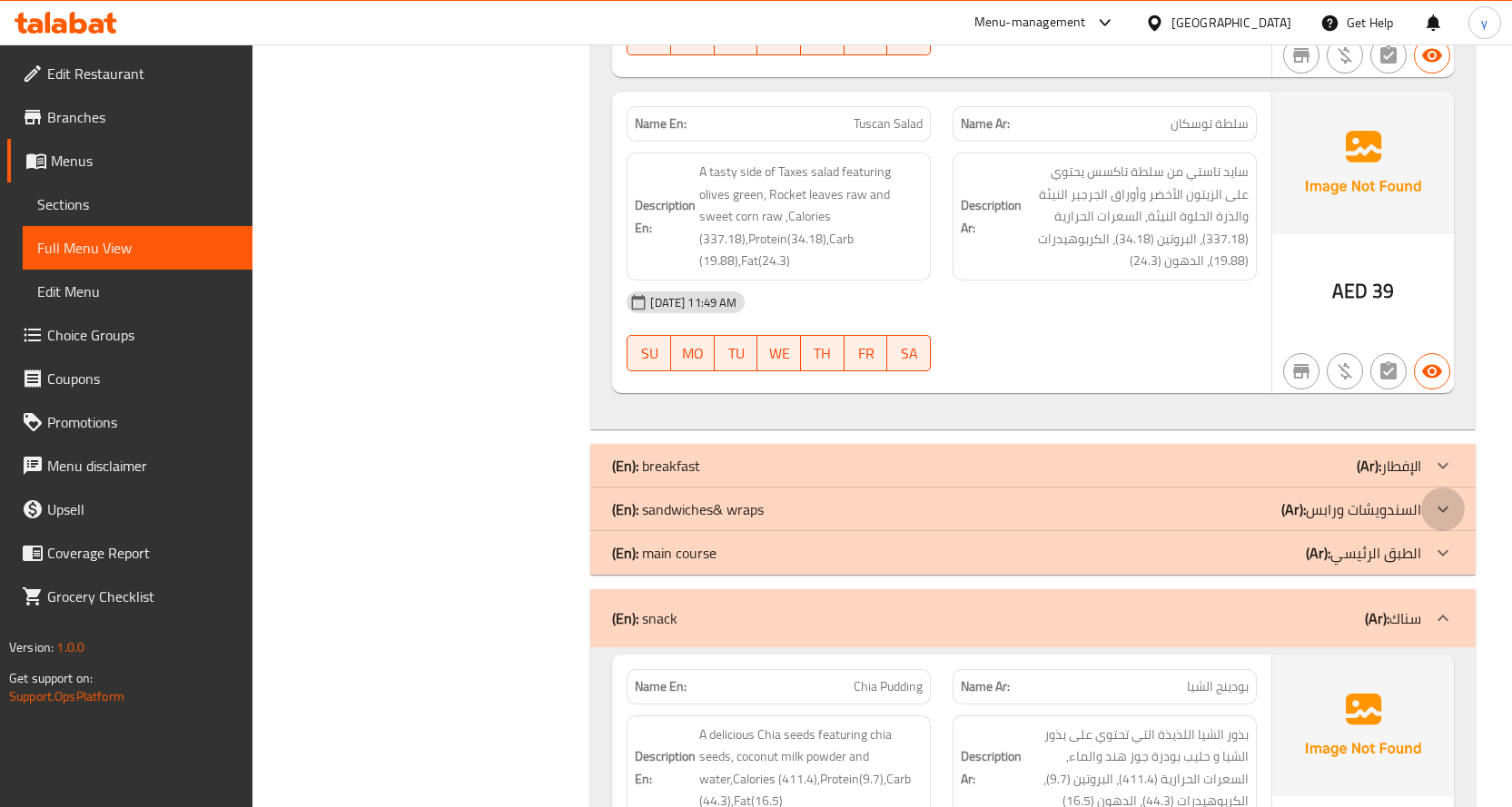
click at [1439, 498] on icon at bounding box center [1443, 509] width 22 height 22
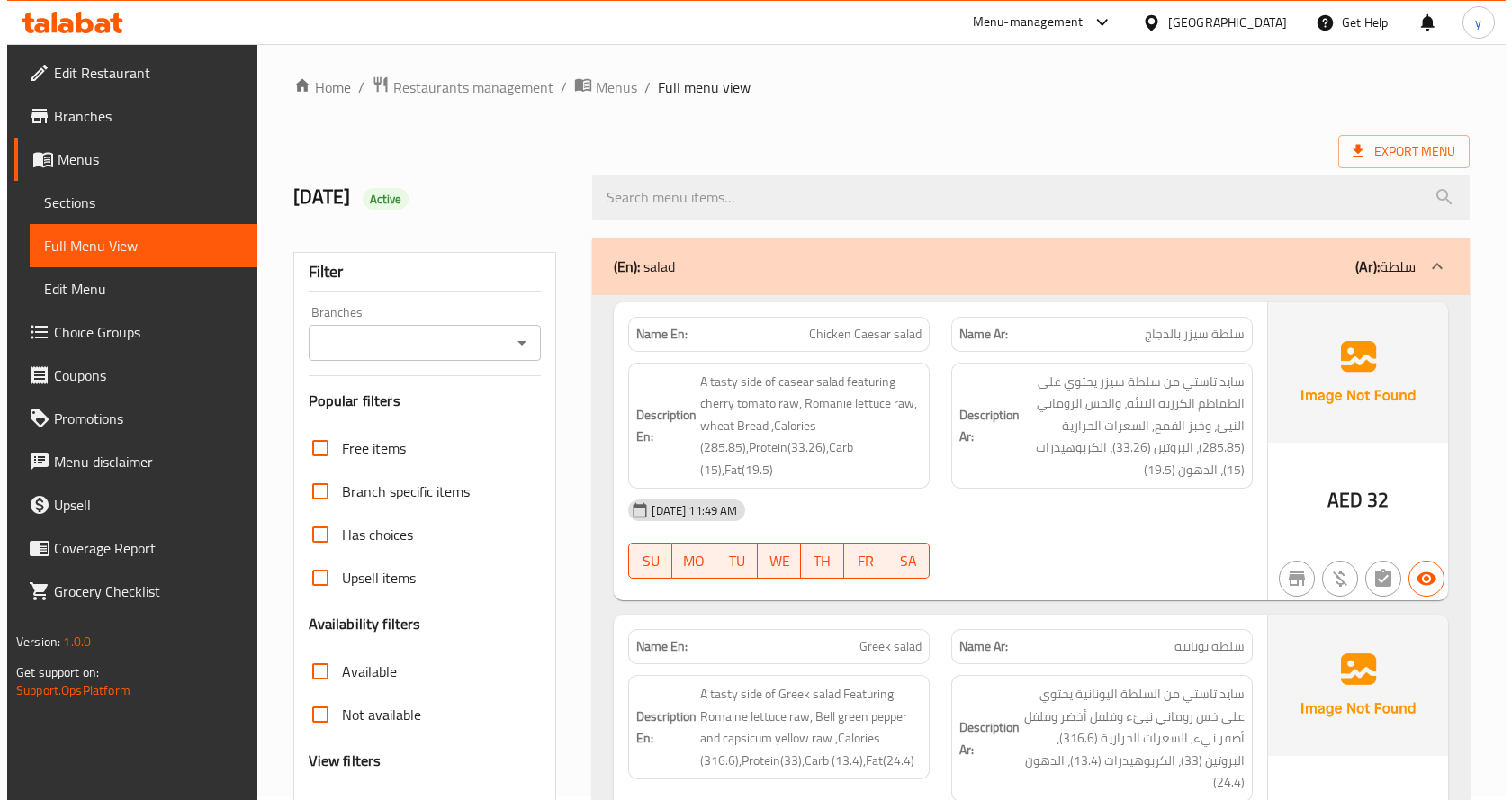
scroll to position [0, 0]
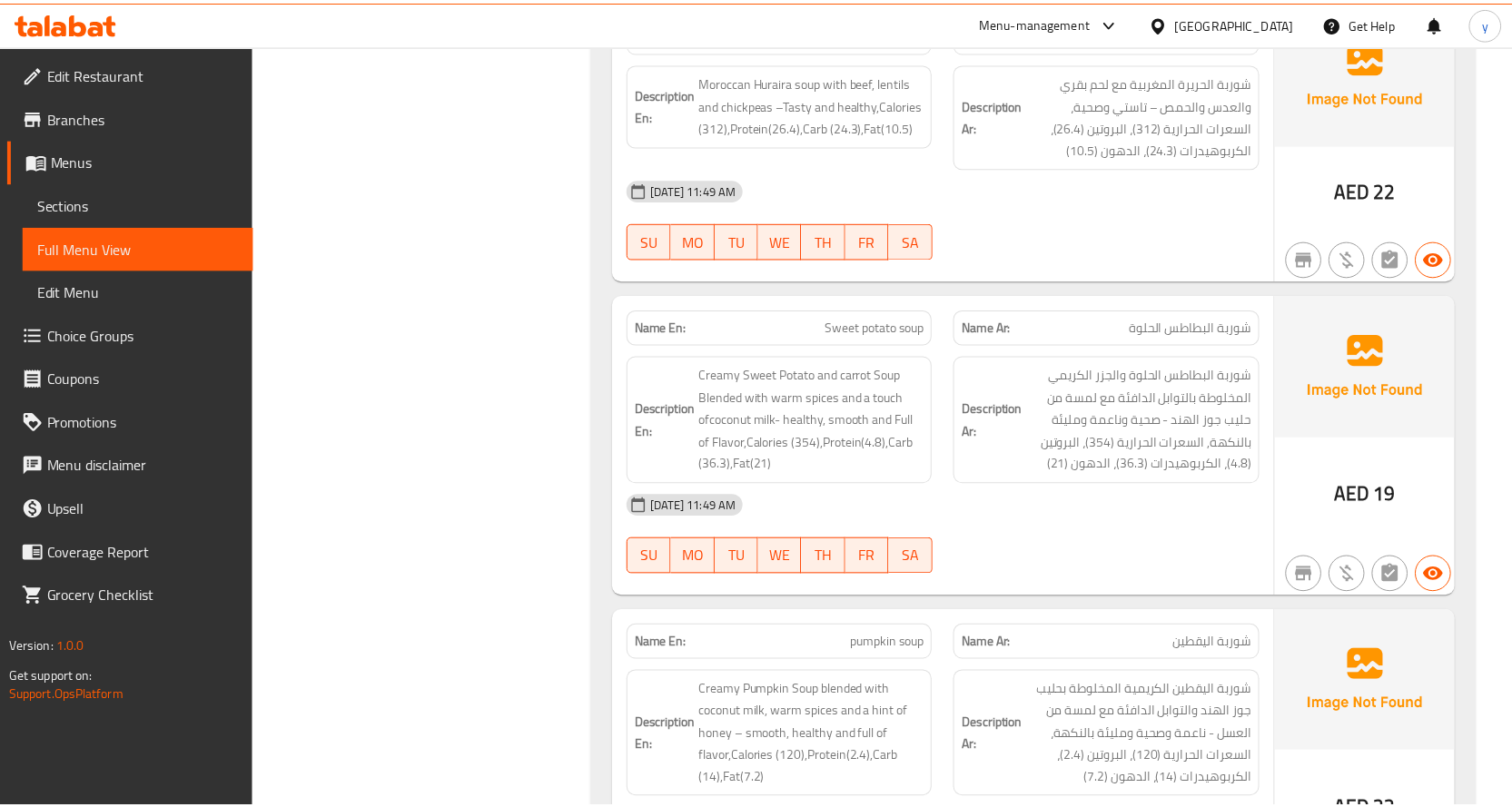
scroll to position [8957, 0]
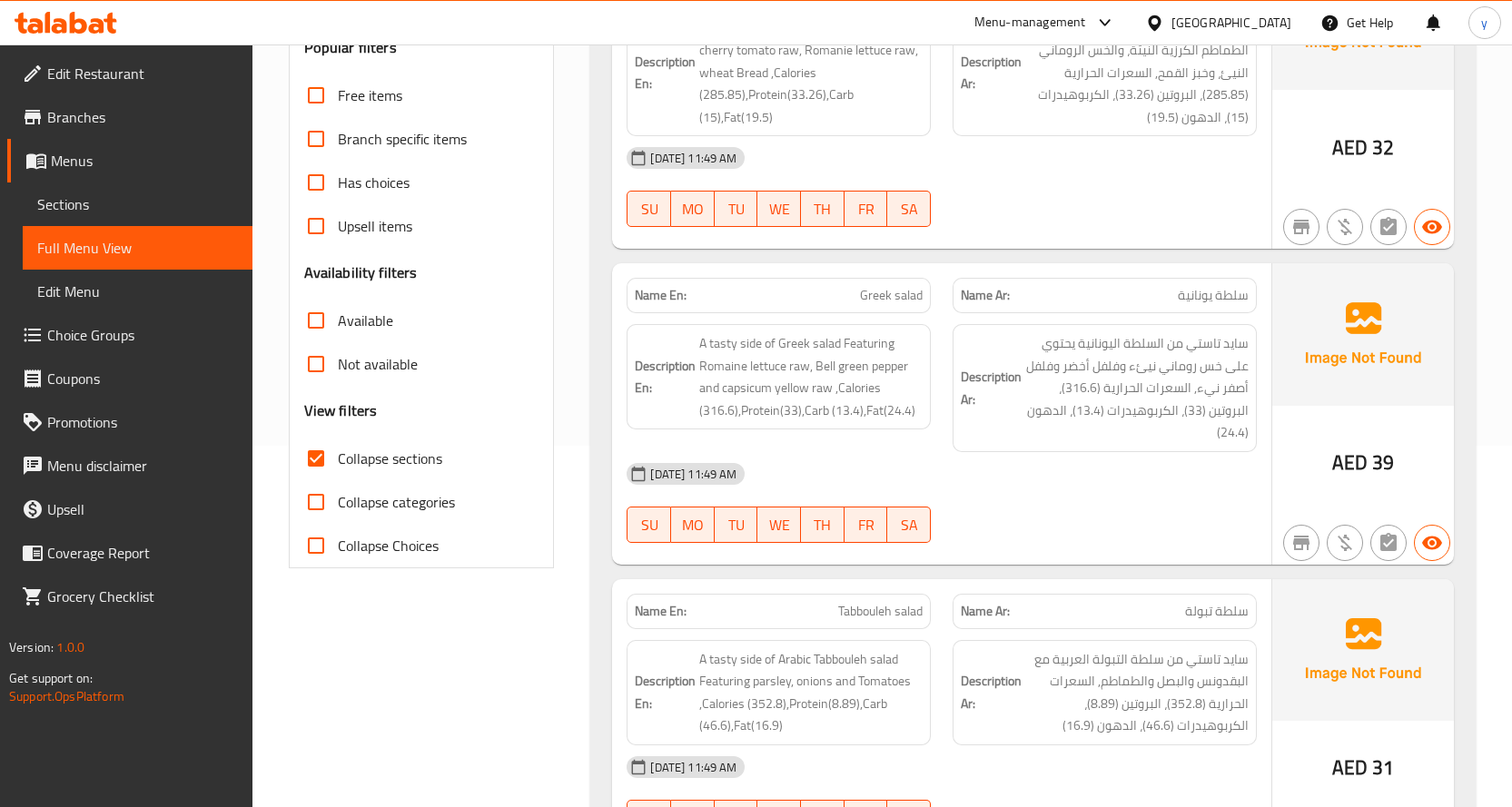
scroll to position [364, 0]
click at [324, 452] on input "Collapse sections" at bounding box center [316, 456] width 44 height 44
click at [320, 450] on input "Collapse sections" at bounding box center [316, 456] width 44 height 44
checkbox input "true"
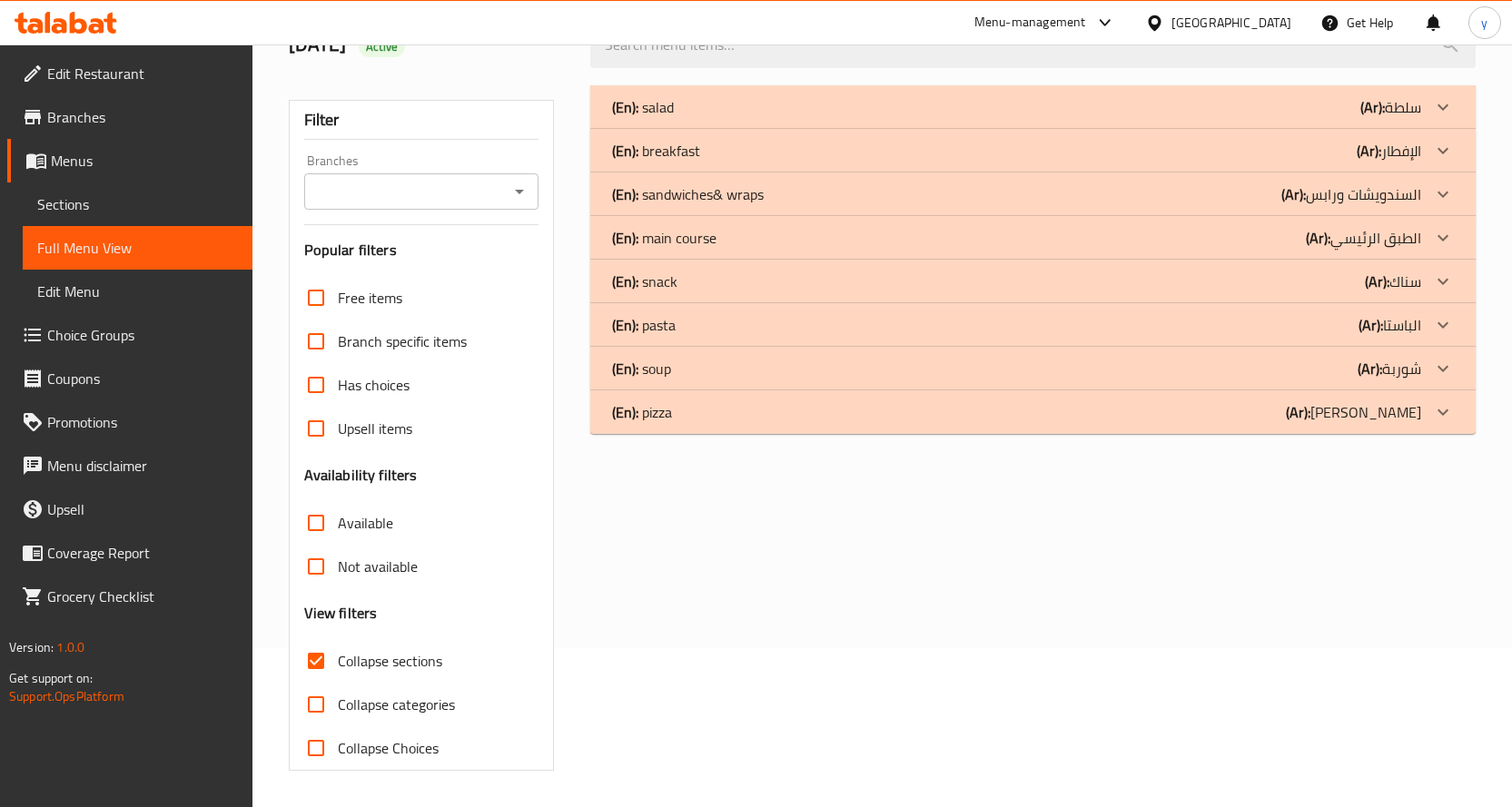
scroll to position [159, 0]
click at [1440, 107] on icon at bounding box center [1443, 107] width 11 height 6
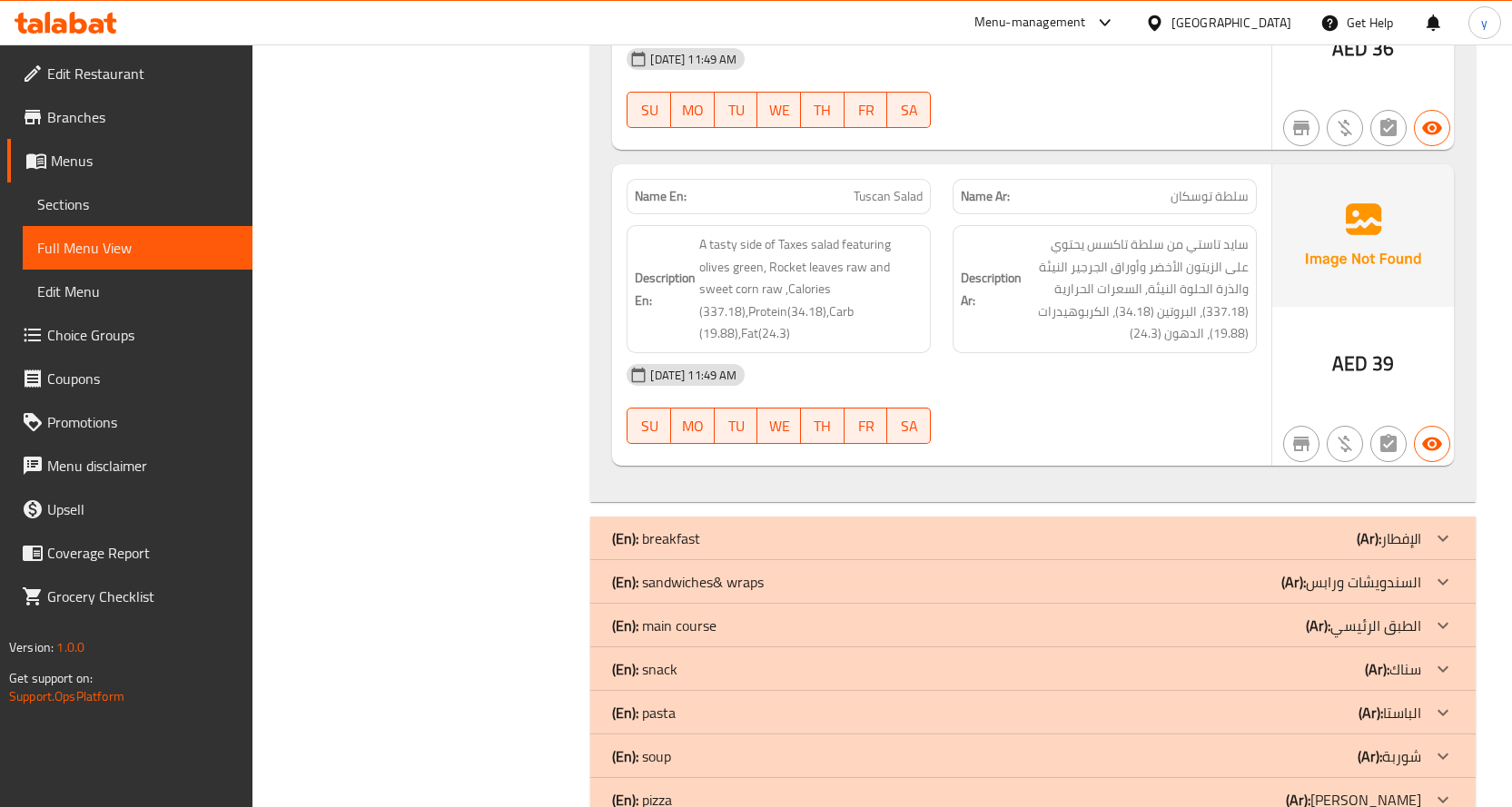
scroll to position [1412, 0]
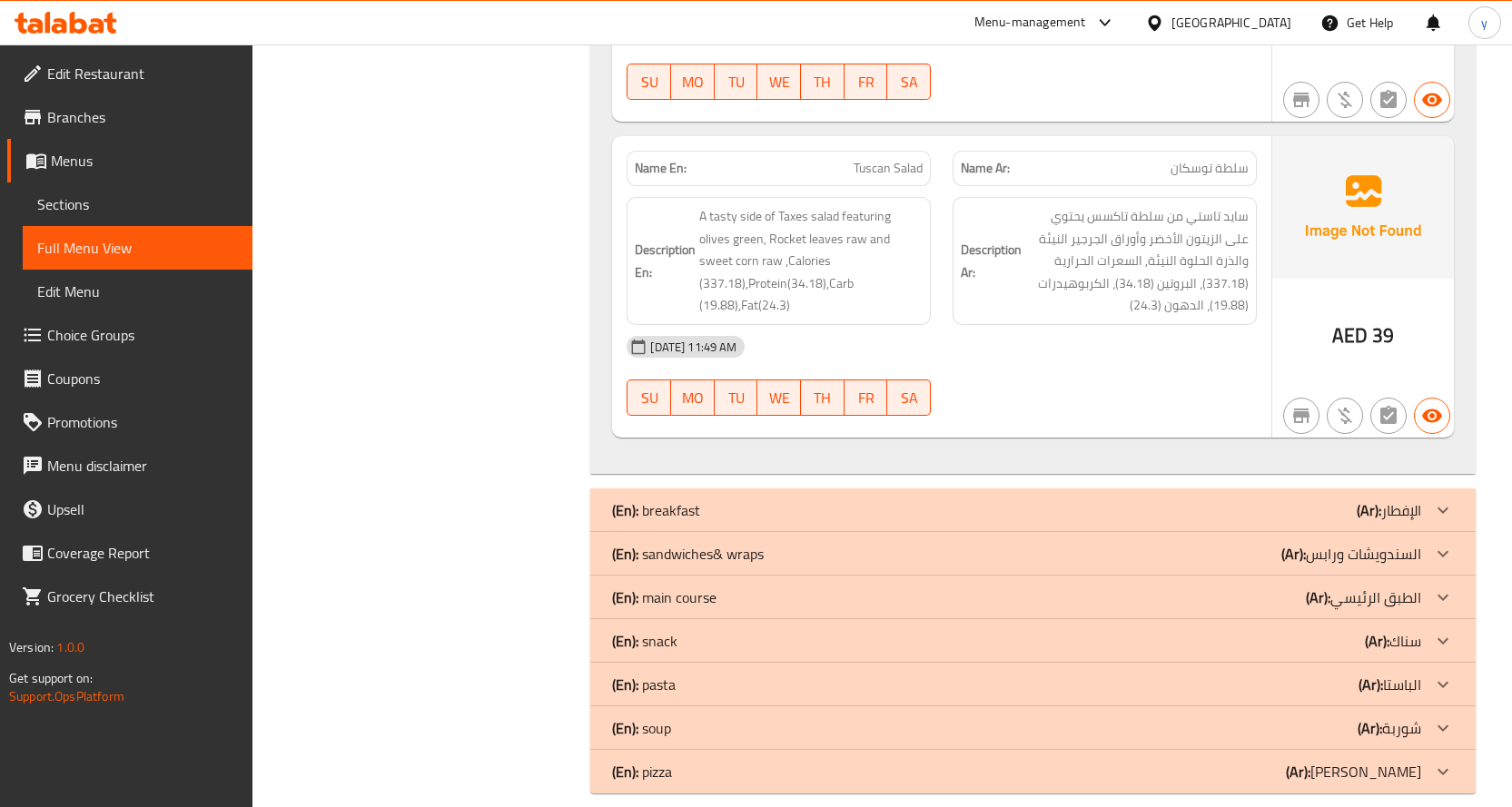
click at [1441, 550] on icon at bounding box center [1443, 553] width 11 height 6
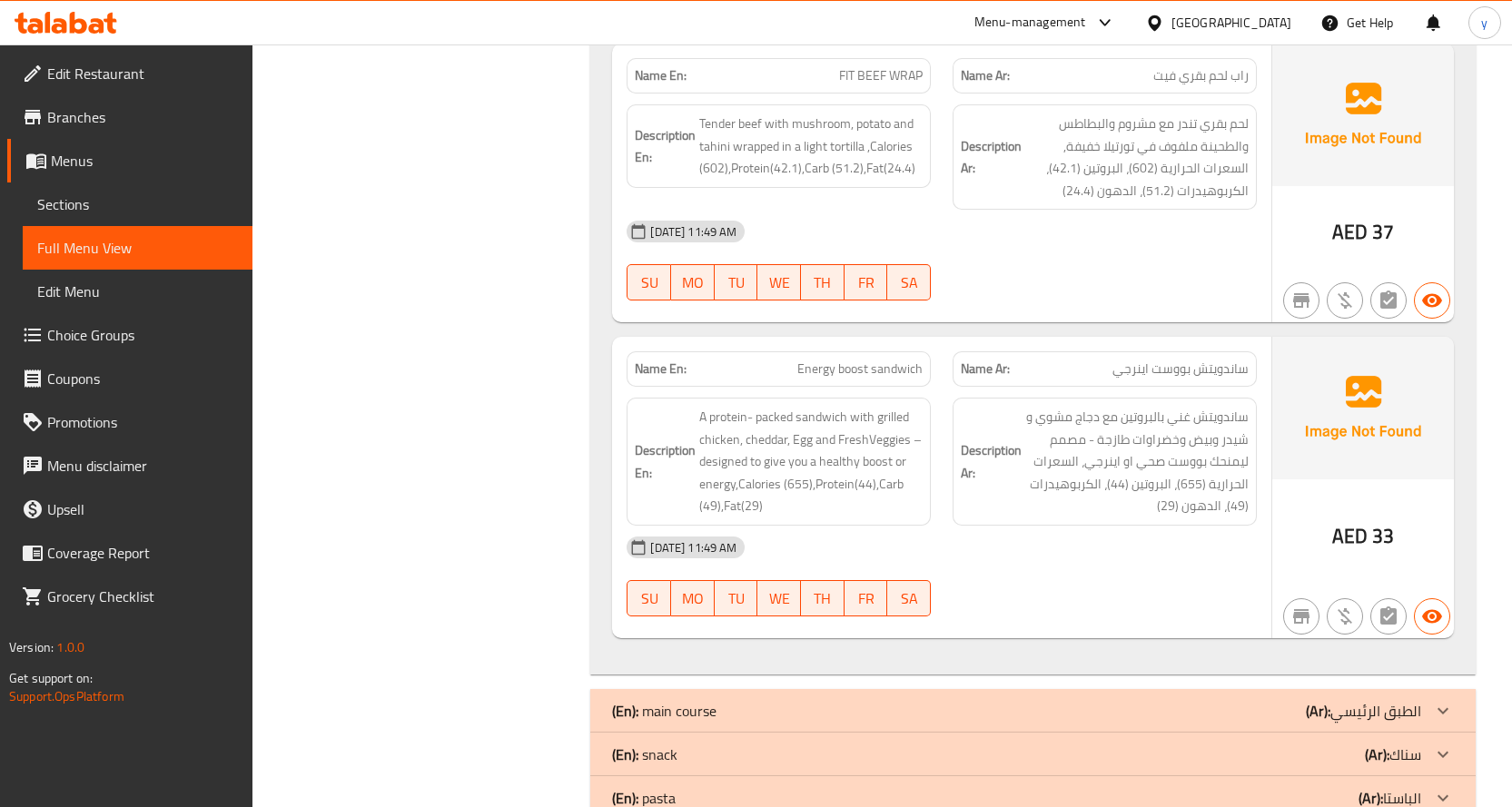
scroll to position [3942, 0]
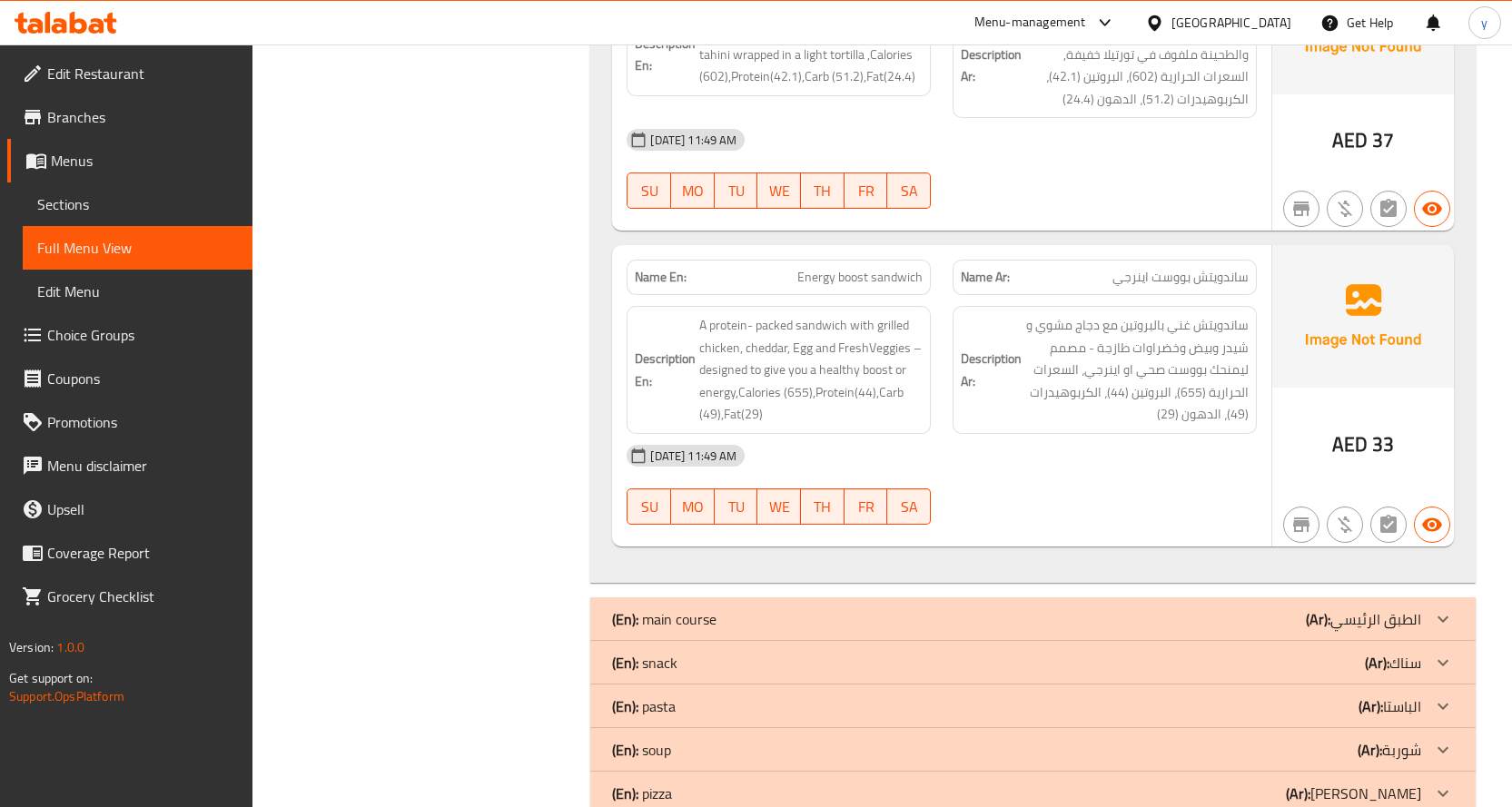
click at [1440, 659] on icon at bounding box center [1443, 662] width 11 height 6
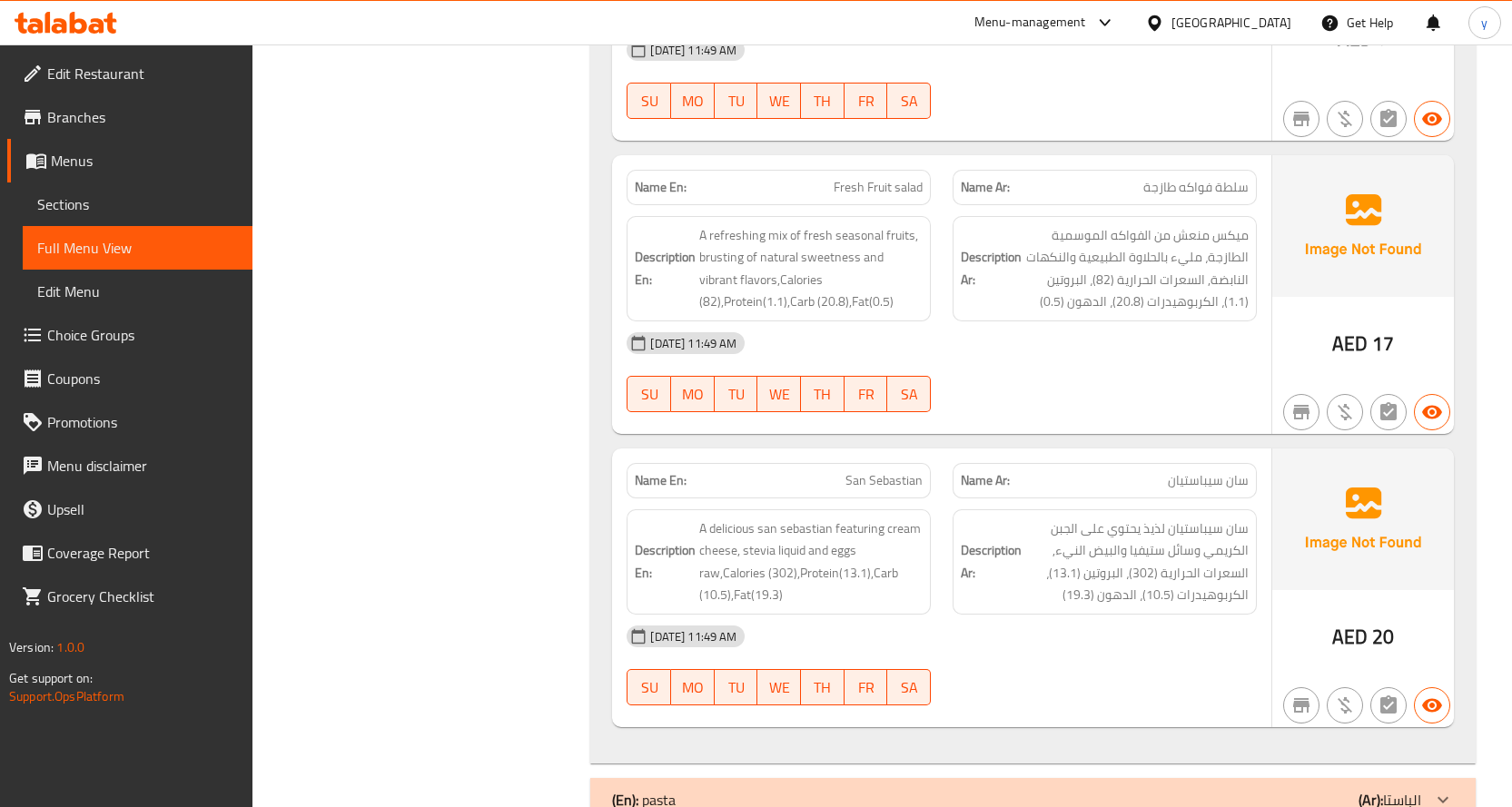
scroll to position [7666, 0]
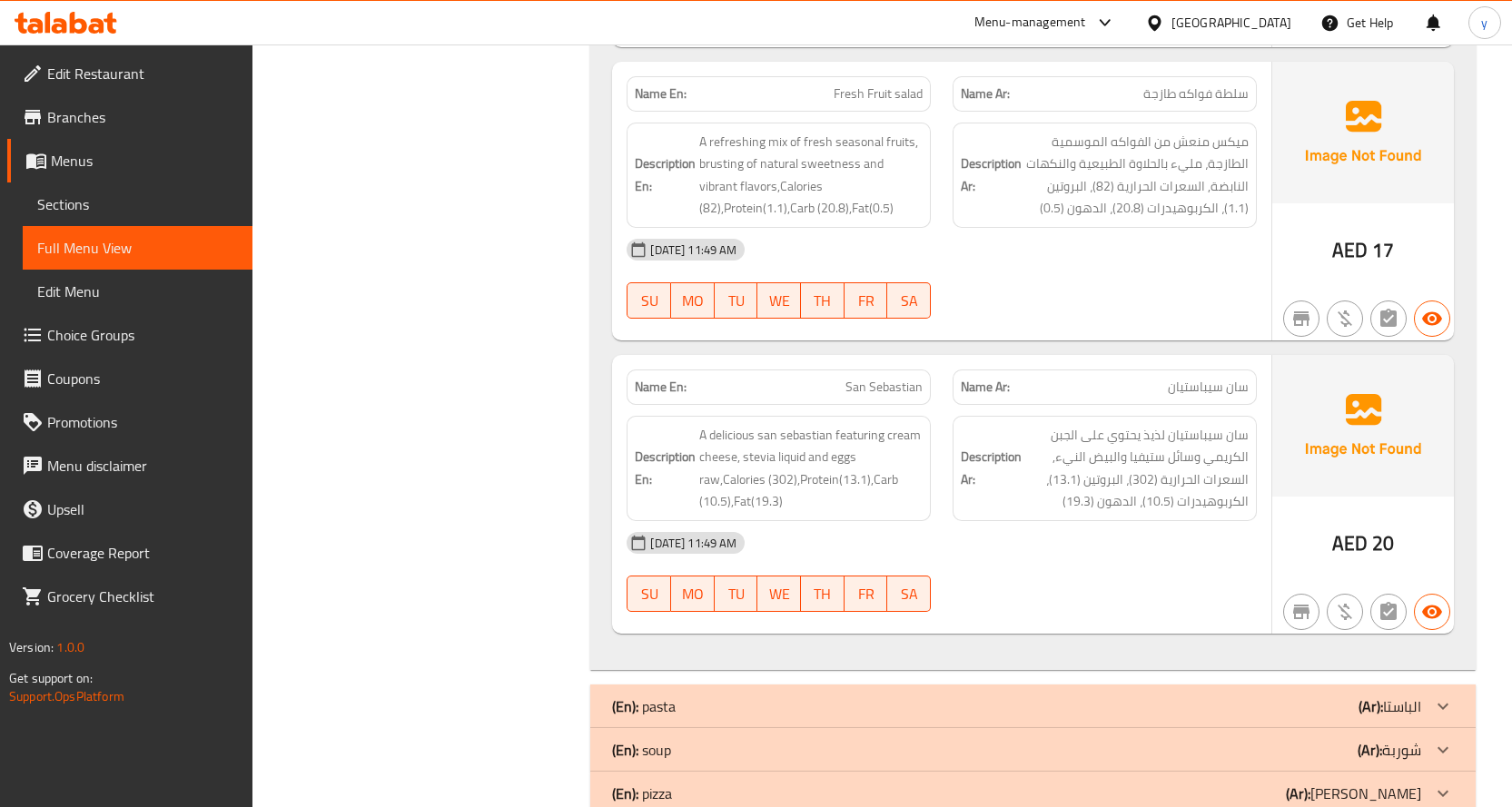
click at [1442, 739] on icon at bounding box center [1443, 750] width 22 height 22
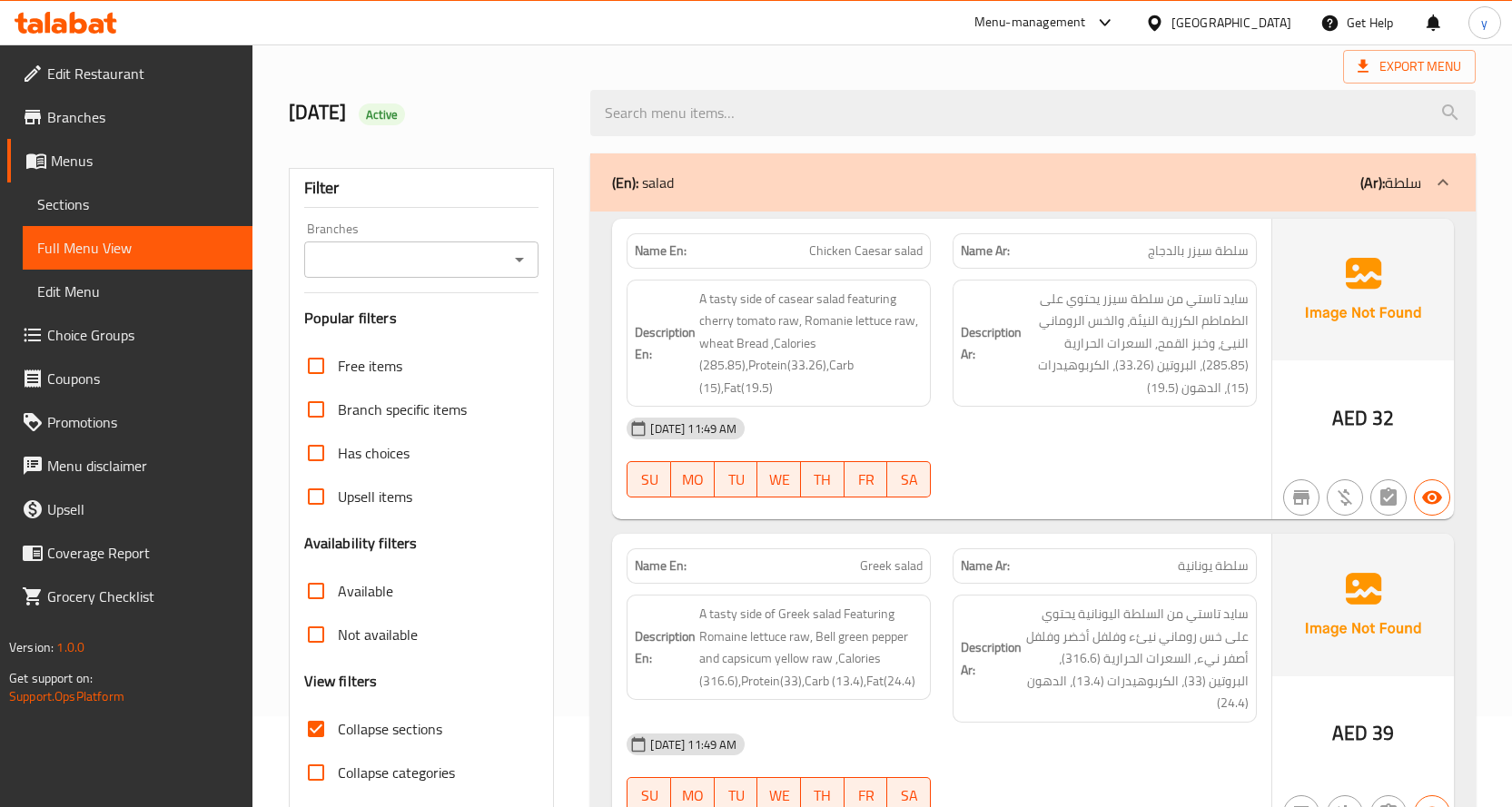
scroll to position [0, 0]
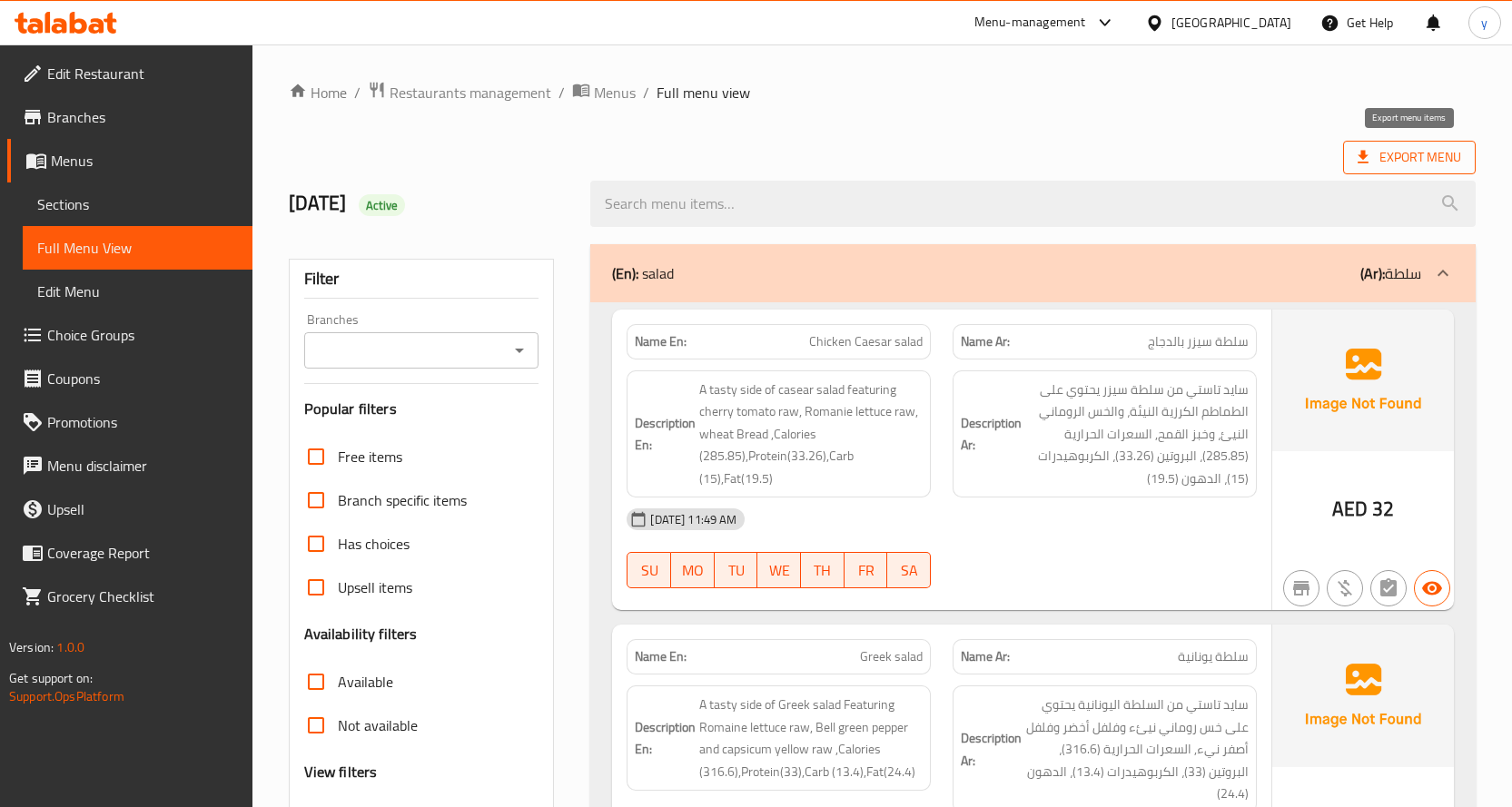
click at [1387, 160] on span "Export Menu" at bounding box center [1410, 157] width 104 height 23
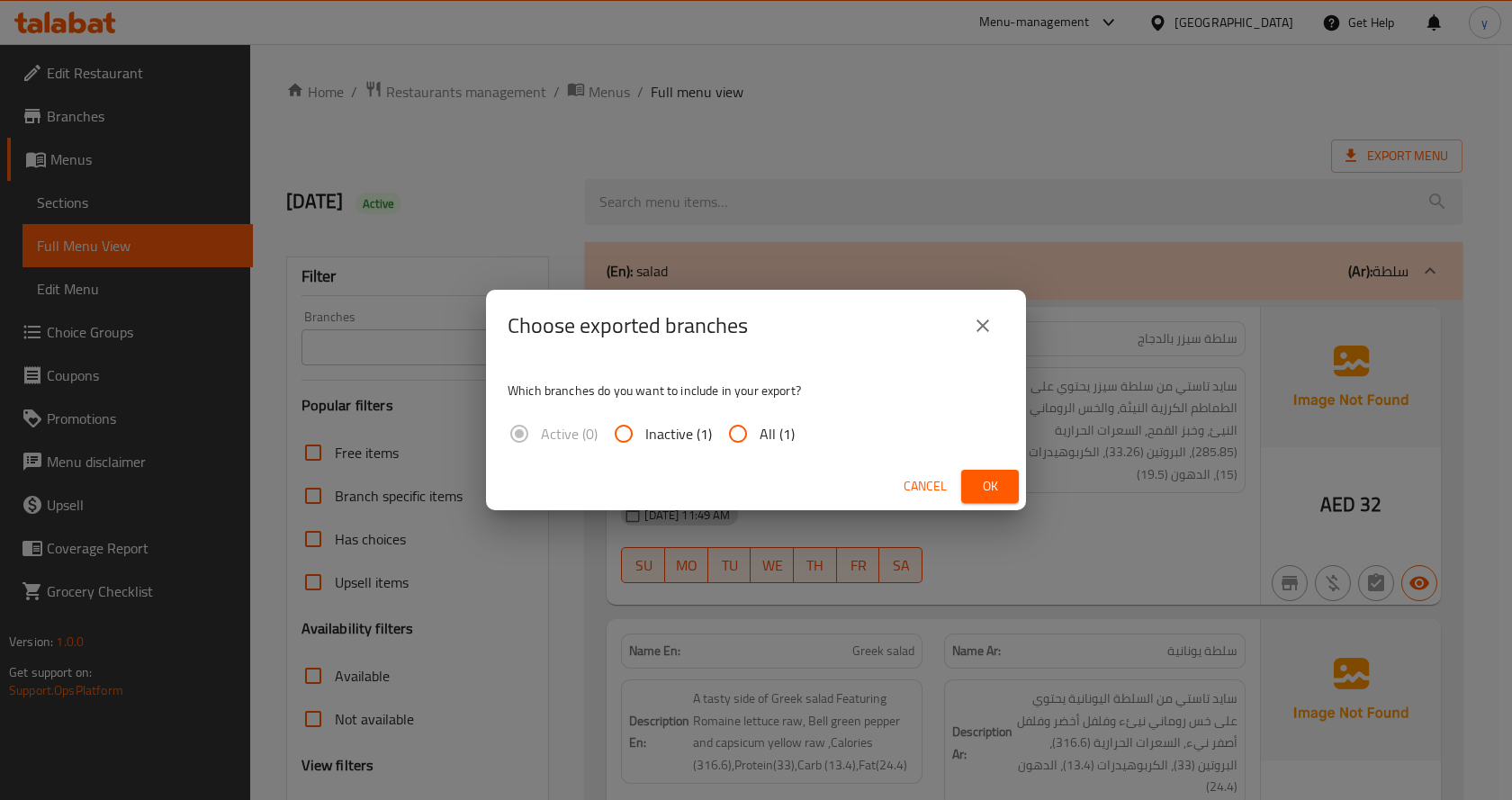
click at [736, 437] on input "All (1)" at bounding box center [738, 434] width 44 height 44
radio input "true"
click at [989, 480] on span "Ok" at bounding box center [989, 486] width 29 height 23
